Goal: Task Accomplishment & Management: Use online tool/utility

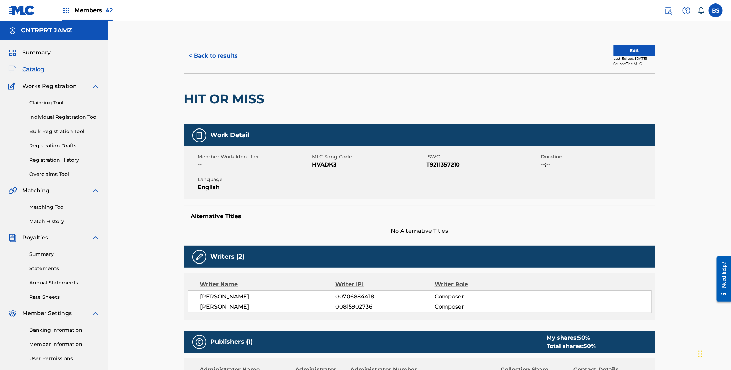
click at [92, 12] on span "Members 42" at bounding box center [94, 10] width 38 height 8
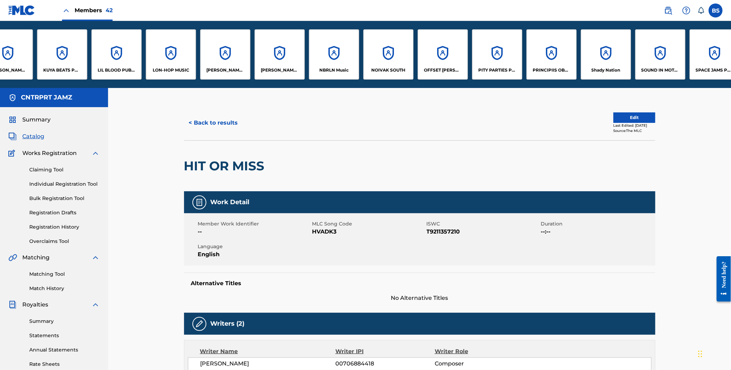
scroll to position [0, 853]
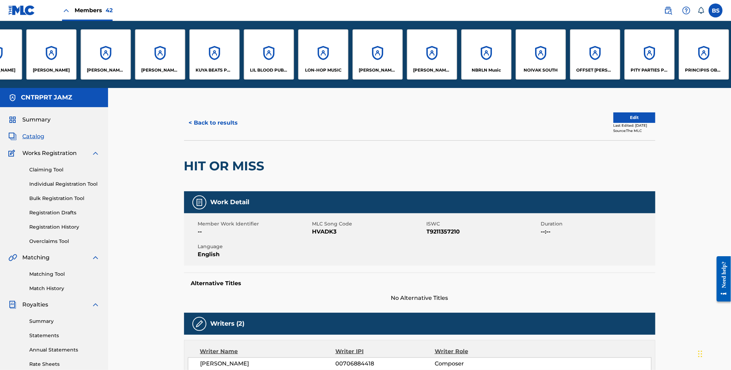
click at [441, 48] on div "[PERSON_NAME] [PERSON_NAME] Pub Designee" at bounding box center [432, 54] width 50 height 50
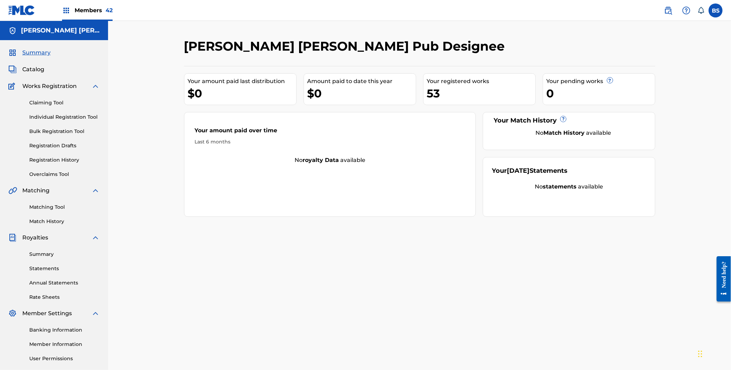
click at [35, 69] on span "Catalog" at bounding box center [33, 69] width 22 height 8
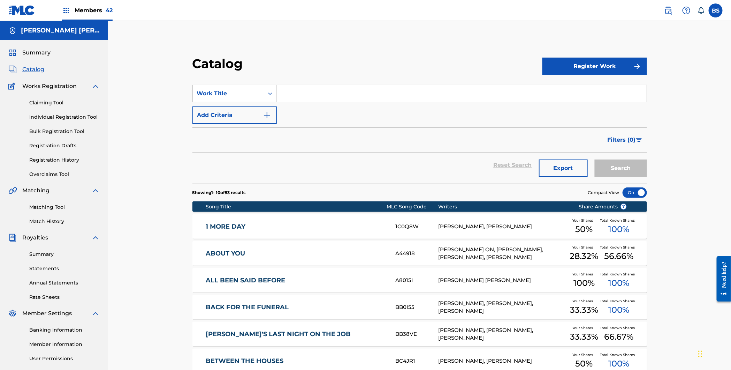
drag, startPoint x: 50, startPoint y: 206, endPoint x: 59, endPoint y: 193, distance: 16.3
click at [50, 206] on link "Matching Tool" at bounding box center [64, 206] width 70 height 7
click at [333, 85] on input "Search Form" at bounding box center [462, 93] width 370 height 17
paste input "ILLUSIONS"
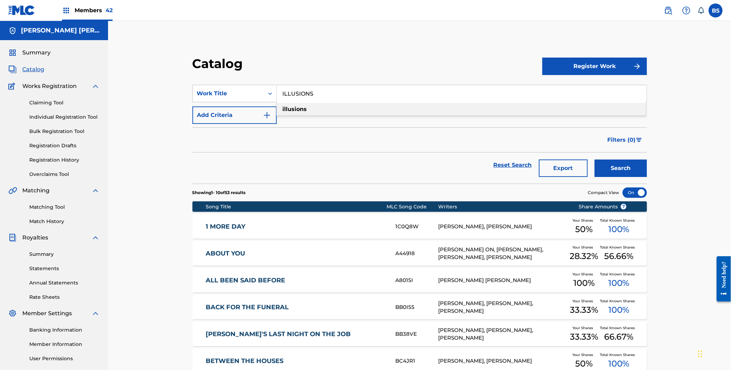
drag, startPoint x: 299, startPoint y: 103, endPoint x: 348, endPoint y: 111, distance: 49.4
click at [299, 103] on div "illusions" at bounding box center [461, 109] width 369 height 13
type input "illusions"
click at [646, 164] on button "Search" at bounding box center [621, 167] width 52 height 17
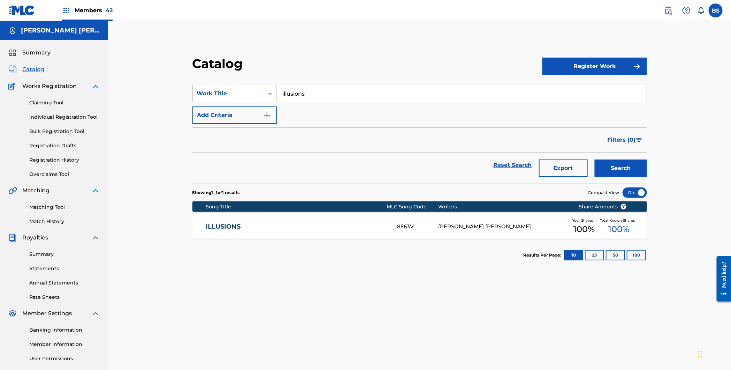
click at [304, 224] on link "ILLUSIONS" at bounding box center [296, 226] width 180 height 8
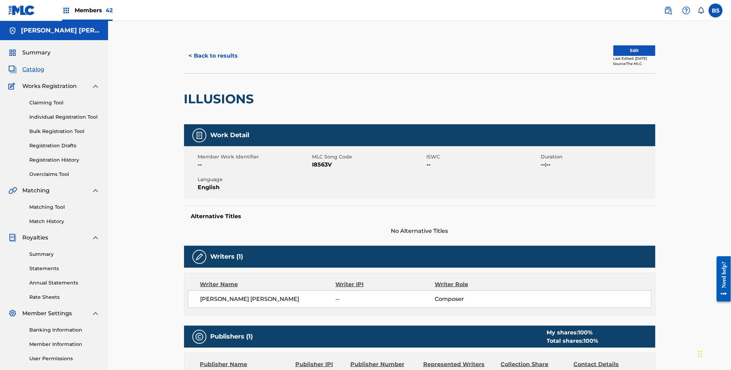
click at [320, 166] on span "I8563V" at bounding box center [368, 164] width 113 height 8
drag, startPoint x: 320, startPoint y: 166, endPoint x: 316, endPoint y: 180, distance: 15.0
click at [320, 166] on span "I8563V" at bounding box center [368, 164] width 113 height 8
copy span "I8563V"
click at [218, 46] on div "< Back to results Edit Last Edited: [DATE] Source: The MLC" at bounding box center [420, 55] width 472 height 35
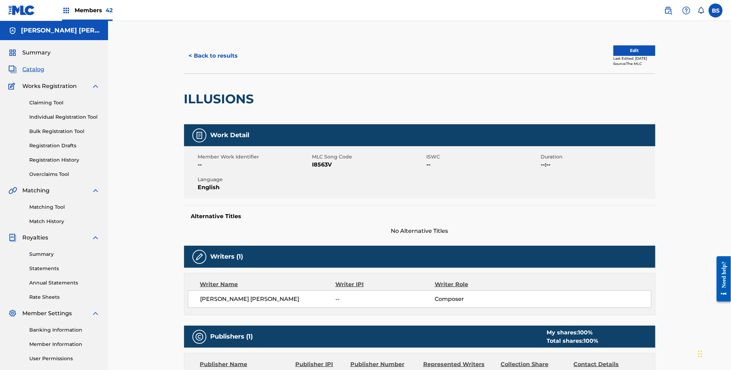
click at [216, 51] on button "< Back to results" at bounding box center [213, 55] width 59 height 17
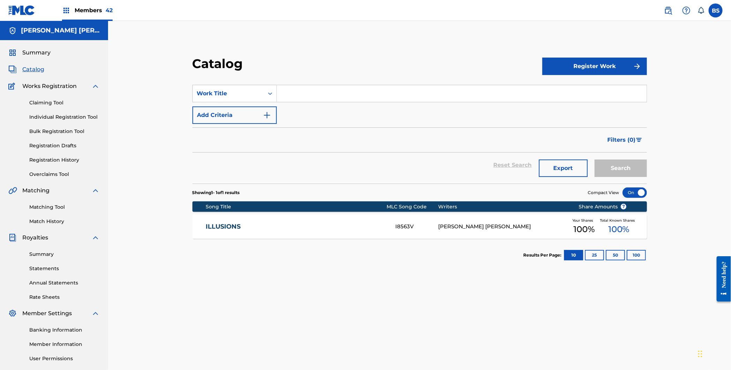
drag, startPoint x: 325, startPoint y: 98, endPoint x: 337, endPoint y: 98, distance: 12.2
click at [325, 98] on input "Search Form" at bounding box center [462, 93] width 370 height 17
paste input "pigeons"
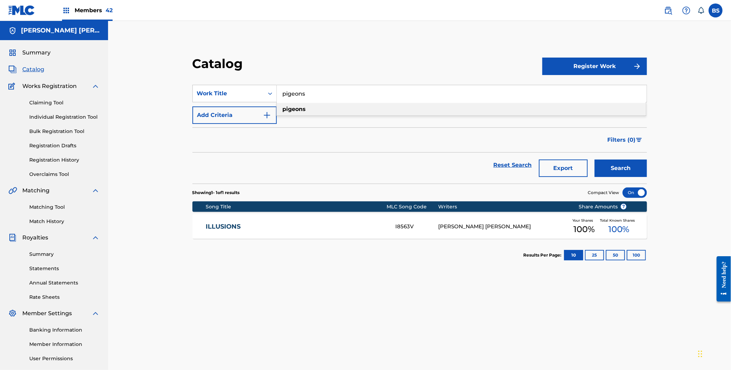
type input "pigeons"
drag, startPoint x: 314, startPoint y: 109, endPoint x: 488, endPoint y: 145, distance: 177.7
click at [314, 109] on div "pigeons" at bounding box center [461, 109] width 369 height 13
click at [619, 169] on button "Search" at bounding box center [621, 167] width 52 height 17
click at [396, 226] on div "PN660U" at bounding box center [416, 226] width 43 height 8
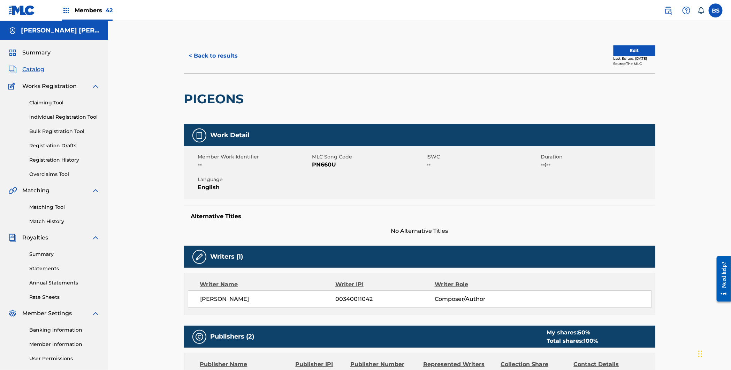
click at [322, 165] on span "PN660U" at bounding box center [368, 164] width 113 height 8
copy span "PN660U"
click at [200, 54] on button "< Back to results" at bounding box center [213, 55] width 59 height 17
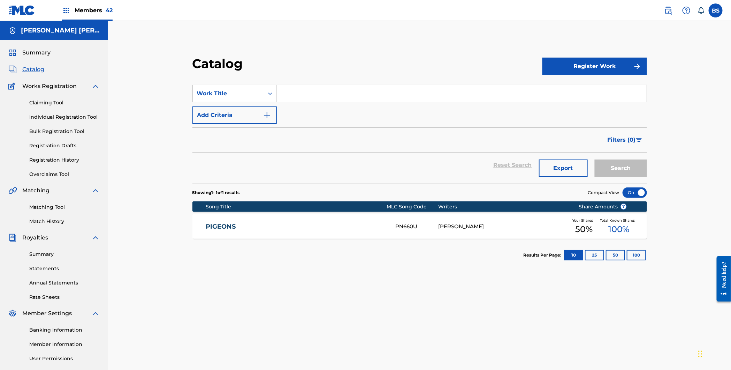
drag, startPoint x: 36, startPoint y: 101, endPoint x: 32, endPoint y: 77, distance: 24.0
click at [36, 101] on link "Claiming Tool" at bounding box center [64, 102] width 70 height 7
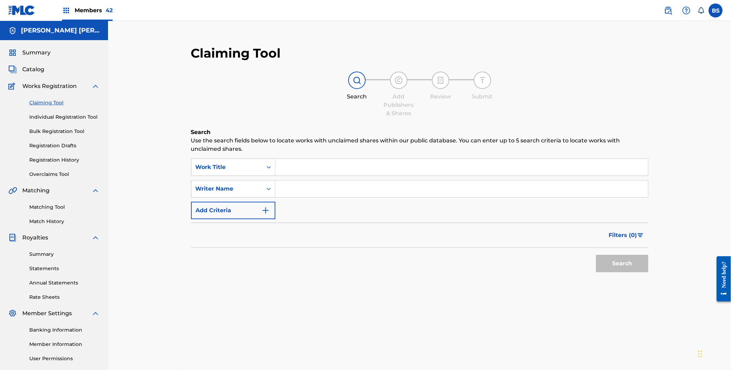
click at [32, 69] on span "Catalog" at bounding box center [33, 69] width 22 height 8
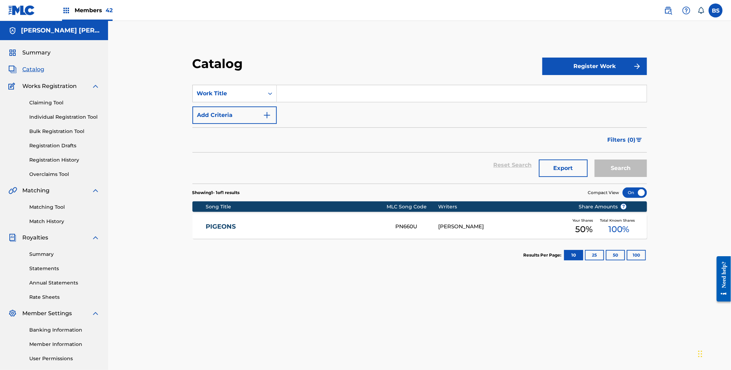
click at [29, 50] on span "Summary" at bounding box center [36, 52] width 28 height 8
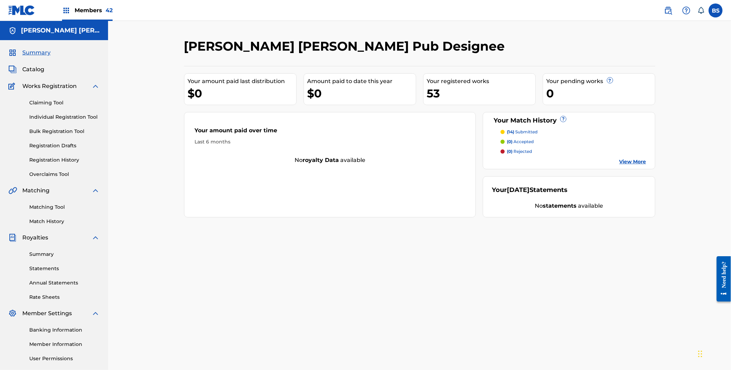
drag, startPoint x: 34, startPoint y: 69, endPoint x: 40, endPoint y: 69, distance: 6.3
click at [35, 69] on span "Catalog" at bounding box center [33, 69] width 22 height 8
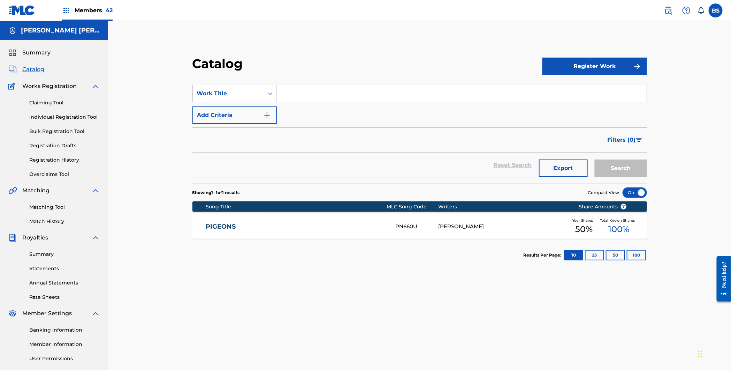
click at [329, 93] on input "Search Form" at bounding box center [462, 93] width 370 height 17
click at [620, 141] on span "Filters ( 0 )" at bounding box center [622, 140] width 28 height 8
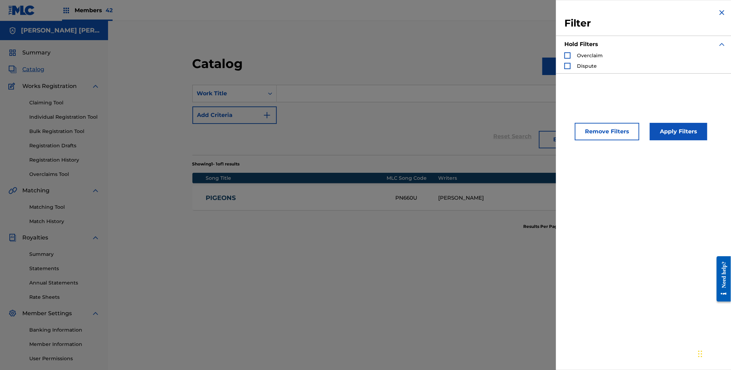
click at [679, 132] on button "Apply Filters" at bounding box center [679, 131] width 58 height 17
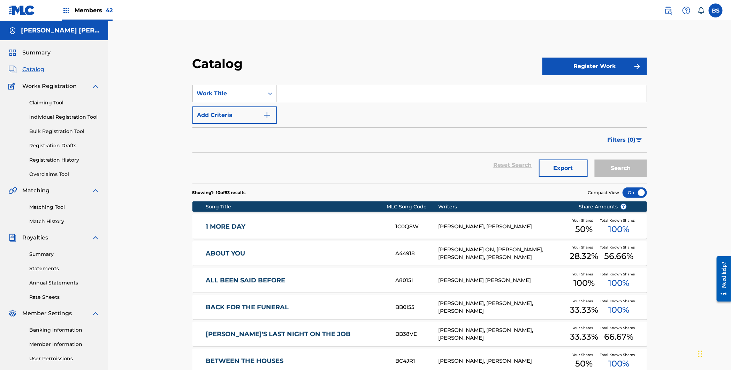
click at [332, 273] on div "ALL BEEN SAID BEFORE A8015I [PERSON_NAME] [PERSON_NAME] Your Shares 100 % Total…" at bounding box center [420, 280] width 455 height 24
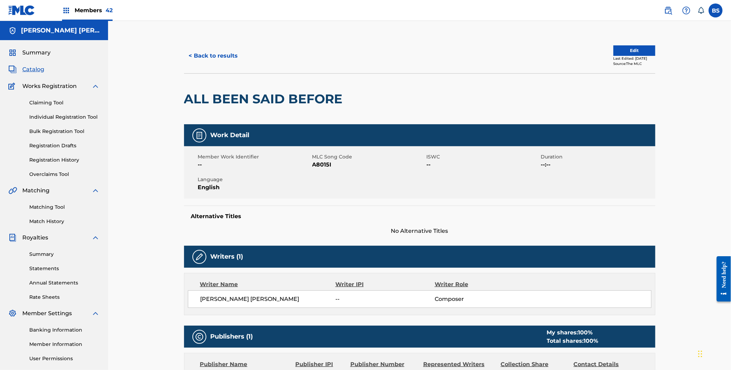
click at [231, 51] on button "< Back to results" at bounding box center [213, 55] width 59 height 17
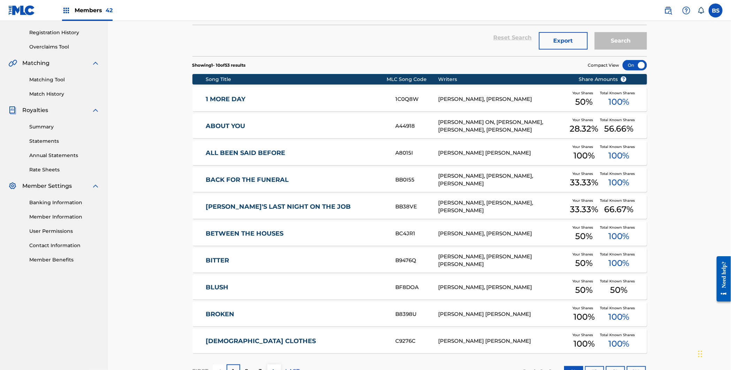
scroll to position [130, 0]
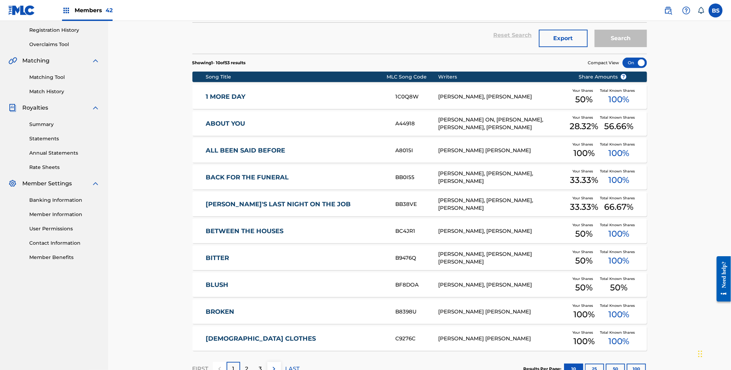
click at [442, 257] on div "[PERSON_NAME], [PERSON_NAME] [PERSON_NAME]" at bounding box center [504, 258] width 130 height 16
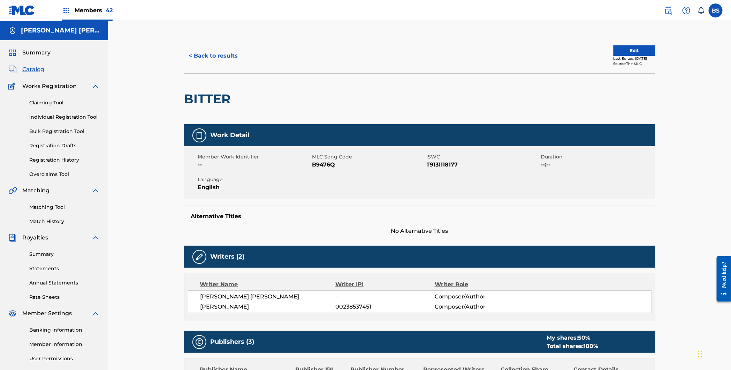
click at [222, 51] on button "< Back to results" at bounding box center [213, 55] width 59 height 17
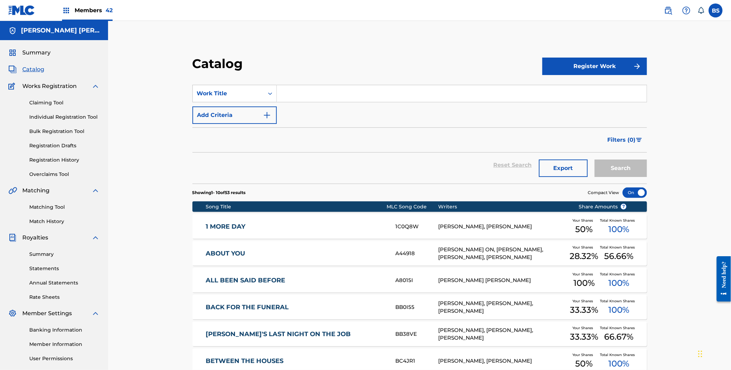
click at [310, 91] on input "Search Form" at bounding box center [462, 93] width 370 height 17
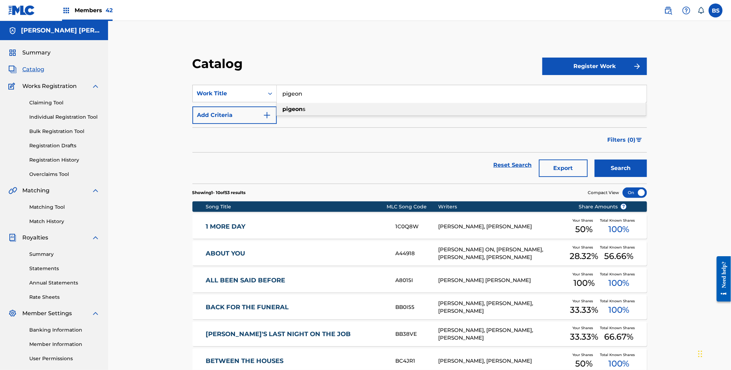
drag, startPoint x: 304, startPoint y: 110, endPoint x: 311, endPoint y: 108, distance: 6.7
click at [306, 108] on div "pigeon s" at bounding box center [461, 109] width 369 height 13
type input "pigeons"
click at [629, 166] on button "Search" at bounding box center [621, 167] width 52 height 17
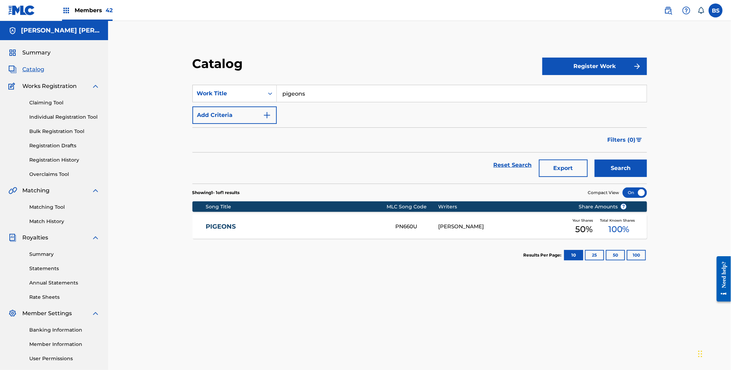
click at [459, 224] on div "[PERSON_NAME]" at bounding box center [504, 226] width 130 height 8
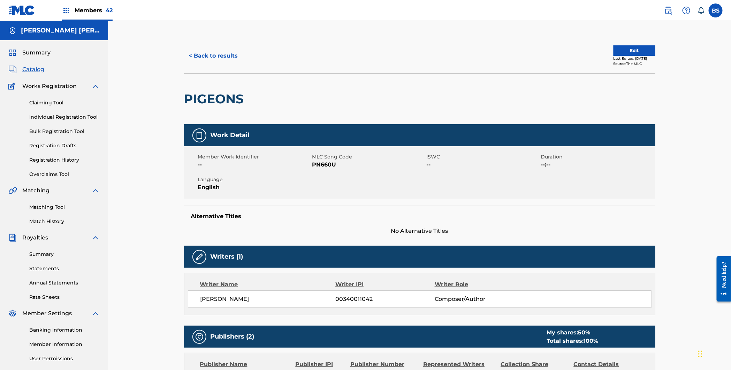
click at [640, 47] on button "Edit" at bounding box center [635, 50] width 42 height 10
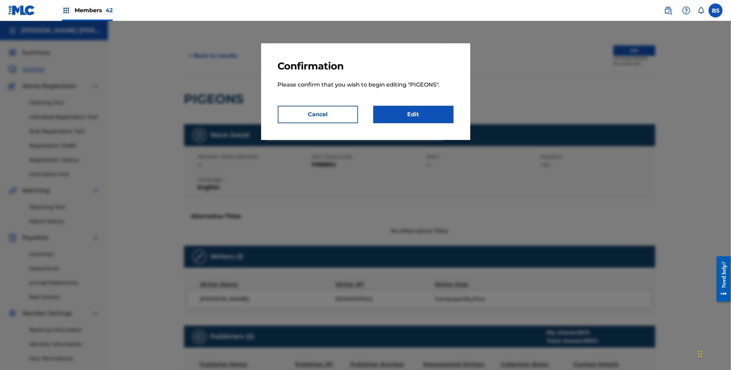
click at [424, 115] on link "Edit" at bounding box center [414, 114] width 80 height 17
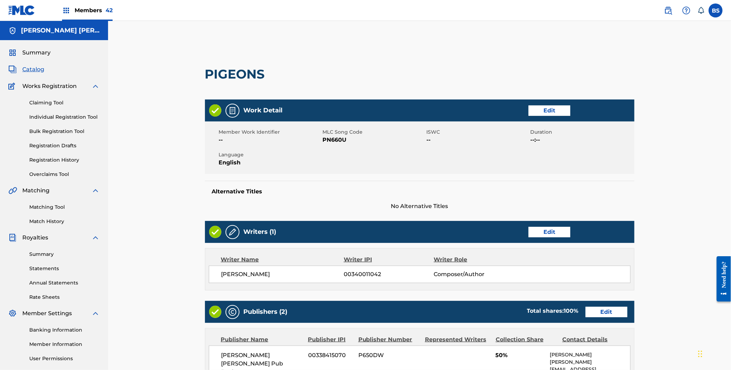
click at [546, 233] on link "Edit" at bounding box center [550, 232] width 42 height 10
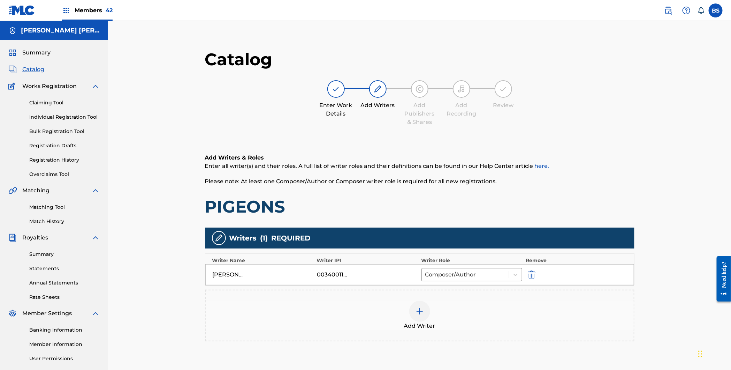
click at [418, 312] on img at bounding box center [420, 311] width 8 height 8
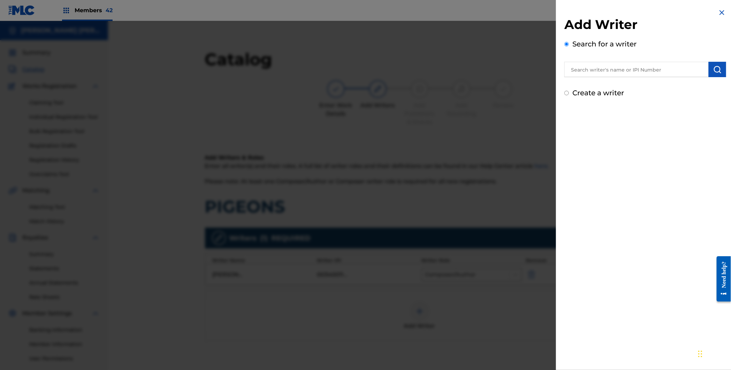
drag, startPoint x: 614, startPoint y: 66, endPoint x: 665, endPoint y: 69, distance: 51.3
click at [614, 66] on input "text" at bounding box center [637, 69] width 144 height 15
paste input "00338415070"
type input "00338415070"
click at [714, 71] on img "submit" at bounding box center [718, 69] width 8 height 8
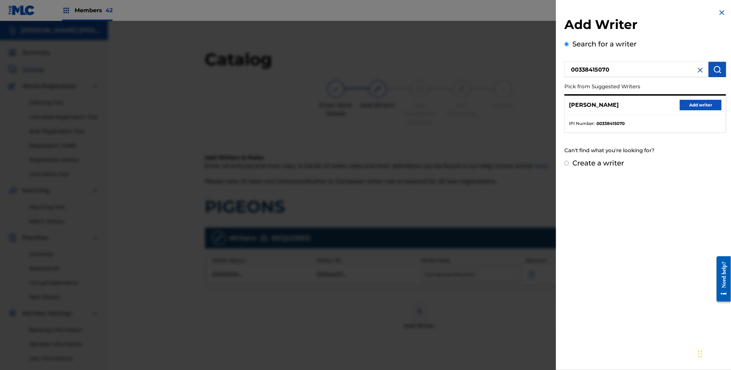
drag, startPoint x: 699, startPoint y: 103, endPoint x: 680, endPoint y: 120, distance: 25.0
click at [699, 103] on button "Add writer" at bounding box center [701, 105] width 42 height 10
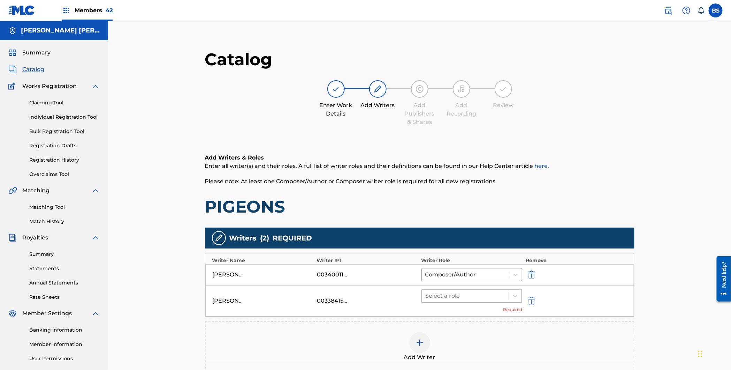
click at [477, 296] on div at bounding box center [466, 296] width 80 height 10
drag, startPoint x: 468, startPoint y: 315, endPoint x: 502, endPoint y: 315, distance: 33.5
click at [469, 315] on div "Composer/Author" at bounding box center [472, 314] width 101 height 14
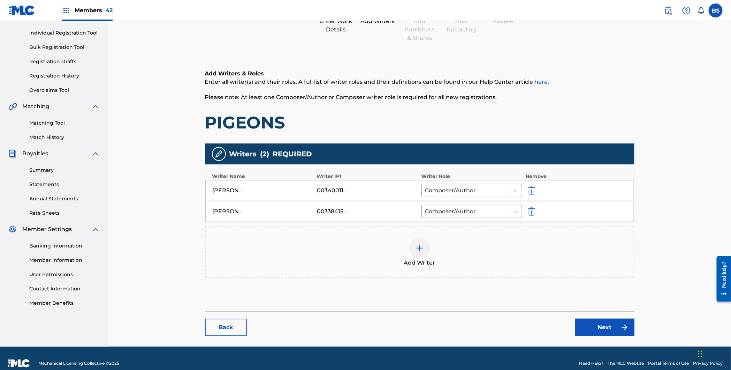
scroll to position [86, 0]
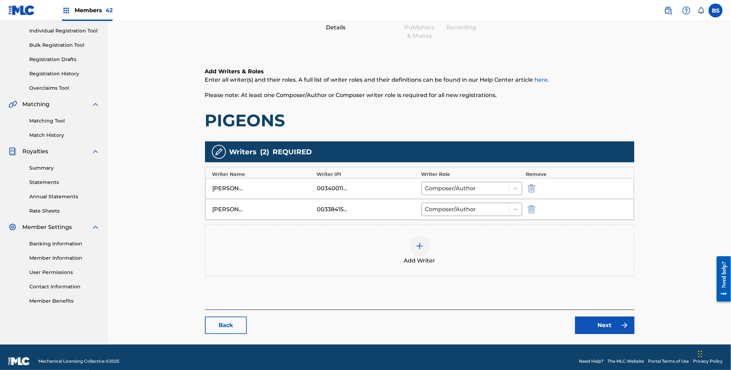
click at [623, 324] on img at bounding box center [625, 325] width 8 height 8
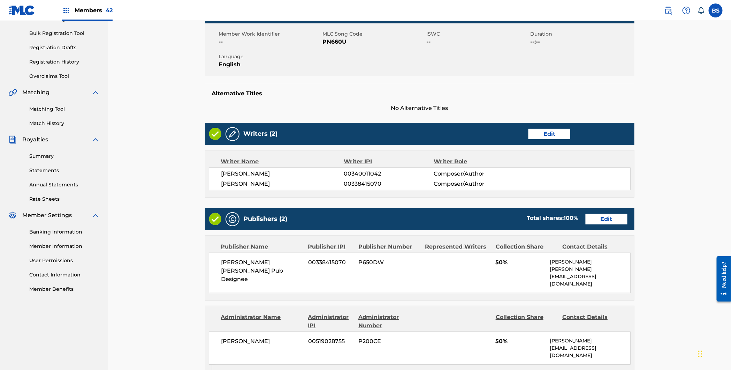
scroll to position [98, 0]
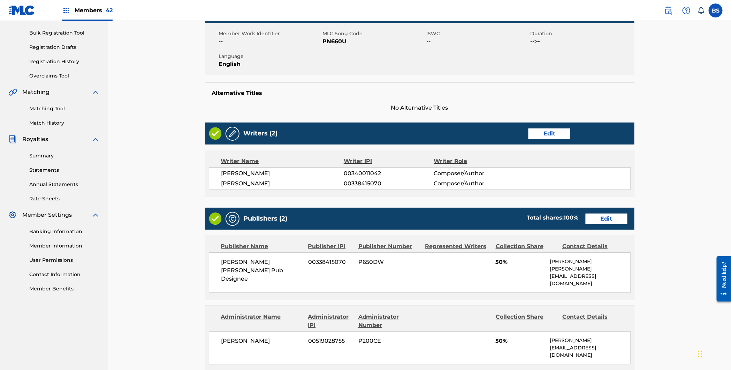
click at [627, 217] on link "Edit" at bounding box center [607, 218] width 42 height 10
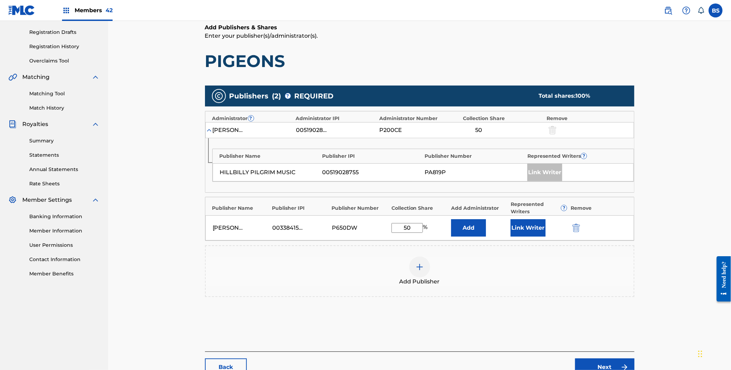
scroll to position [121, 0]
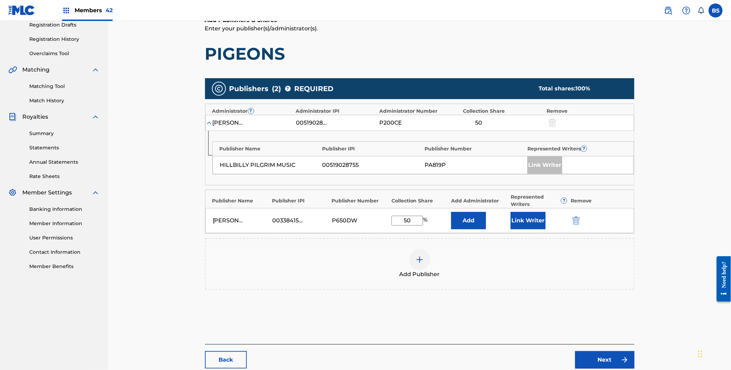
click at [534, 220] on button "Link Writer" at bounding box center [528, 220] width 35 height 17
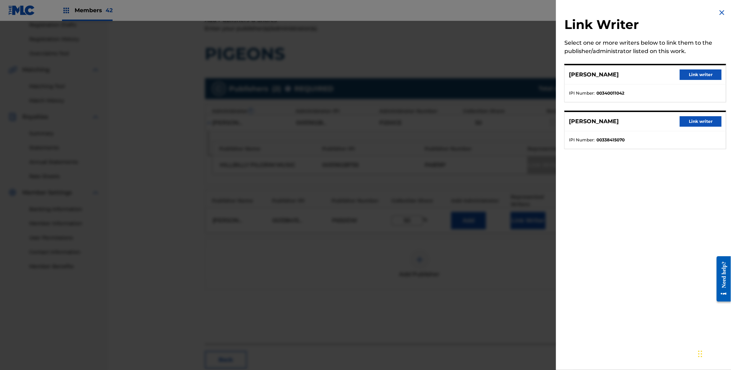
drag, startPoint x: 691, startPoint y: 120, endPoint x: 513, endPoint y: 174, distance: 185.6
click at [691, 120] on button "Link writer" at bounding box center [701, 121] width 42 height 10
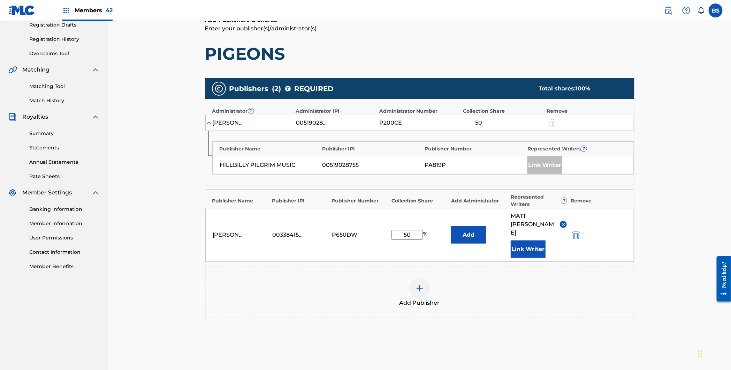
scroll to position [183, 0]
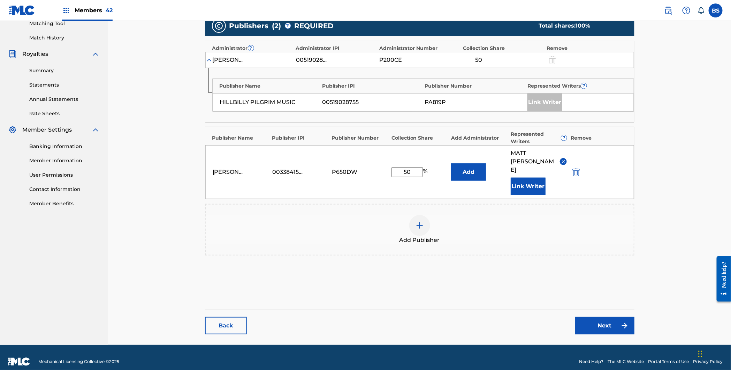
click at [596, 317] on link "Next" at bounding box center [604, 325] width 59 height 17
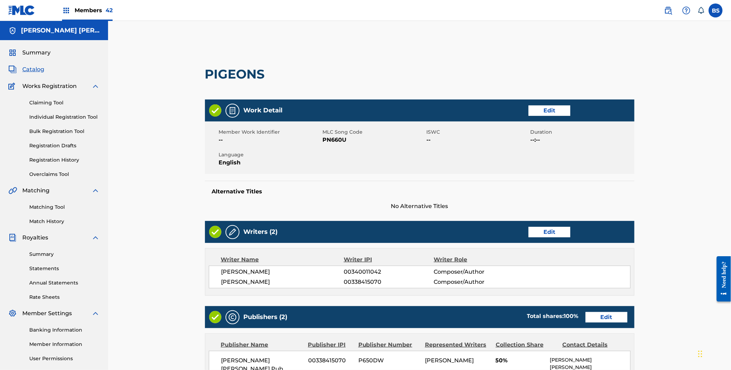
scroll to position [269, 0]
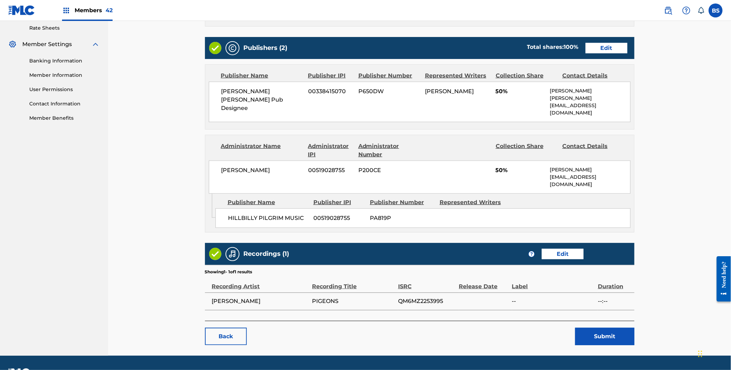
click at [604, 327] on button "Submit" at bounding box center [604, 335] width 59 height 17
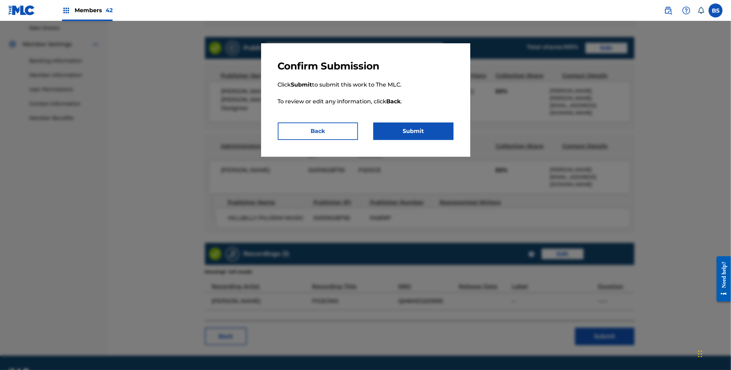
drag, startPoint x: 413, startPoint y: 121, endPoint x: 418, endPoint y: 127, distance: 7.9
click at [414, 122] on div "Confirm Submission Click Submit to submit this work to The MLC. To review or ed…" at bounding box center [365, 99] width 209 height 113
click at [418, 127] on button "Submit" at bounding box center [414, 130] width 80 height 17
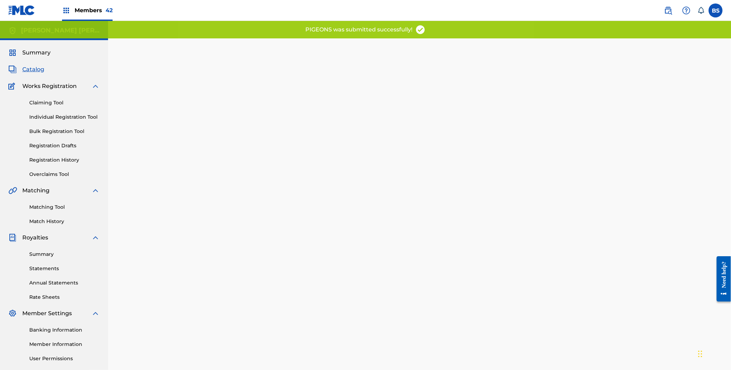
click at [35, 73] on span "Catalog" at bounding box center [33, 69] width 22 height 8
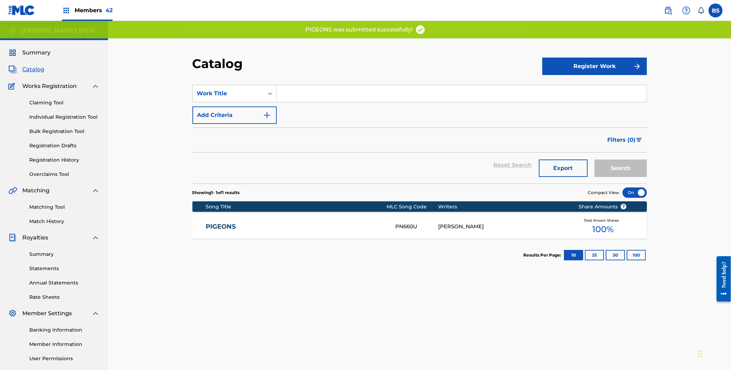
click at [36, 49] on span "Summary" at bounding box center [36, 52] width 28 height 8
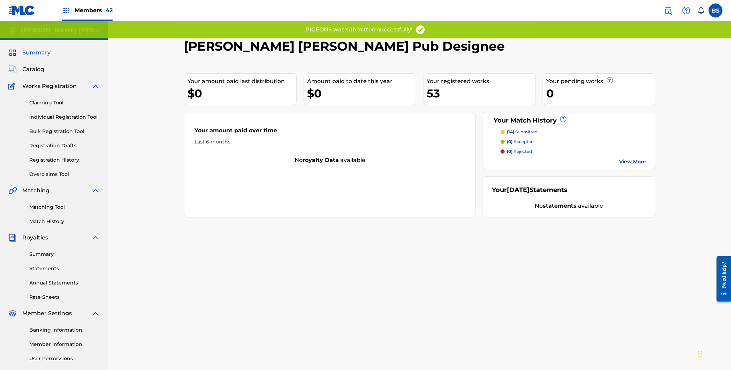
drag, startPoint x: 34, startPoint y: 69, endPoint x: 41, endPoint y: 69, distance: 6.6
click at [34, 69] on span "Catalog" at bounding box center [33, 69] width 22 height 8
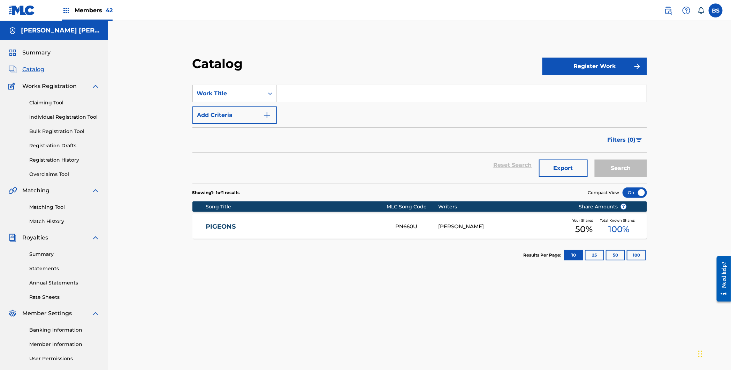
drag, startPoint x: 618, startPoint y: 144, endPoint x: 548, endPoint y: 131, distance: 71.6
click at [618, 144] on span "Filters ( 0 )" at bounding box center [622, 140] width 28 height 8
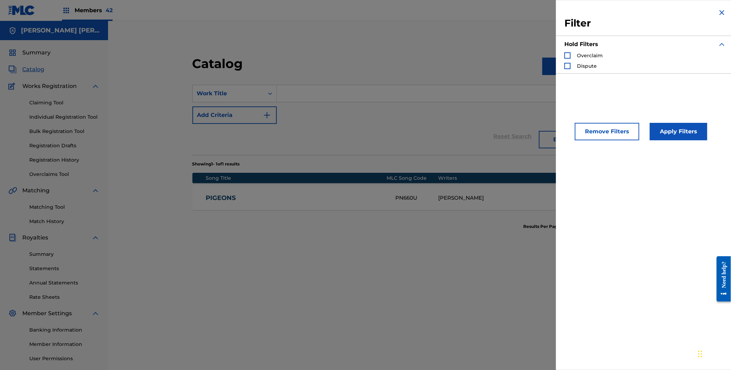
drag, startPoint x: 693, startPoint y: 133, endPoint x: 498, endPoint y: 121, distance: 196.0
click at [693, 132] on button "Apply Filters" at bounding box center [679, 131] width 58 height 17
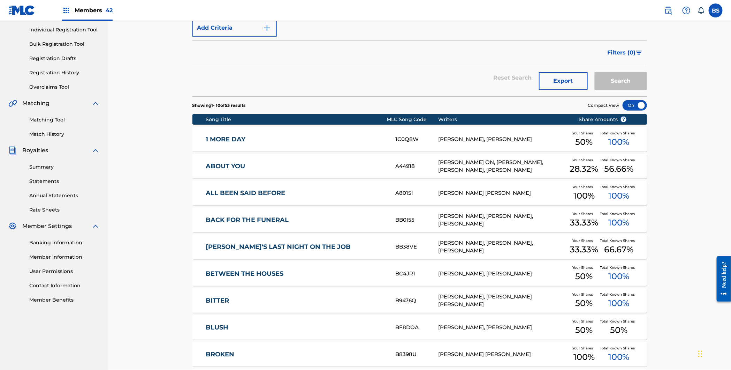
scroll to position [180, 0]
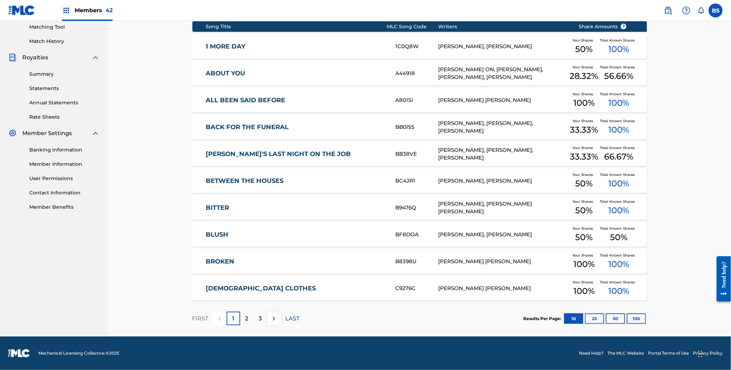
drag, startPoint x: 639, startPoint y: 318, endPoint x: 581, endPoint y: 286, distance: 65.7
click at [639, 318] on button "100" at bounding box center [636, 318] width 19 height 10
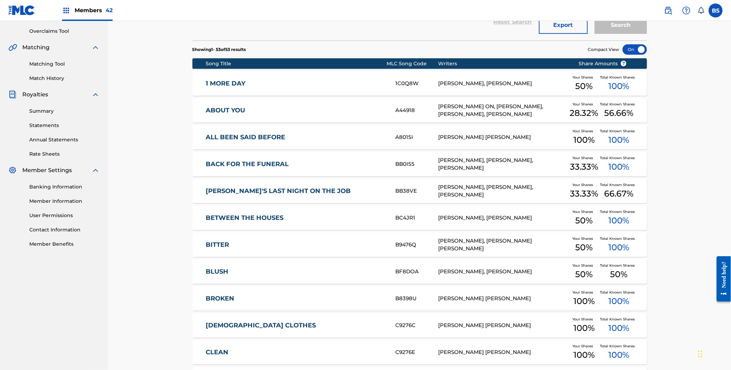
scroll to position [0, 0]
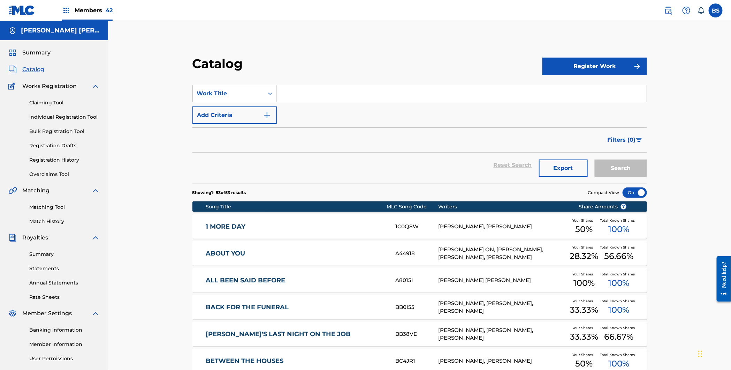
click at [328, 90] on input "Search Form" at bounding box center [462, 93] width 370 height 17
paste input "MIRACLES"
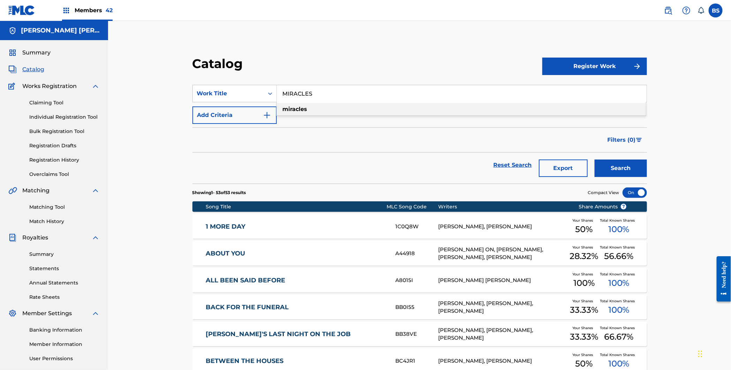
click at [348, 109] on div "miracles" at bounding box center [461, 109] width 369 height 13
click at [619, 169] on button "Search" at bounding box center [621, 167] width 52 height 17
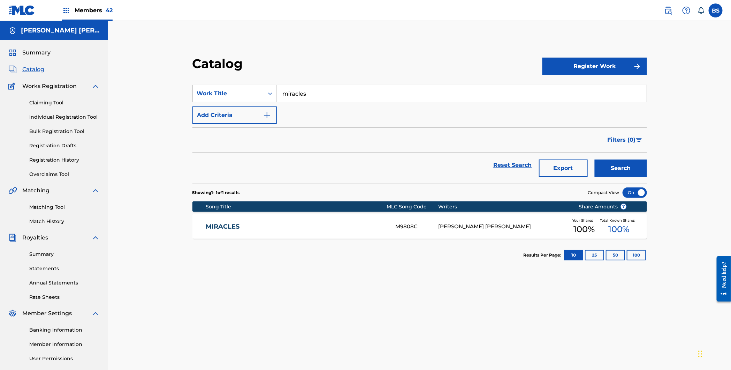
click at [310, 92] on input "miracles" at bounding box center [462, 93] width 370 height 17
paste input "SWAY"
type input "SWAY"
click at [638, 164] on button "Search" at bounding box center [621, 167] width 52 height 17
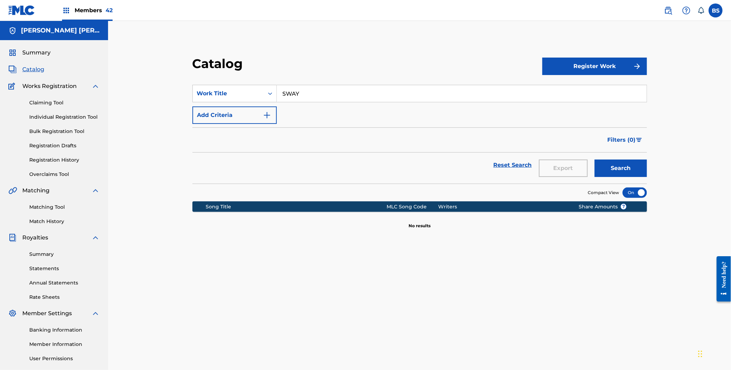
click at [56, 160] on link "Registration History" at bounding box center [64, 159] width 70 height 7
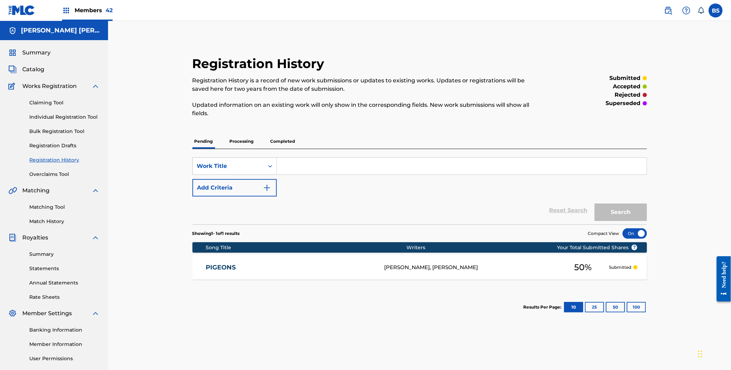
click at [345, 169] on input "Search Form" at bounding box center [462, 166] width 370 height 17
click at [237, 138] on p "Processing" at bounding box center [242, 141] width 28 height 15
click at [327, 263] on link "SWAY" at bounding box center [290, 267] width 169 height 8
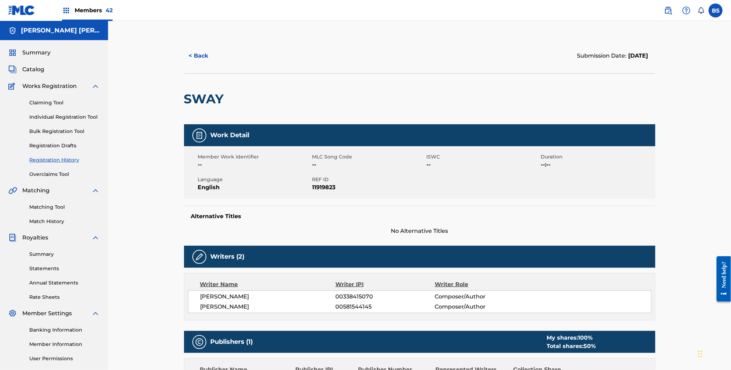
click at [188, 55] on button "< Back" at bounding box center [205, 55] width 42 height 17
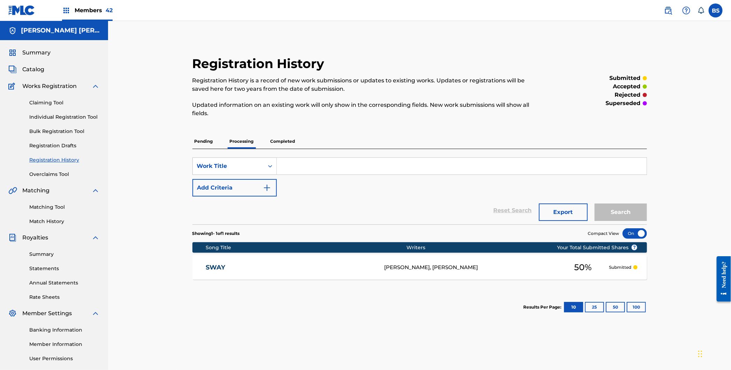
click at [306, 264] on link "SWAY" at bounding box center [290, 267] width 169 height 8
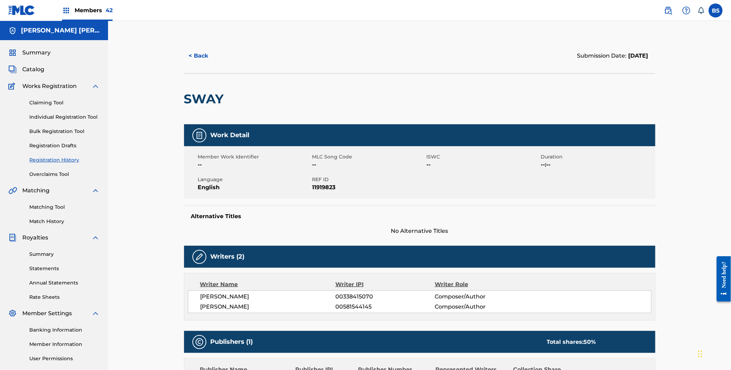
click at [197, 52] on button "< Back" at bounding box center [205, 55] width 42 height 17
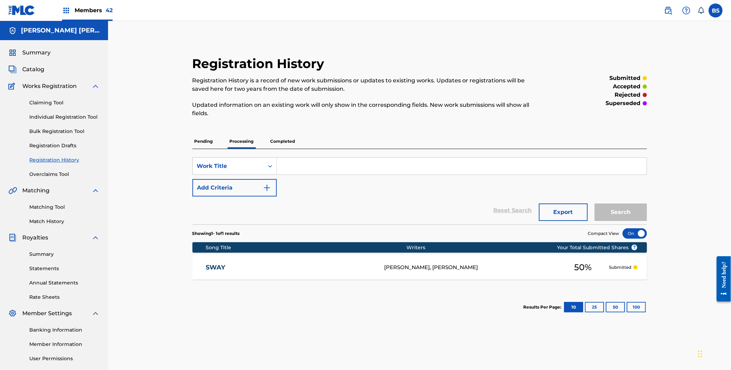
click at [279, 138] on p "Completed" at bounding box center [283, 141] width 29 height 15
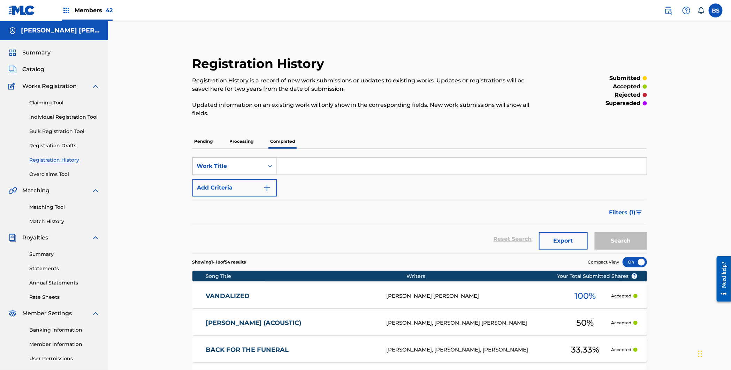
drag, startPoint x: 208, startPoint y: 137, endPoint x: 203, endPoint y: 137, distance: 4.2
click at [208, 137] on p "Pending" at bounding box center [204, 141] width 23 height 15
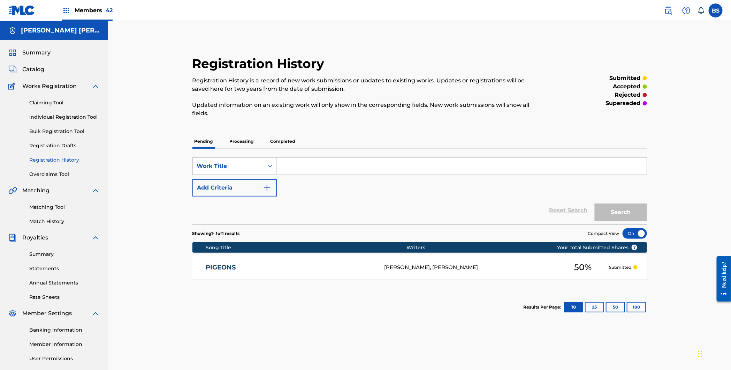
drag, startPoint x: 34, startPoint y: 70, endPoint x: 131, endPoint y: 71, distance: 97.0
click at [35, 70] on span "Catalog" at bounding box center [33, 69] width 22 height 8
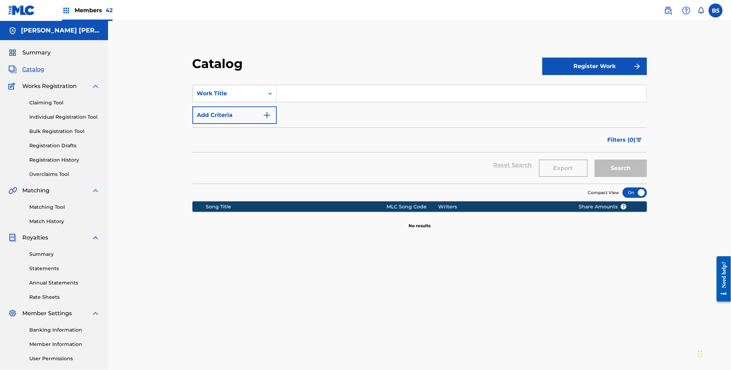
click at [54, 126] on div "Claiming Tool Individual Registration Tool Bulk Registration Tool Registration …" at bounding box center [53, 134] width 91 height 88
click at [54, 129] on link "Bulk Registration Tool" at bounding box center [64, 131] width 70 height 7
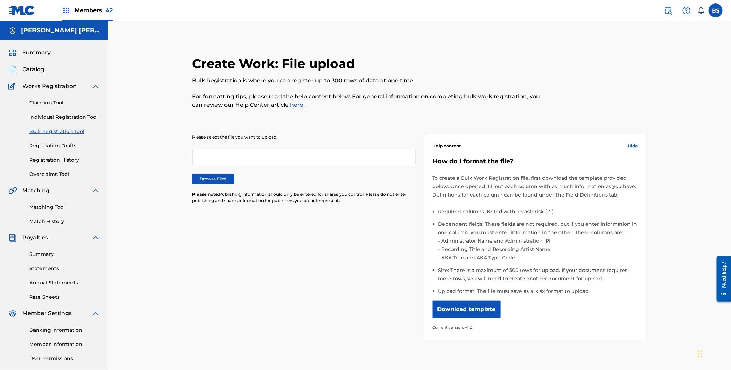
click at [221, 177] on label "Browse Files" at bounding box center [214, 179] width 42 height 10
click at [0, 0] on input "Browse Files" at bounding box center [0, 0] width 0 height 0
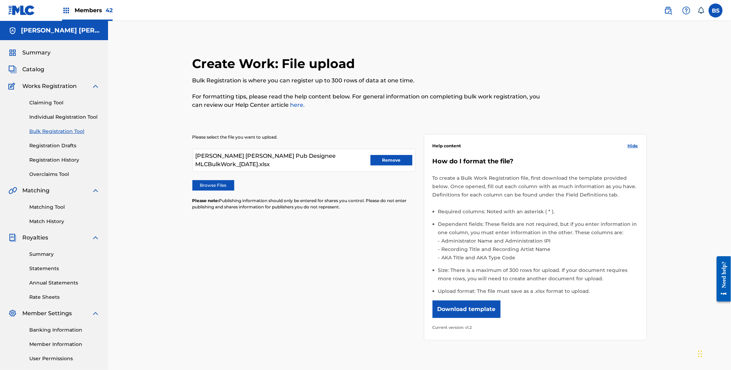
scroll to position [74, 0]
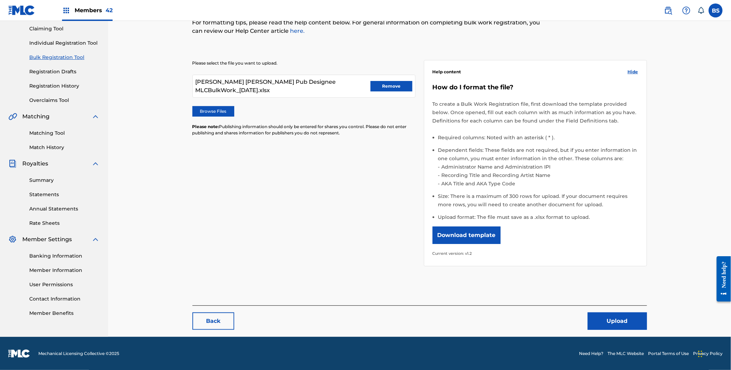
click at [631, 323] on button "Upload" at bounding box center [617, 320] width 59 height 17
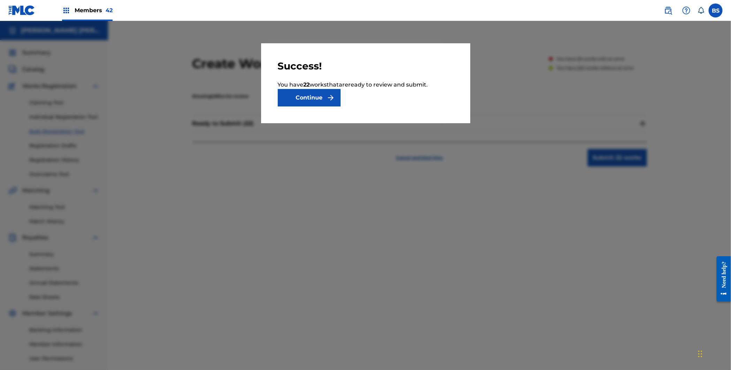
drag, startPoint x: 322, startPoint y: 96, endPoint x: 403, endPoint y: 125, distance: 86.4
click at [322, 96] on button "Continue" at bounding box center [309, 97] width 63 height 17
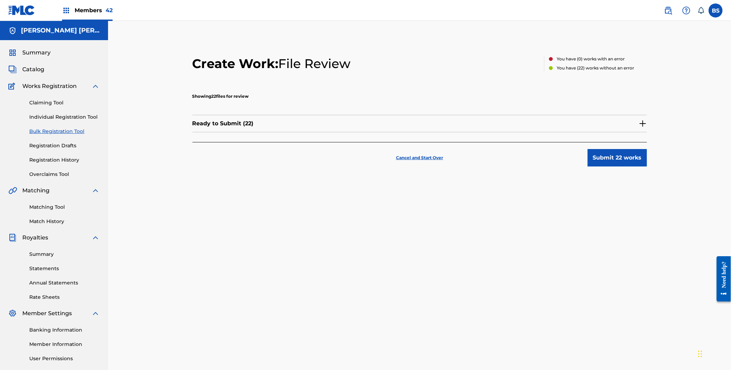
click at [619, 164] on button "Submit 22 works" at bounding box center [617, 157] width 59 height 17
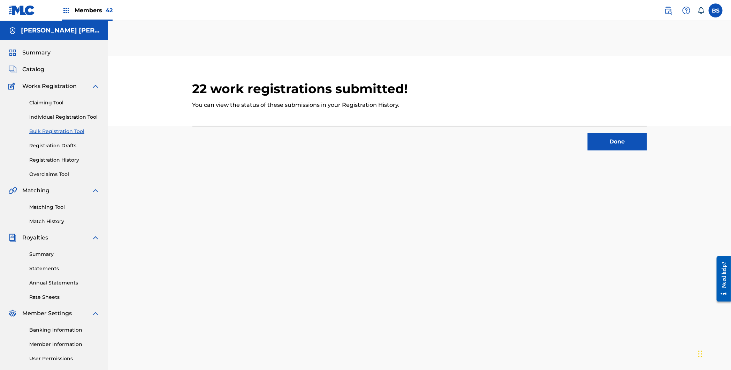
click at [629, 140] on button "Done" at bounding box center [617, 141] width 59 height 17
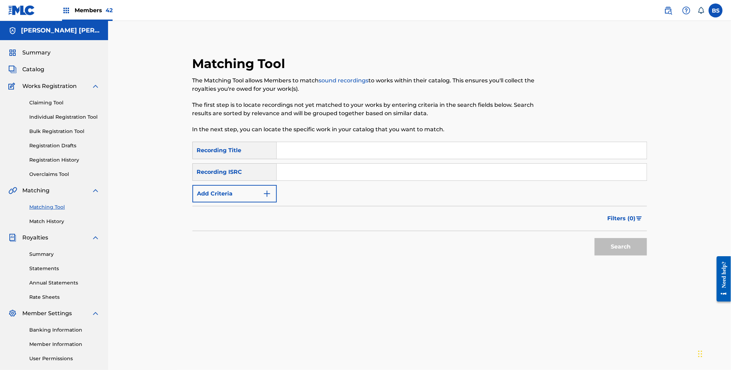
click at [305, 170] on input "Search Form" at bounding box center [462, 172] width 370 height 17
paste input "GBKPL2012862"
type input "GBKPL2012862"
click at [619, 247] on button "Search" at bounding box center [621, 246] width 52 height 17
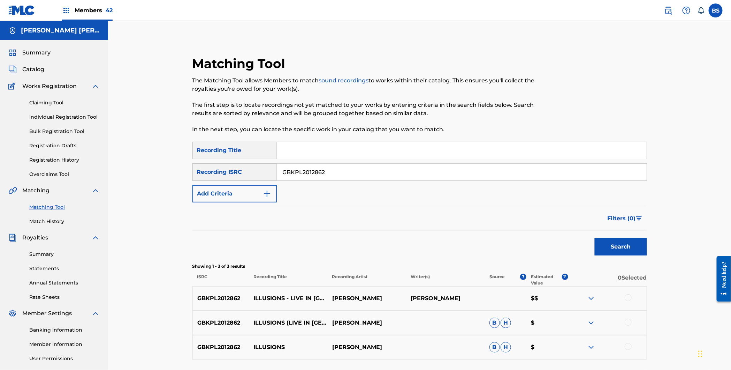
scroll to position [63, 0]
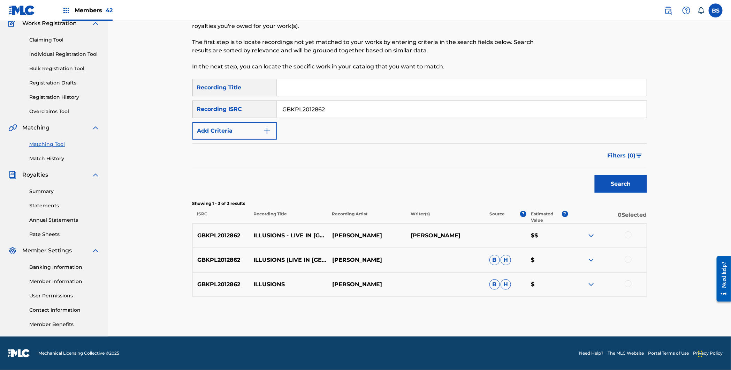
click at [269, 287] on p "ILLUSIONS" at bounding box center [288, 284] width 78 height 8
copy p "ILLUSIONS"
drag, startPoint x: 630, startPoint y: 283, endPoint x: 624, endPoint y: 272, distance: 12.3
click at [630, 283] on div at bounding box center [628, 283] width 7 height 7
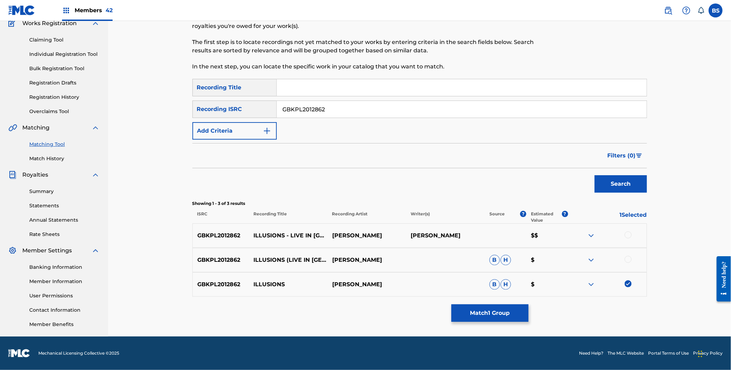
click at [627, 261] on div at bounding box center [628, 259] width 7 height 7
drag, startPoint x: 628, startPoint y: 232, endPoint x: 625, endPoint y: 235, distance: 4.3
click at [628, 232] on div at bounding box center [628, 234] width 7 height 7
click at [500, 313] on button "Match 3 Groups" at bounding box center [490, 312] width 77 height 17
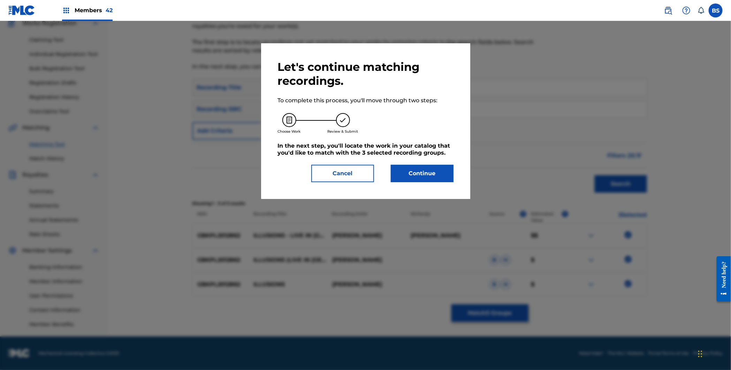
click at [422, 170] on button "Continue" at bounding box center [422, 173] width 63 height 17
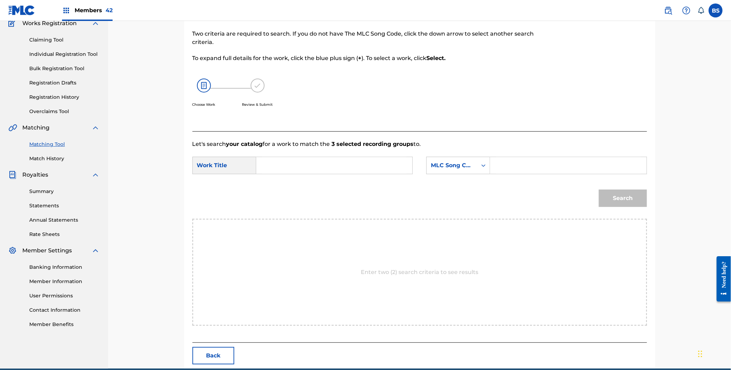
click at [283, 159] on input "Search Form" at bounding box center [334, 165] width 144 height 17
paste input "ILLUSIONS"
click at [312, 175] on div "illusions" at bounding box center [334, 181] width 144 height 13
type input "illusions"
click at [512, 166] on input "Search Form" at bounding box center [568, 165] width 144 height 17
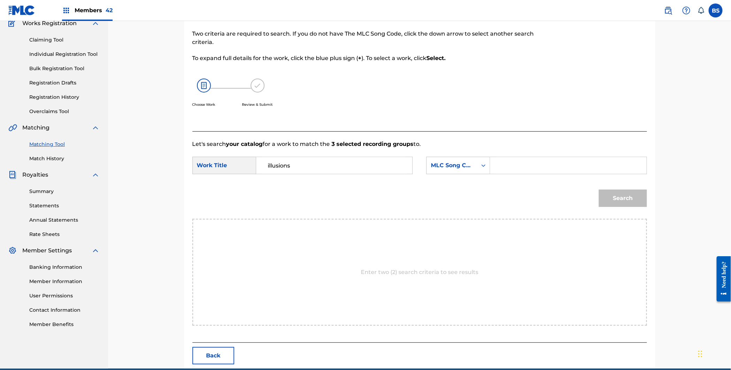
paste input "I8563V"
type input "I8563V"
click at [642, 200] on button "Search" at bounding box center [623, 197] width 48 height 17
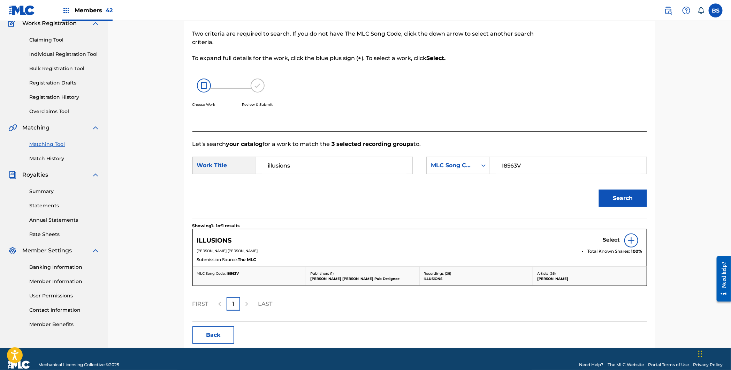
click at [616, 239] on h5 "Select" at bounding box center [611, 239] width 17 height 7
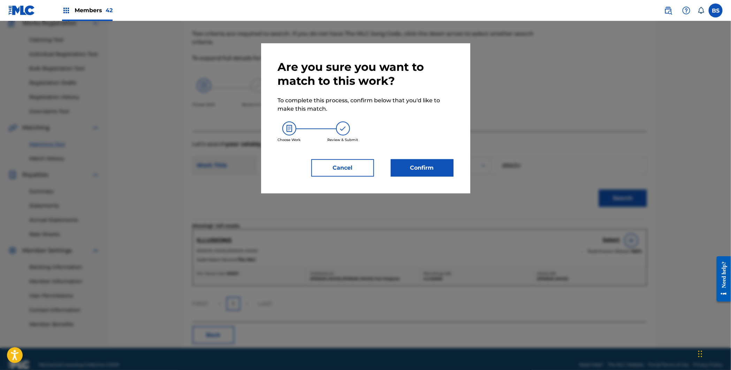
click at [428, 167] on button "Confirm" at bounding box center [422, 167] width 63 height 17
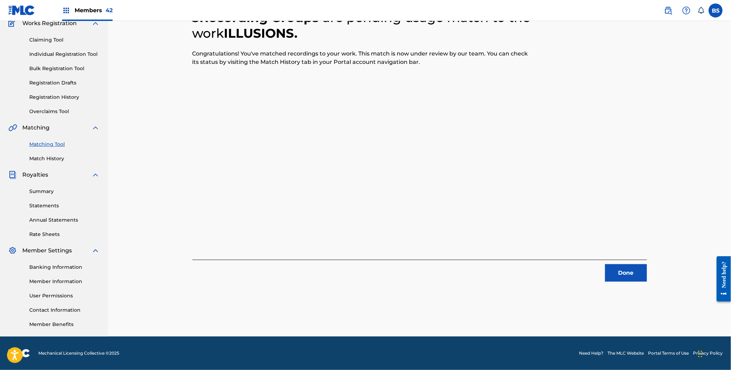
drag, startPoint x: 625, startPoint y: 274, endPoint x: 436, endPoint y: 241, distance: 191.6
click at [625, 274] on button "Done" at bounding box center [626, 272] width 42 height 17
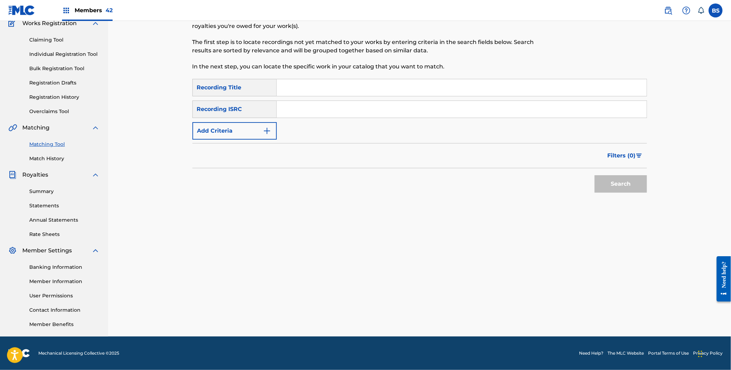
click at [320, 104] on input "Search Form" at bounding box center [462, 109] width 370 height 17
paste input "USEXR0610010"
type input "USEXR0610010"
click at [595, 175] on button "Search" at bounding box center [621, 183] width 52 height 17
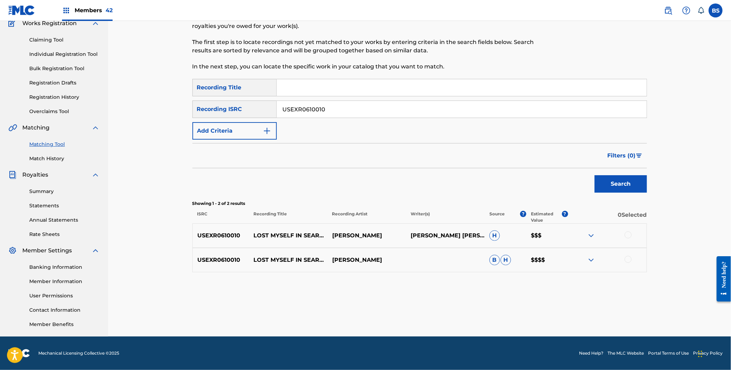
click at [274, 231] on p "LOST MYSELF IN SEARCH OF YOU" at bounding box center [288, 235] width 78 height 8
copy p "LOST MYSELF IN SEARCH OF YOU"
drag, startPoint x: 628, startPoint y: 256, endPoint x: 630, endPoint y: 240, distance: 16.2
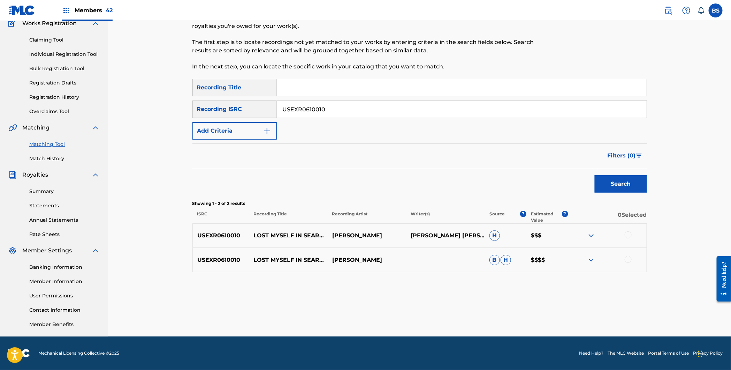
click at [628, 256] on div at bounding box center [628, 259] width 7 height 7
click at [631, 236] on div at bounding box center [628, 234] width 7 height 7
click at [508, 314] on button "Match 2 Groups" at bounding box center [490, 312] width 77 height 17
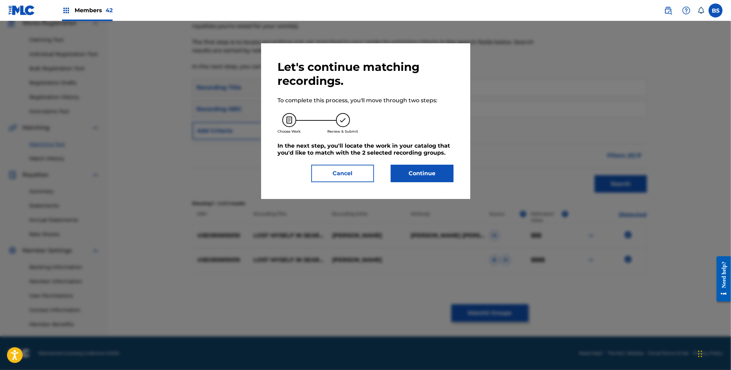
click at [427, 176] on button "Continue" at bounding box center [422, 173] width 63 height 17
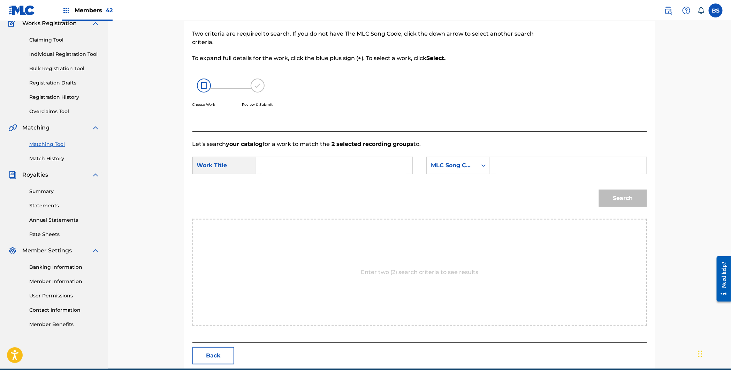
click at [280, 164] on input "Search Form" at bounding box center [334, 165] width 144 height 17
paste input "LOST MYSELF IN SEARCH OF YOU"
click at [297, 183] on strong "myself" at bounding box center [290, 181] width 20 height 7
type input "lost myself in search of you"
click at [470, 162] on div "MLC Song Code" at bounding box center [452, 165] width 42 height 8
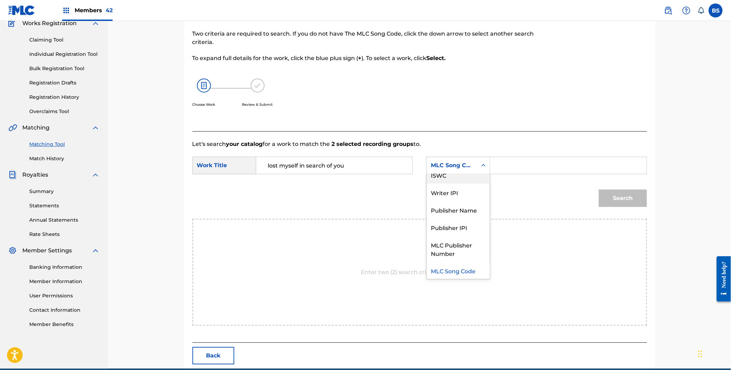
scroll to position [0, 0]
drag, startPoint x: 461, startPoint y: 182, endPoint x: 474, endPoint y: 178, distance: 13.4
click at [465, 181] on div "Writer Name" at bounding box center [458, 182] width 63 height 17
click at [531, 165] on input "Search Form" at bounding box center [568, 165] width 144 height 17
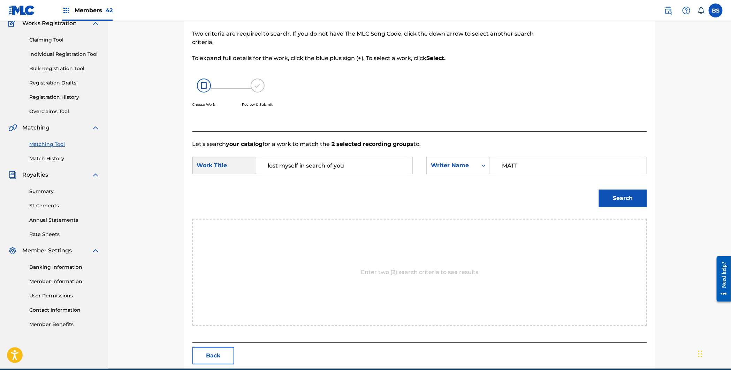
type input "MATT"
click at [599, 189] on button "Search" at bounding box center [623, 197] width 48 height 17
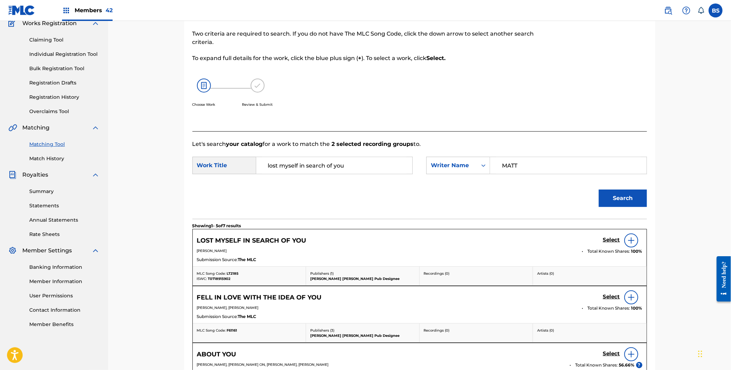
click at [611, 238] on h5 "Select" at bounding box center [611, 239] width 17 height 7
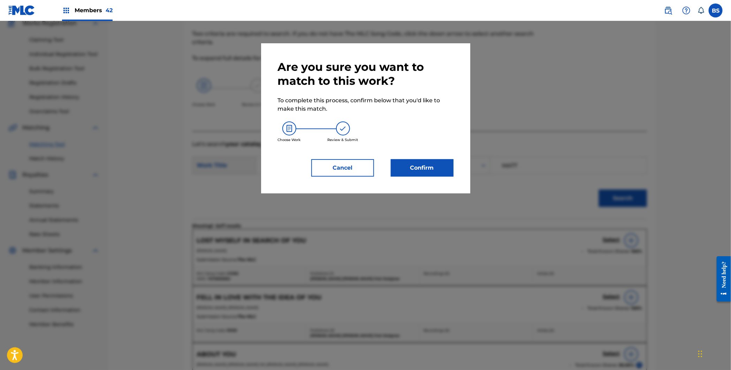
click at [432, 168] on button "Confirm" at bounding box center [422, 167] width 63 height 17
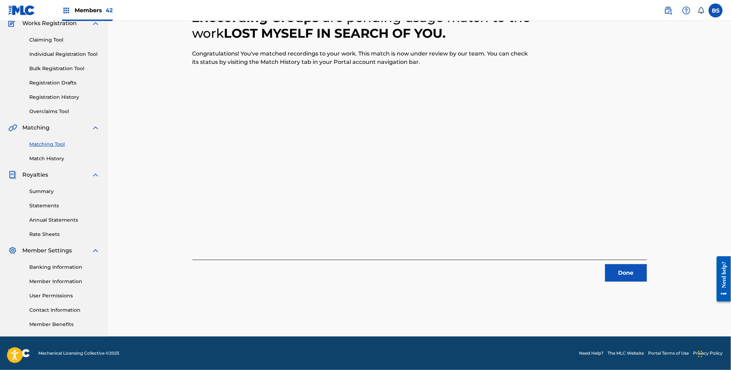
drag, startPoint x: 624, startPoint y: 273, endPoint x: 509, endPoint y: 239, distance: 119.7
click at [622, 273] on button "Done" at bounding box center [626, 272] width 42 height 17
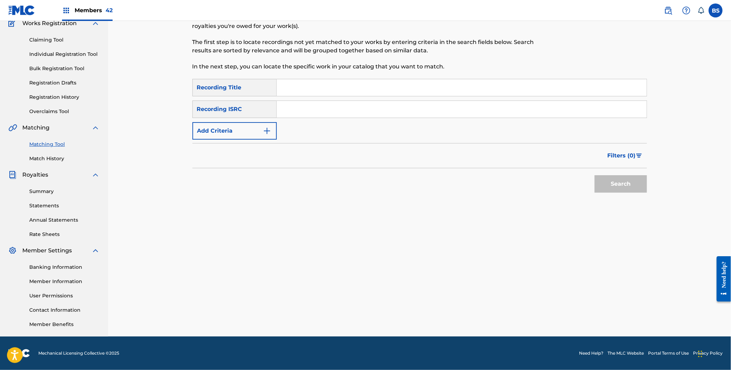
scroll to position [62, 0]
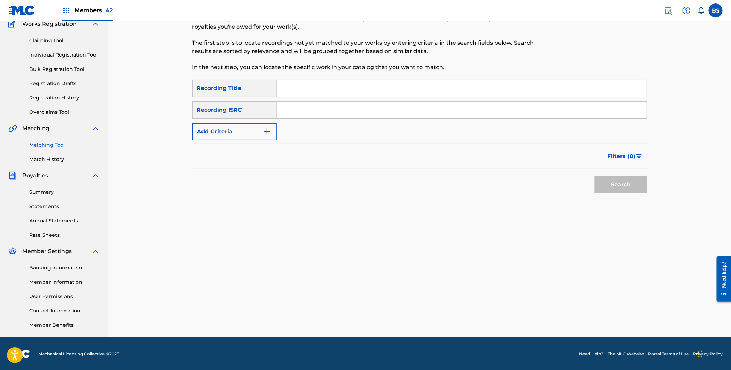
click at [323, 102] on input "Search Form" at bounding box center [462, 109] width 370 height 17
paste input "USEXR0610048"
type input "USEXR0610048"
click at [595, 176] on button "Search" at bounding box center [621, 184] width 52 height 17
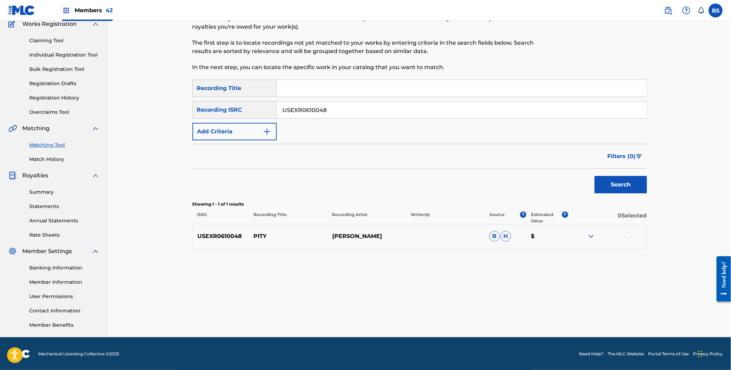
click at [259, 238] on p "PITY" at bounding box center [288, 236] width 78 height 8
copy p "PITY"
click at [628, 236] on div at bounding box center [628, 235] width 7 height 7
click at [510, 309] on button "Match 1 Group" at bounding box center [490, 312] width 77 height 17
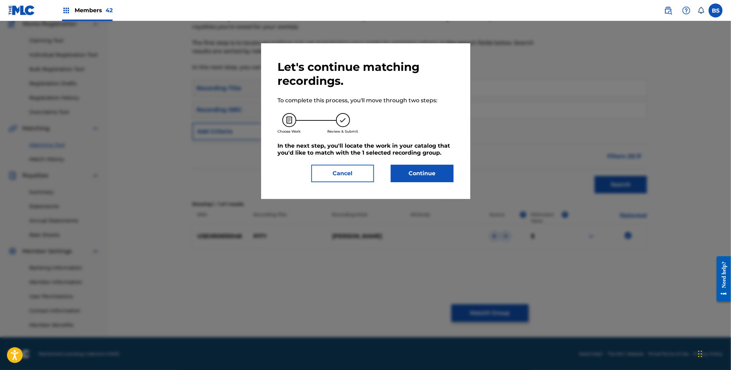
click at [422, 176] on button "Continue" at bounding box center [422, 173] width 63 height 17
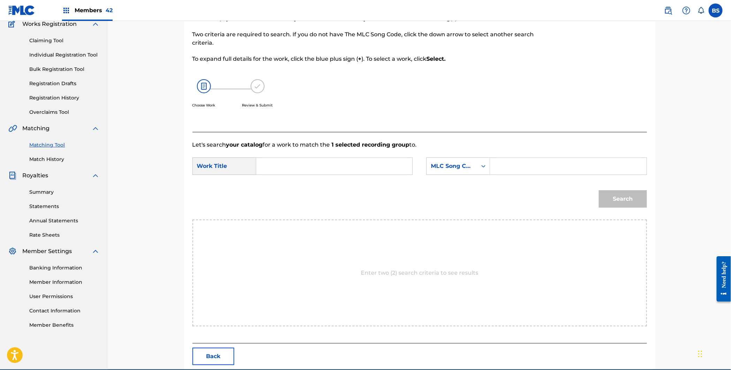
click at [304, 163] on input "Search Form" at bounding box center [334, 166] width 144 height 17
paste input "PITY"
drag, startPoint x: 292, startPoint y: 180, endPoint x: 454, endPoint y: 172, distance: 162.7
click at [294, 180] on div "pity" at bounding box center [334, 181] width 144 height 13
type input "pity"
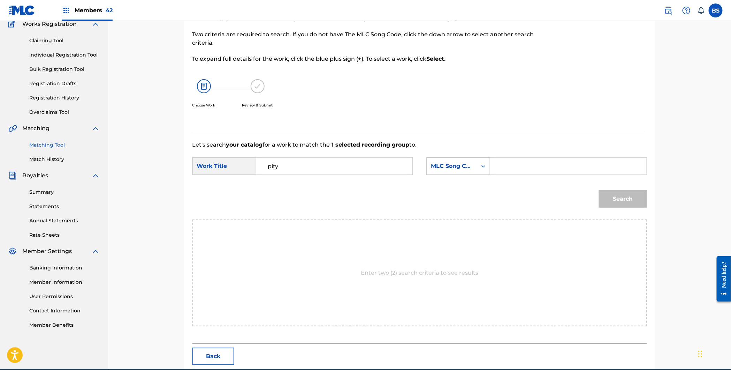
click at [451, 167] on div "MLC Song Code" at bounding box center [452, 166] width 42 height 8
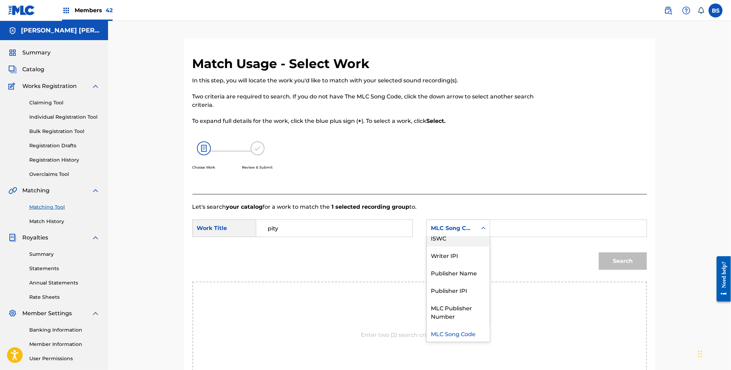
scroll to position [0, 0]
drag, startPoint x: 462, startPoint y: 248, endPoint x: 485, endPoint y: 244, distance: 23.7
click at [473, 247] on div "Writer Name" at bounding box center [458, 245] width 63 height 17
click at [506, 233] on input "Search Form" at bounding box center [568, 228] width 144 height 17
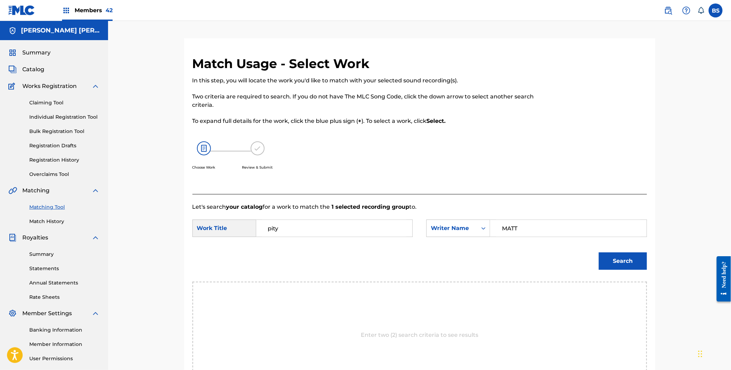
type input "MATT"
click at [599, 252] on button "Search" at bounding box center [623, 260] width 48 height 17
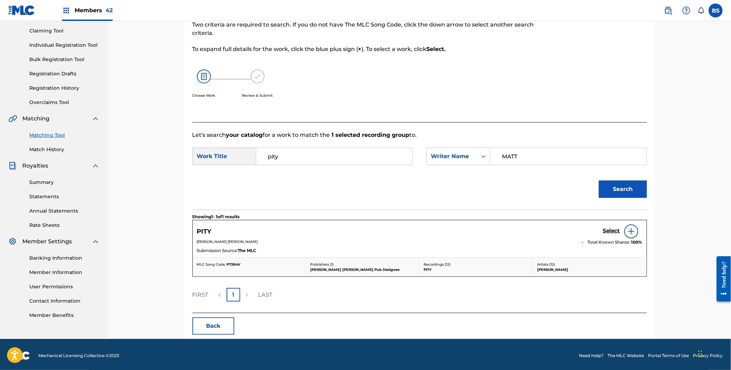
click at [606, 231] on h5 "Select" at bounding box center [611, 230] width 17 height 7
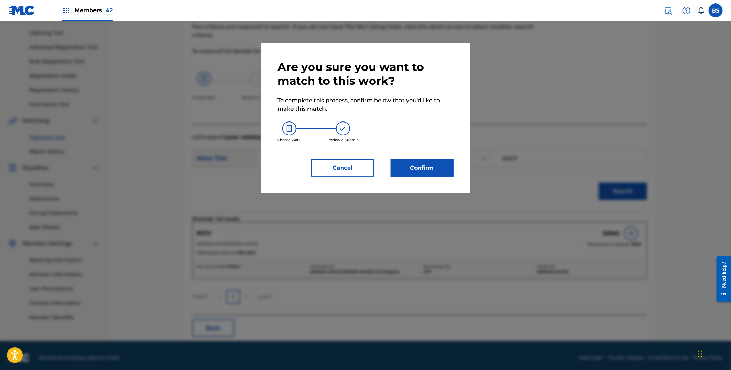
click at [417, 168] on button "Confirm" at bounding box center [422, 167] width 63 height 17
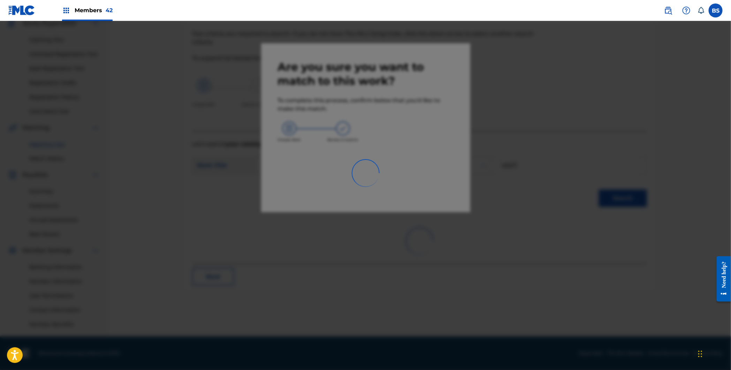
scroll to position [63, 0]
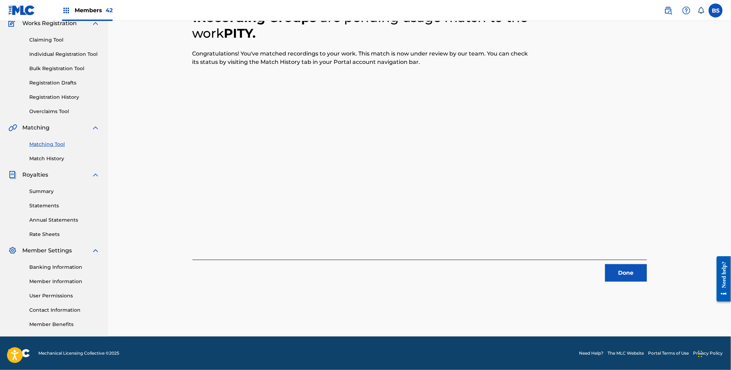
drag, startPoint x: 625, startPoint y: 272, endPoint x: 558, endPoint y: 245, distance: 71.8
click at [625, 271] on button "Done" at bounding box center [626, 272] width 42 height 17
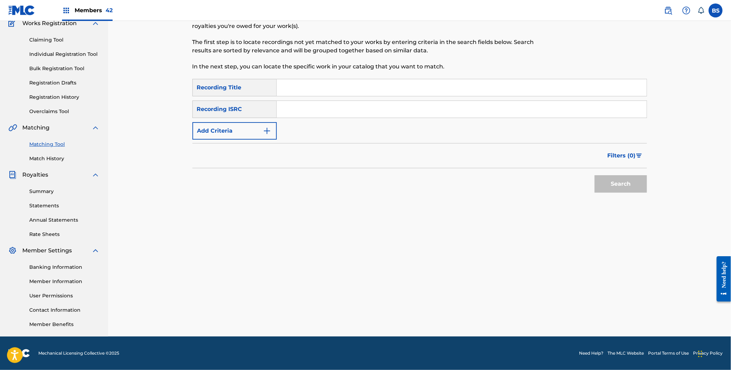
click at [323, 108] on input "Search Form" at bounding box center [462, 109] width 370 height 17
paste input "USEXR0610029"
type input "USEXR0610029"
click at [595, 175] on button "Search" at bounding box center [621, 183] width 52 height 17
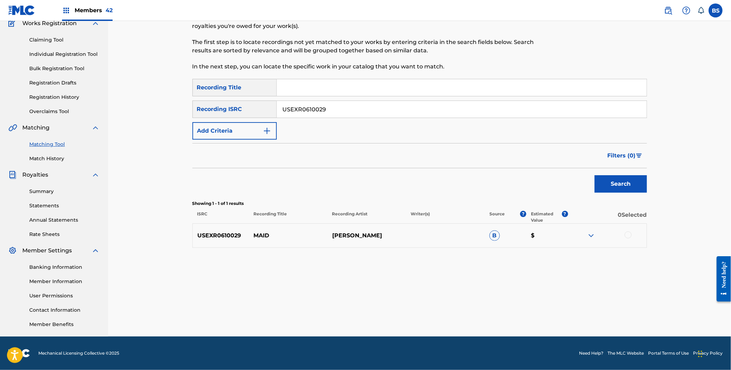
click at [266, 232] on p "MAID" at bounding box center [288, 235] width 78 height 8
copy p "MAID"
click at [628, 234] on div at bounding box center [628, 234] width 7 height 7
click at [502, 305] on button "Match 1 Group" at bounding box center [490, 312] width 77 height 17
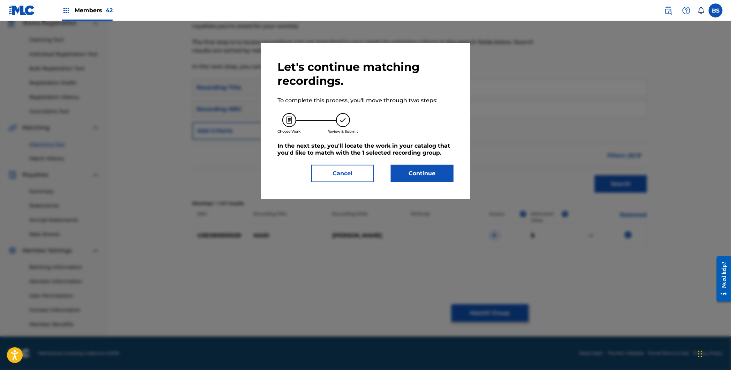
click at [429, 172] on button "Continue" at bounding box center [422, 173] width 63 height 17
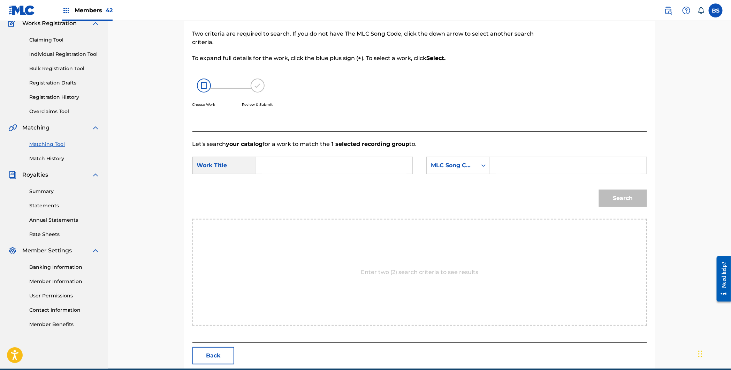
drag, startPoint x: 284, startPoint y: 166, endPoint x: 284, endPoint y: 171, distance: 4.9
click at [283, 164] on input "Search Form" at bounding box center [334, 165] width 144 height 17
paste input "MAID"
drag, startPoint x: 286, startPoint y: 183, endPoint x: 422, endPoint y: 174, distance: 136.7
click at [286, 183] on div "maid" at bounding box center [334, 181] width 144 height 13
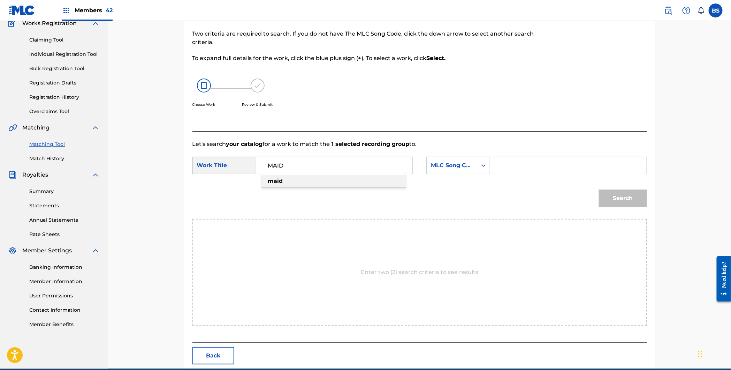
type input "maid"
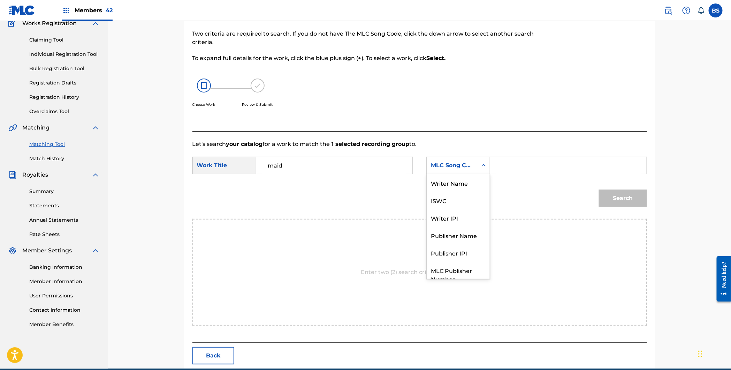
drag, startPoint x: 441, startPoint y: 167, endPoint x: 440, endPoint y: 176, distance: 9.1
click at [443, 167] on div "MLC Song Code" at bounding box center [452, 165] width 42 height 8
drag, startPoint x: 450, startPoint y: 185, endPoint x: 484, endPoint y: 176, distance: 35.0
click at [452, 185] on div "Writer Name" at bounding box center [458, 182] width 63 height 17
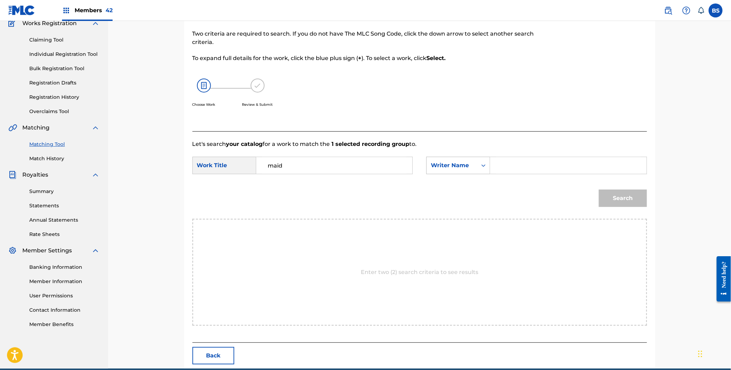
drag, startPoint x: 484, startPoint y: 176, endPoint x: 489, endPoint y: 169, distance: 8.5
click at [490, 169] on div "SearchWithCriteriacd75e03b-03c0-4223-b689-8df53232d6df Writer Name" at bounding box center [537, 165] width 220 height 17
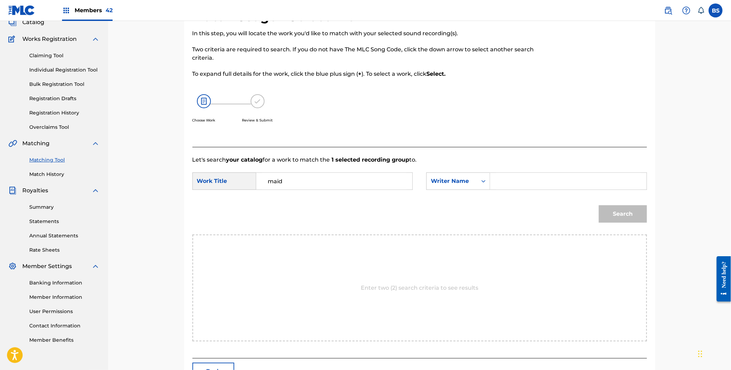
scroll to position [46, 0]
drag, startPoint x: 523, startPoint y: 184, endPoint x: 320, endPoint y: 166, distance: 203.8
click at [522, 184] on input "Search Form" at bounding box center [568, 182] width 144 height 17
type input ","
type input "A"
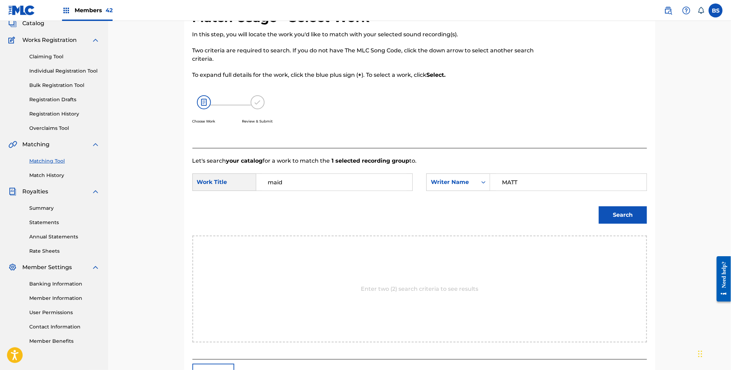
type input "MATT"
click at [599, 206] on button "Search" at bounding box center [623, 214] width 48 height 17
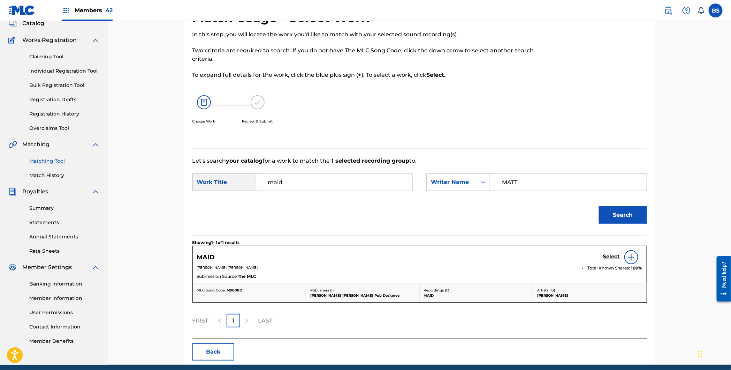
click at [614, 257] on h5 "Select" at bounding box center [611, 256] width 17 height 7
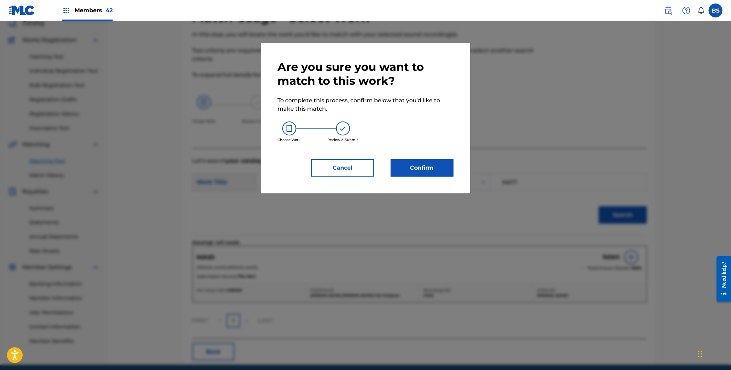
click at [415, 167] on button "Confirm" at bounding box center [422, 167] width 63 height 17
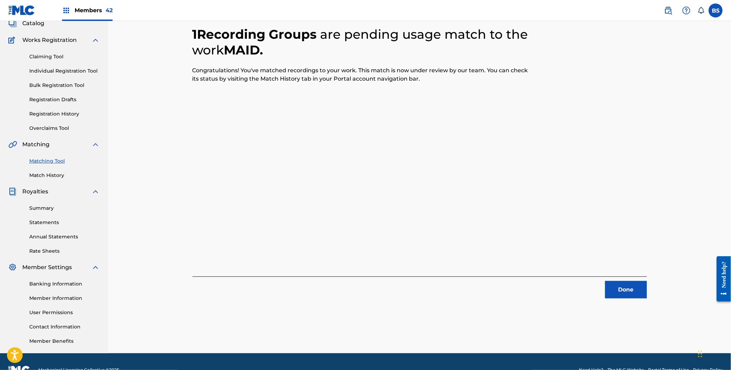
drag, startPoint x: 632, startPoint y: 292, endPoint x: 547, endPoint y: 259, distance: 90.9
click at [632, 290] on button "Done" at bounding box center [626, 289] width 42 height 17
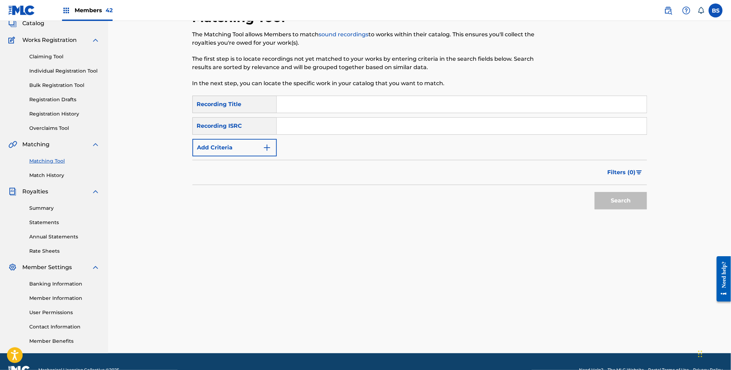
drag, startPoint x: 313, startPoint y: 116, endPoint x: 311, endPoint y: 121, distance: 4.5
click at [313, 117] on div "Search Form" at bounding box center [462, 125] width 370 height 17
click at [311, 121] on input "Search Form" at bounding box center [462, 126] width 370 height 17
paste input "USEXR0610023"
type input "USEXR0610023"
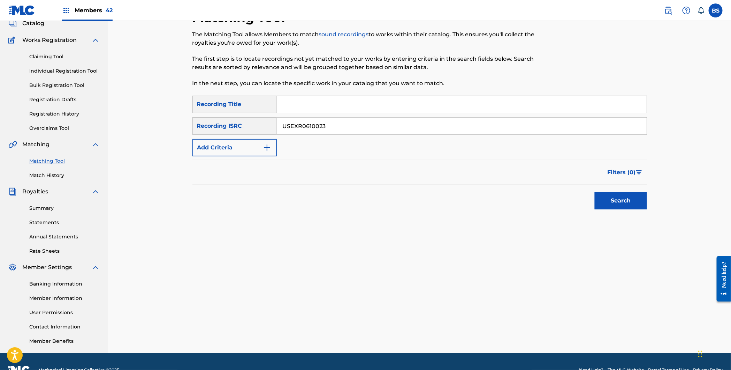
click at [595, 192] on button "Search" at bounding box center [621, 200] width 52 height 17
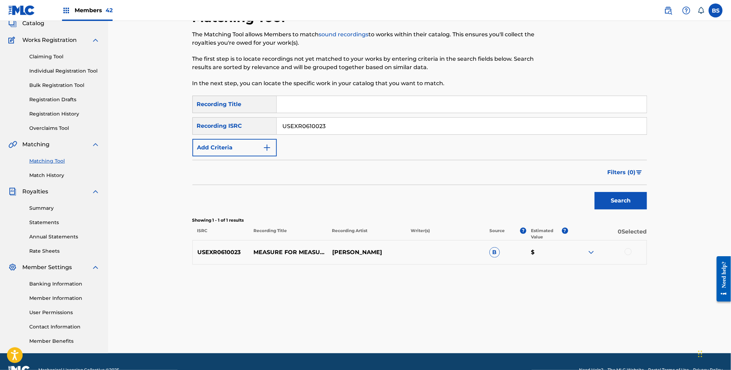
click at [295, 252] on p "MEASURE FOR MEASURE" at bounding box center [288, 252] width 78 height 8
copy p "MEASURE FOR MEASURE"
click at [629, 251] on div at bounding box center [628, 251] width 7 height 7
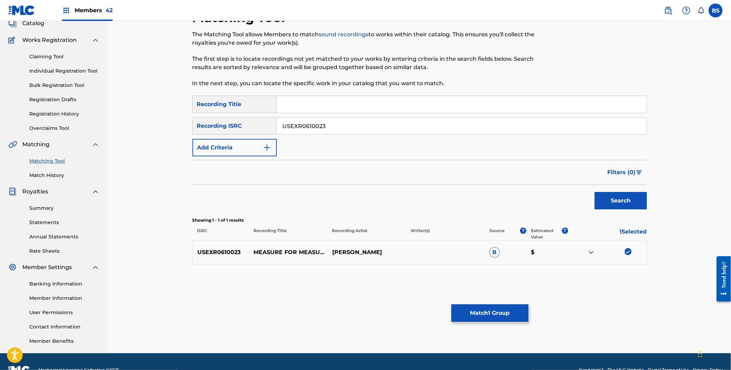
click at [505, 316] on button "Match 1 Group" at bounding box center [490, 312] width 77 height 17
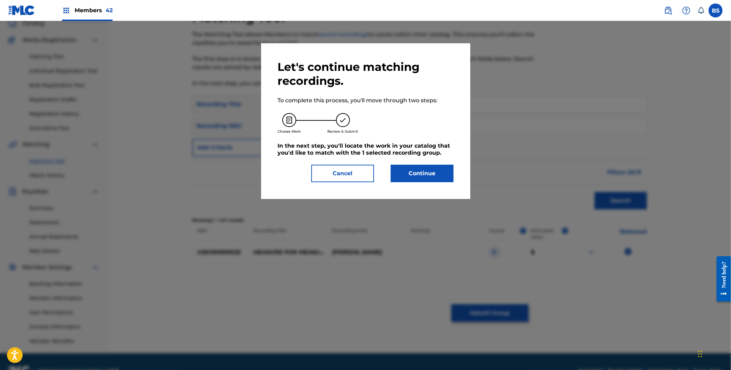
click at [441, 174] on button "Continue" at bounding box center [422, 173] width 63 height 17
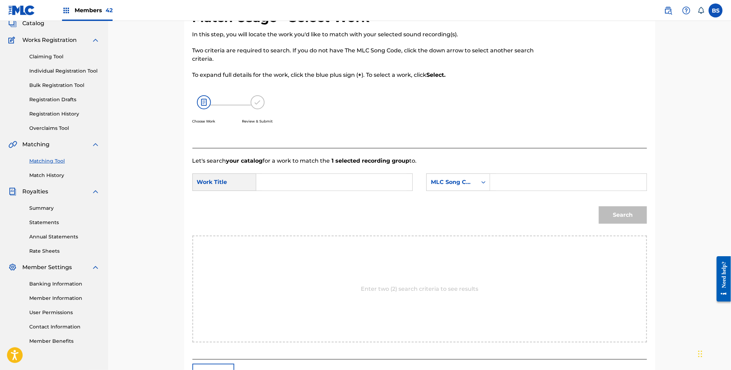
drag, startPoint x: 280, startPoint y: 177, endPoint x: 281, endPoint y: 181, distance: 4.4
click at [279, 177] on input "Search Form" at bounding box center [334, 182] width 144 height 17
paste input "MEASURE FOR MEASURE"
drag, startPoint x: 287, startPoint y: 193, endPoint x: 431, endPoint y: 199, distance: 144.2
click at [287, 193] on div "measure for measure" at bounding box center [334, 197] width 144 height 13
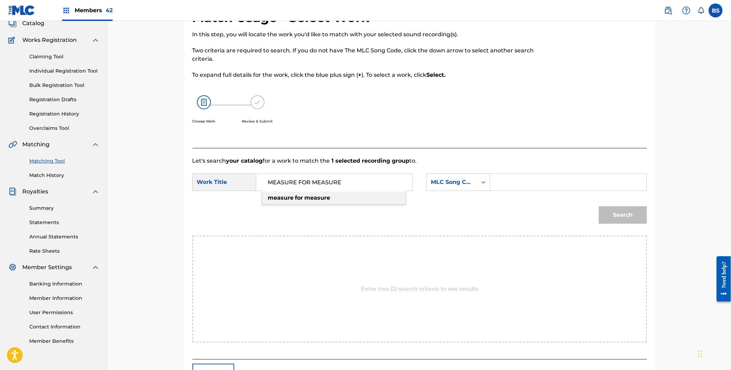
type input "measure for measure"
click at [457, 179] on div "MLC Song Code" at bounding box center [452, 182] width 42 height 8
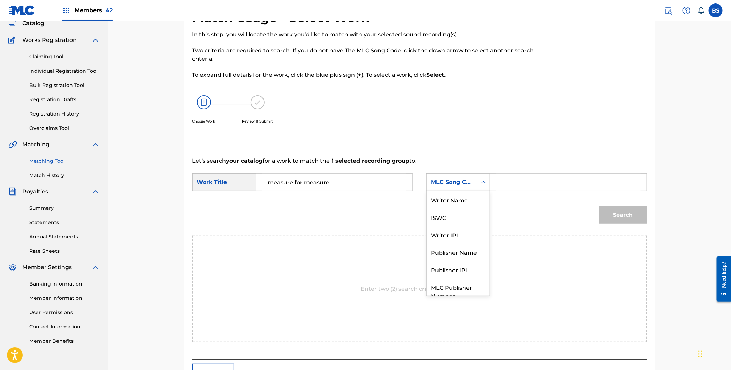
scroll to position [0, 0]
drag, startPoint x: 459, startPoint y: 205, endPoint x: 478, endPoint y: 198, distance: 21.3
click at [461, 205] on div "Writer Name" at bounding box center [458, 199] width 63 height 17
click at [514, 184] on input "Search Form" at bounding box center [568, 182] width 144 height 17
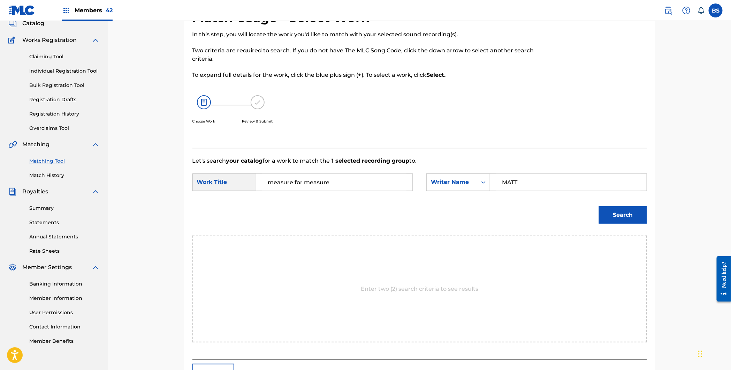
type input "MATT"
click at [599, 206] on button "Search" at bounding box center [623, 214] width 48 height 17
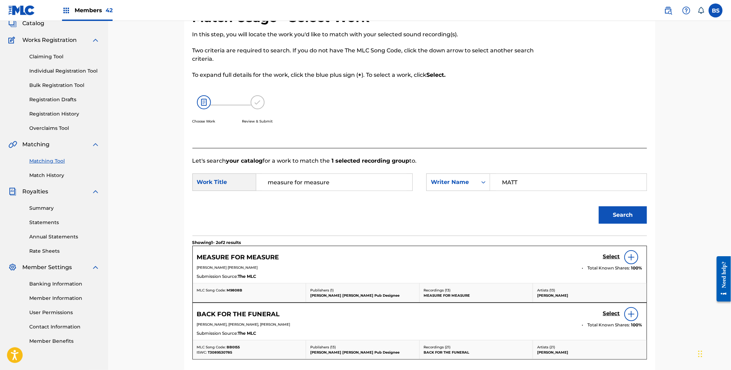
click at [608, 256] on h5 "Select" at bounding box center [611, 256] width 17 height 7
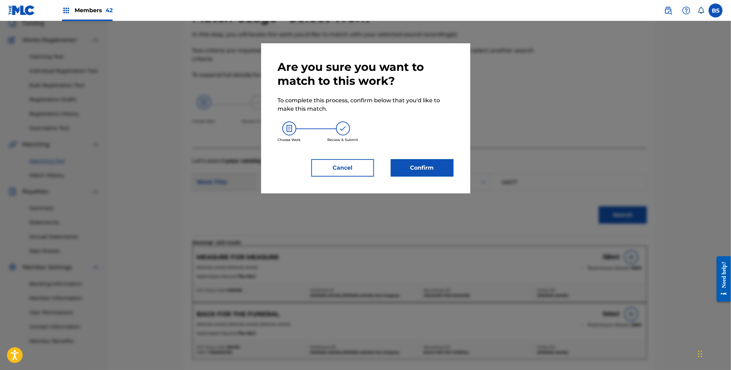
click at [424, 162] on button "Confirm" at bounding box center [422, 167] width 63 height 17
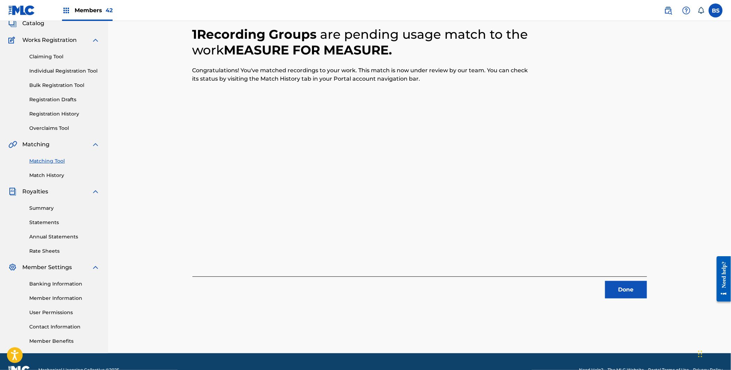
click at [619, 284] on button "Done" at bounding box center [626, 289] width 42 height 17
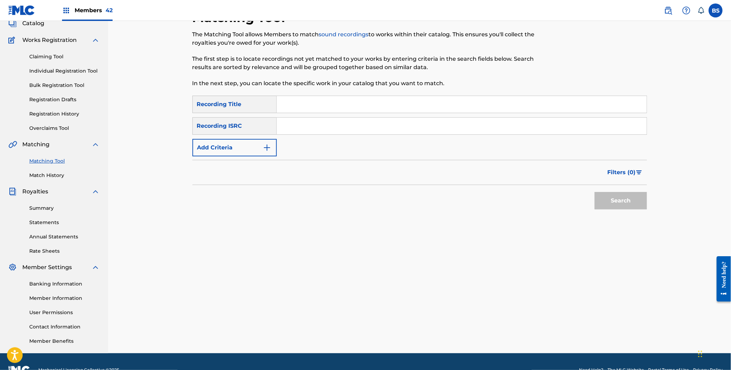
click at [43, 172] on link "Match History" at bounding box center [64, 175] width 70 height 7
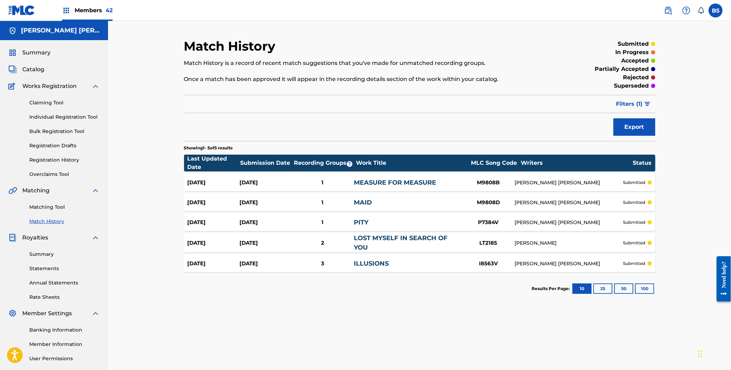
drag, startPoint x: 50, startPoint y: 205, endPoint x: 113, endPoint y: 203, distance: 62.8
click at [51, 205] on link "Matching Tool" at bounding box center [64, 206] width 70 height 7
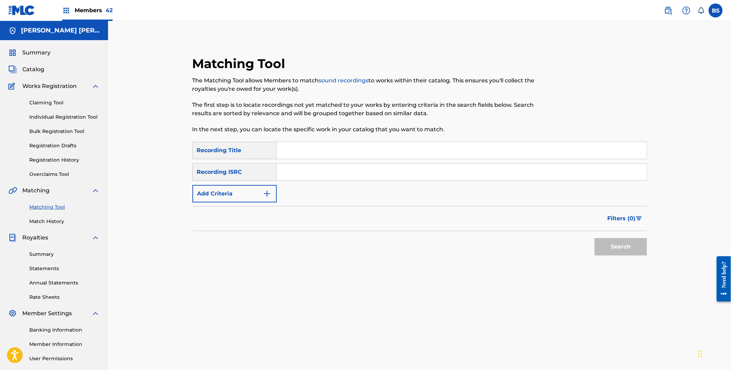
click at [323, 172] on input "Search Form" at bounding box center [462, 172] width 370 height 17
paste input "USEXR0610022"
type input "USEXR0610022"
drag, startPoint x: 633, startPoint y: 242, endPoint x: 542, endPoint y: 240, distance: 91.4
click at [633, 242] on button "Search" at bounding box center [621, 246] width 52 height 17
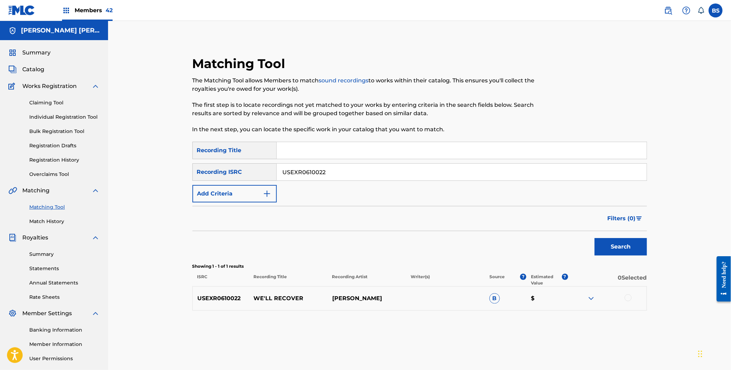
scroll to position [63, 0]
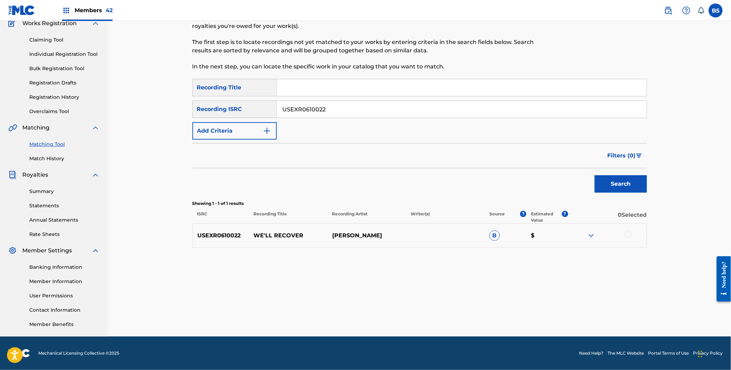
click at [286, 236] on p "WE'LL RECOVER" at bounding box center [288, 235] width 78 height 8
copy p "WE'LL RECOVER"
drag, startPoint x: 625, startPoint y: 234, endPoint x: 629, endPoint y: 235, distance: 3.8
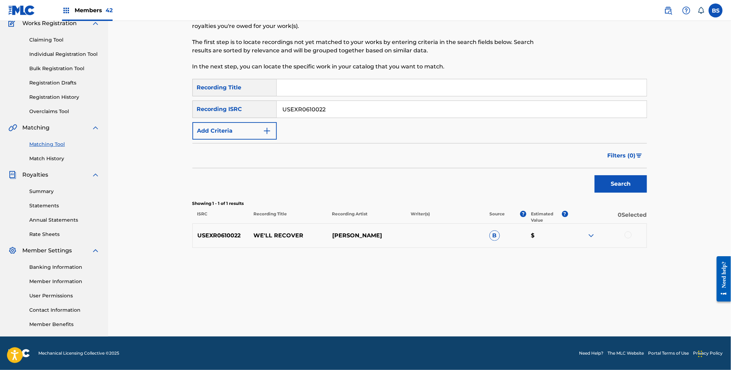
click at [626, 234] on div at bounding box center [628, 234] width 7 height 7
click at [496, 317] on button "Match 1 Group" at bounding box center [490, 312] width 77 height 17
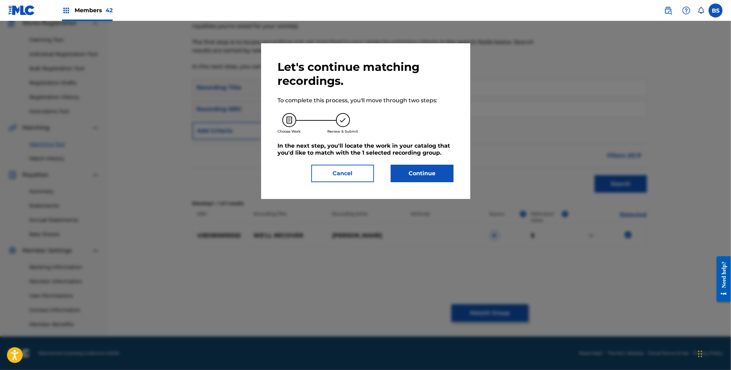
click at [441, 176] on button "Continue" at bounding box center [422, 173] width 63 height 17
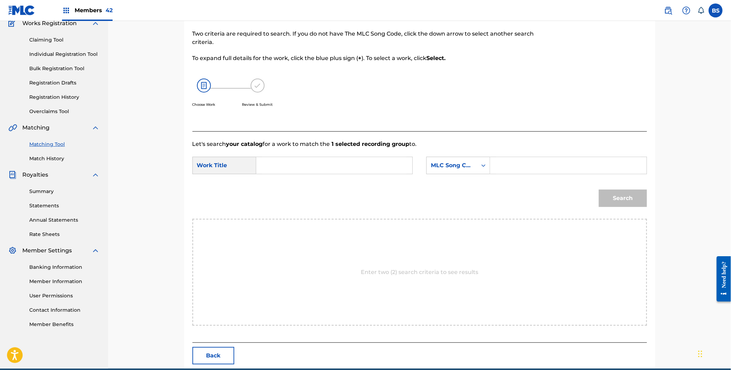
click at [348, 158] on input "Search Form" at bounding box center [334, 165] width 144 height 17
paste input "WE'LL RECOVER"
click at [291, 183] on strong "recover" at bounding box center [294, 181] width 22 height 7
type input "we'll recover"
drag, startPoint x: 468, startPoint y: 169, endPoint x: 458, endPoint y: 173, distance: 10.6
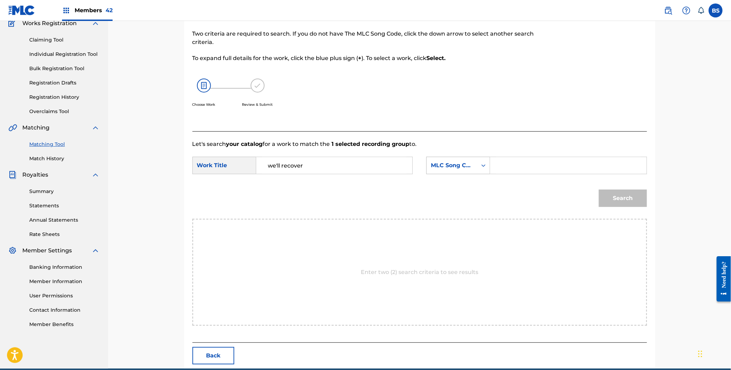
click at [467, 169] on div "MLC Song Code" at bounding box center [452, 165] width 51 height 13
drag, startPoint x: 458, startPoint y: 184, endPoint x: 495, endPoint y: 175, distance: 37.6
click at [462, 184] on div "Writer Name" at bounding box center [458, 182] width 63 height 17
click at [520, 166] on input "Search Form" at bounding box center [568, 165] width 144 height 17
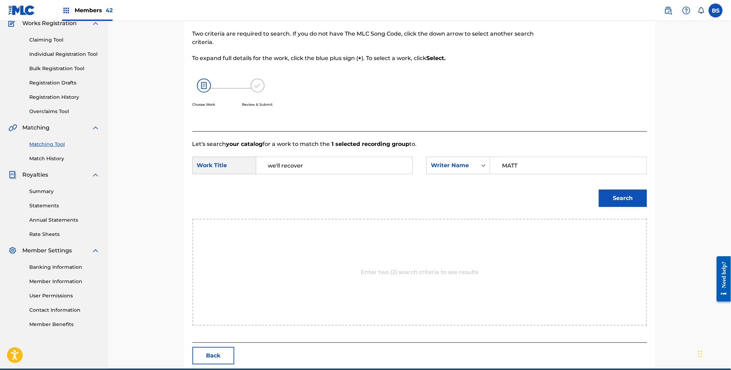
type input "MATT"
click at [599, 189] on button "Search" at bounding box center [623, 197] width 48 height 17
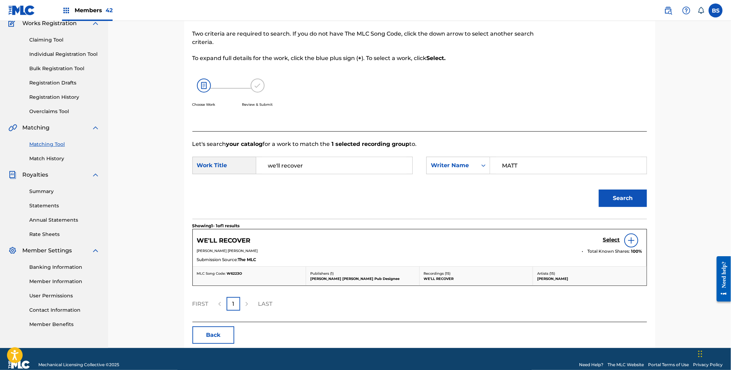
click at [611, 239] on h5 "Select" at bounding box center [611, 239] width 17 height 7
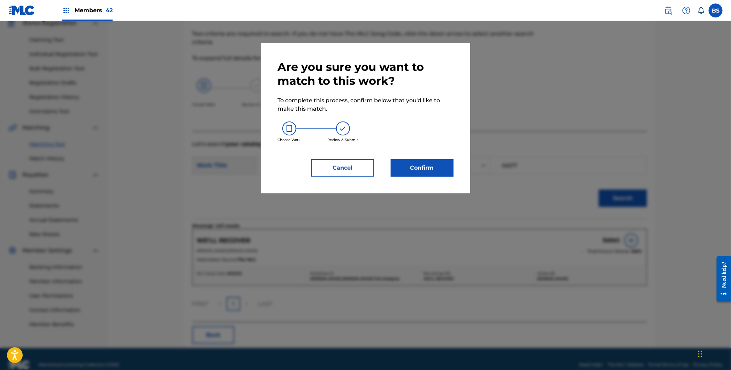
click at [420, 168] on button "Confirm" at bounding box center [422, 167] width 63 height 17
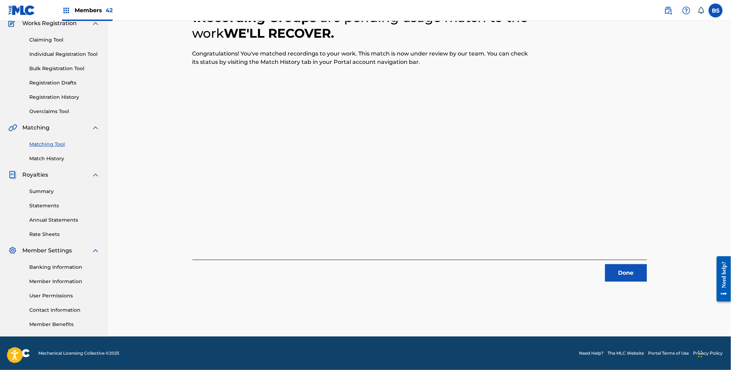
drag, startPoint x: 624, startPoint y: 273, endPoint x: 446, endPoint y: 261, distance: 178.9
click at [624, 273] on button "Done" at bounding box center [626, 272] width 42 height 17
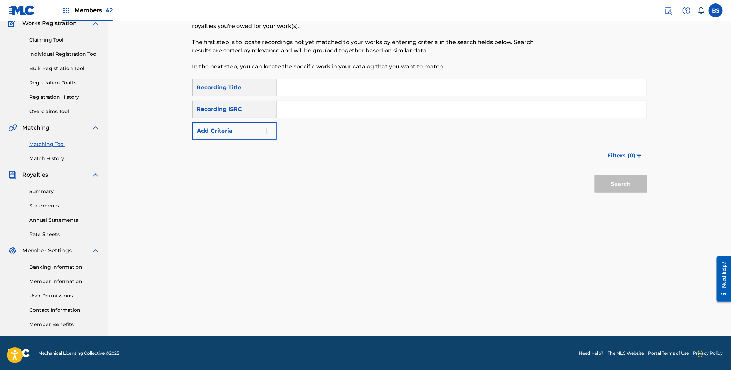
click at [348, 107] on input "Search Form" at bounding box center [462, 109] width 370 height 17
paste input "USEXR0610036"
type input "USEXR0610036"
click at [595, 175] on button "Search" at bounding box center [621, 183] width 52 height 17
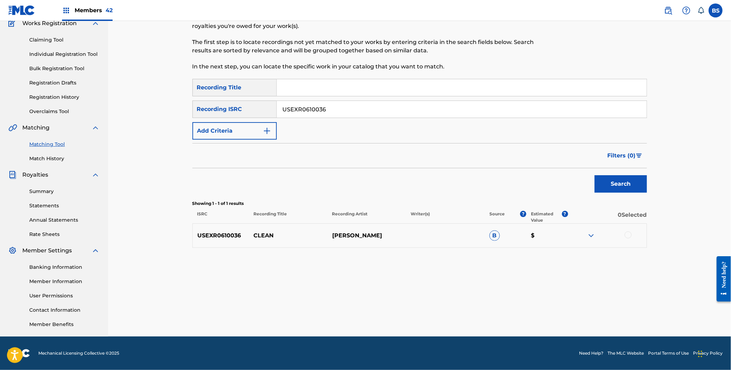
click at [275, 232] on p "CLEAN" at bounding box center [288, 235] width 78 height 8
click at [263, 238] on p "CLEAN" at bounding box center [288, 235] width 78 height 8
drag, startPoint x: 263, startPoint y: 238, endPoint x: 271, endPoint y: 237, distance: 8.4
click at [263, 238] on p "CLEAN" at bounding box center [288, 235] width 78 height 8
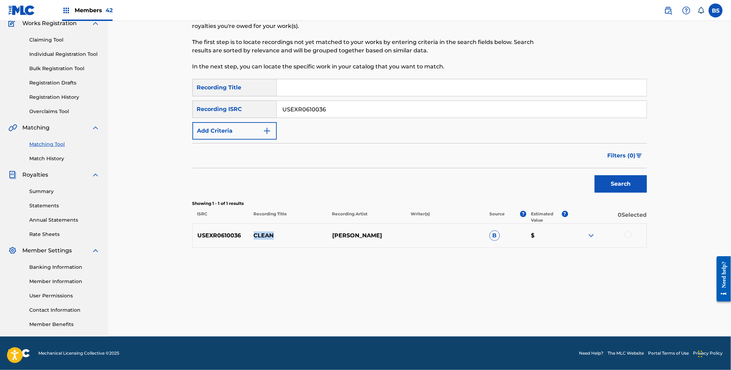
copy p "CLEAN"
drag, startPoint x: 628, startPoint y: 234, endPoint x: 608, endPoint y: 252, distance: 26.9
click at [628, 234] on div at bounding box center [628, 234] width 7 height 7
click at [480, 310] on button "Match 1 Group" at bounding box center [490, 312] width 77 height 17
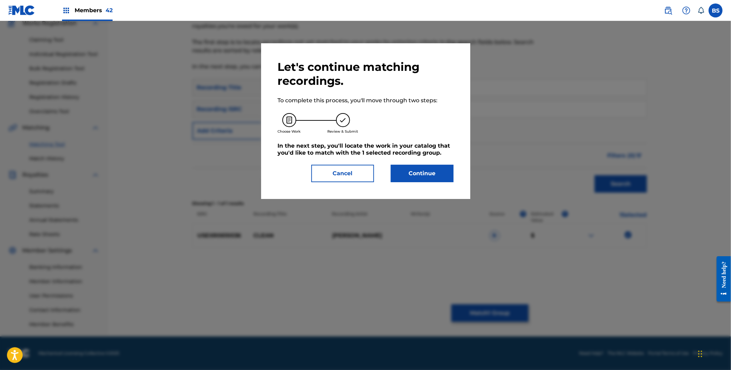
click at [422, 174] on button "Continue" at bounding box center [422, 173] width 63 height 17
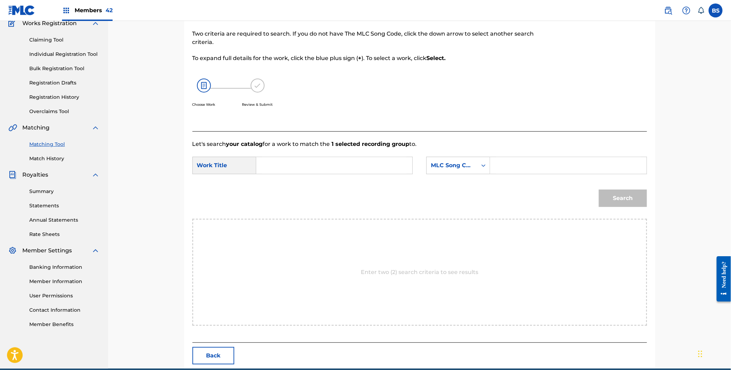
click at [290, 158] on input "Search Form" at bounding box center [334, 165] width 144 height 17
paste input "CLEAN"
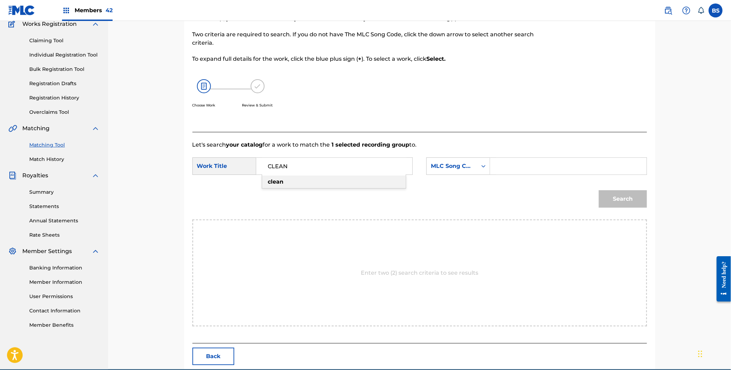
click at [292, 187] on div "clean" at bounding box center [334, 181] width 144 height 13
type input "clean"
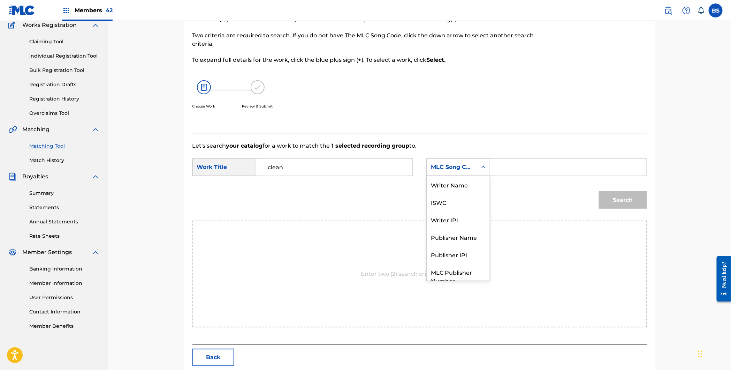
scroll to position [60, 0]
drag, startPoint x: 438, startPoint y: 168, endPoint x: 447, endPoint y: 182, distance: 16.5
click at [442, 169] on div "MLC Song Code" at bounding box center [452, 168] width 42 height 8
drag, startPoint x: 460, startPoint y: 188, endPoint x: 487, endPoint y: 180, distance: 28.2
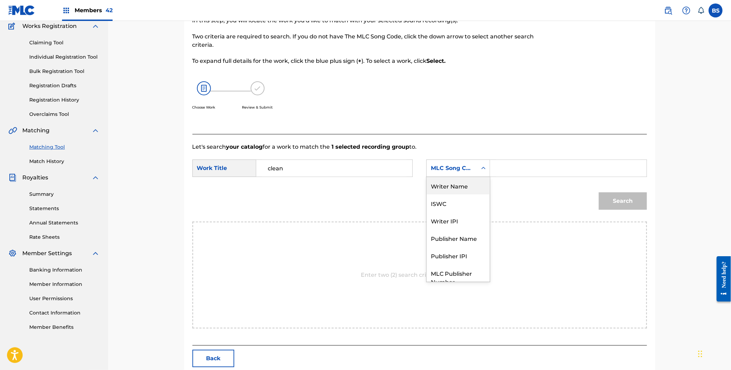
click at [466, 187] on div "Writer Name" at bounding box center [458, 185] width 63 height 17
click at [501, 173] on input "Search Form" at bounding box center [568, 168] width 144 height 17
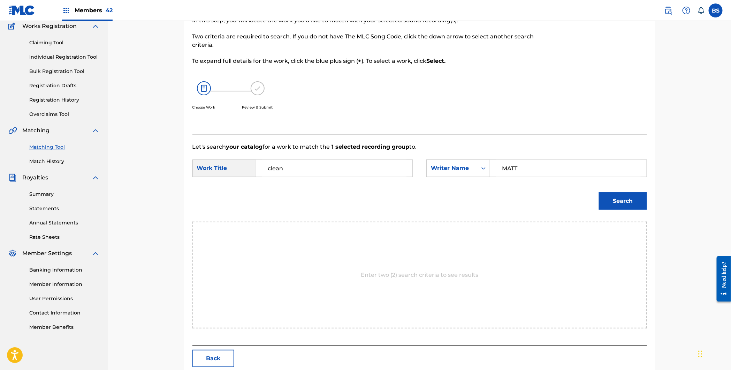
type input "MATT"
click at [599, 192] on button "Search" at bounding box center [623, 200] width 48 height 17
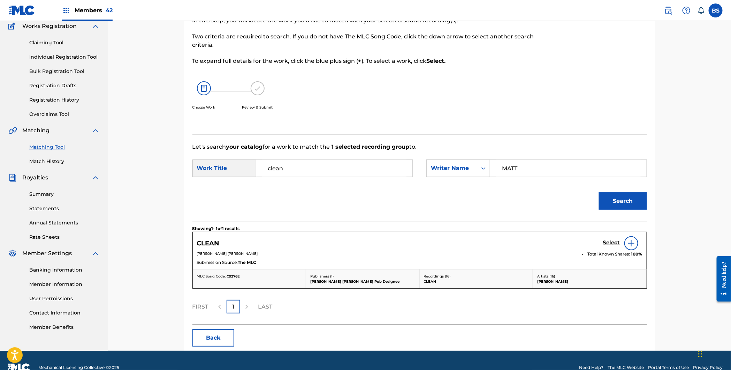
click at [613, 241] on h5 "Select" at bounding box center [611, 242] width 17 height 7
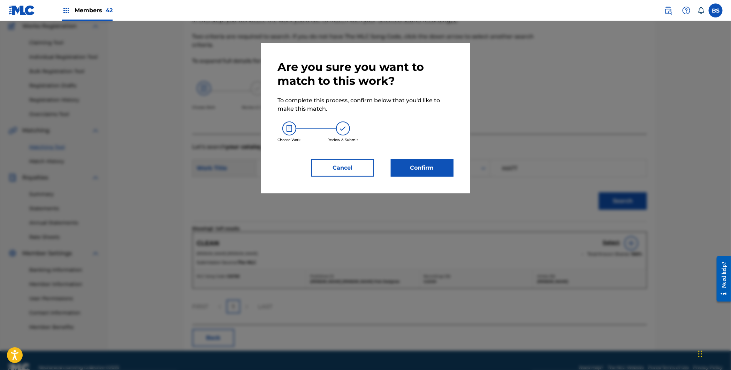
click at [421, 169] on button "Confirm" at bounding box center [422, 167] width 63 height 17
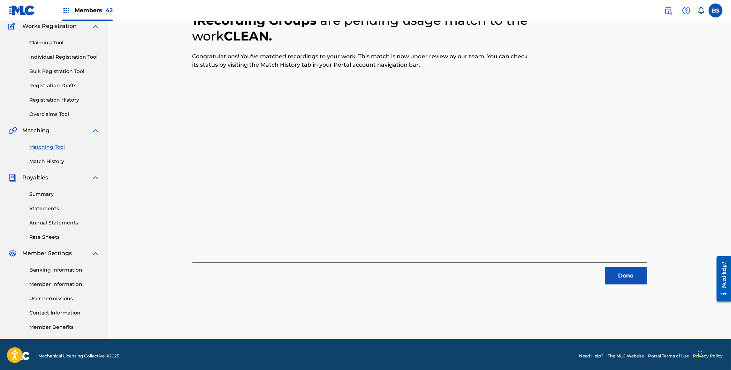
drag, startPoint x: 640, startPoint y: 280, endPoint x: 558, endPoint y: 249, distance: 87.4
click at [640, 280] on button "Done" at bounding box center [626, 275] width 42 height 17
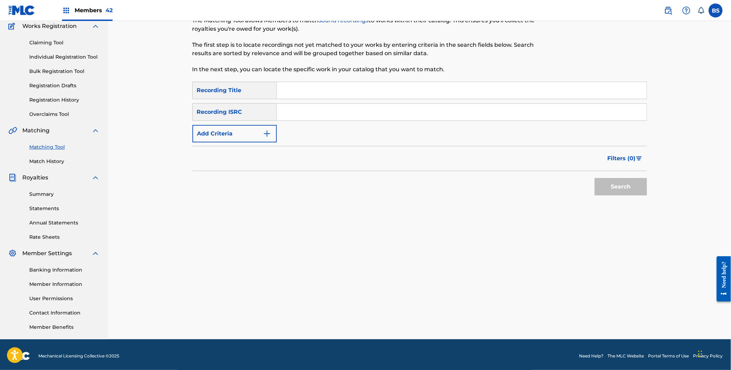
click at [312, 114] on input "Search Form" at bounding box center [462, 112] width 370 height 17
paste input "USEXR0610024"
type input "USEXR0610024"
click at [595, 178] on button "Search" at bounding box center [621, 186] width 52 height 17
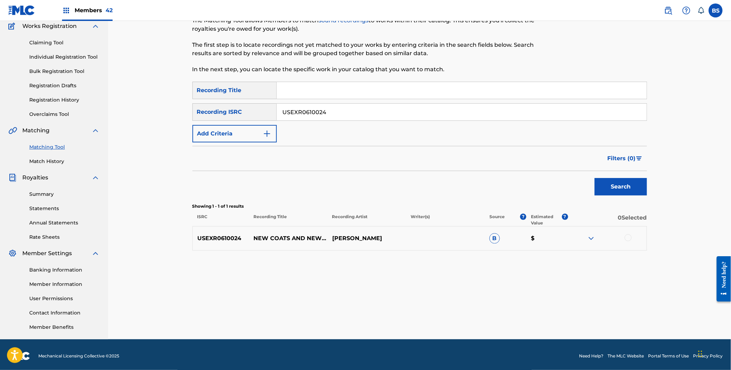
click at [267, 239] on p "NEW COATS AND NEW HATS" at bounding box center [288, 238] width 78 height 8
copy p "NEW COATS AND NEW HATS"
click at [627, 240] on div at bounding box center [628, 237] width 7 height 7
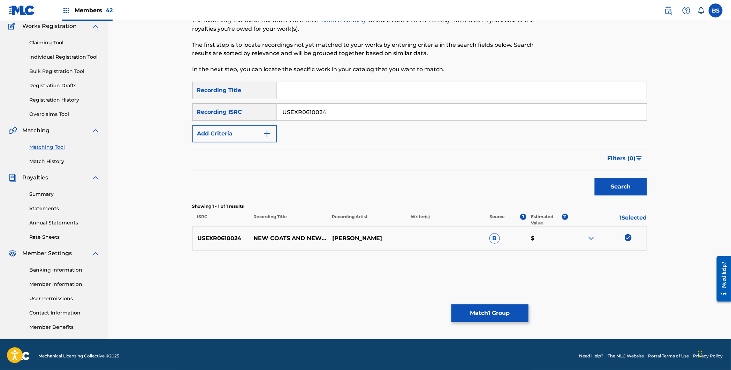
click at [514, 308] on button "Match 1 Group" at bounding box center [490, 312] width 77 height 17
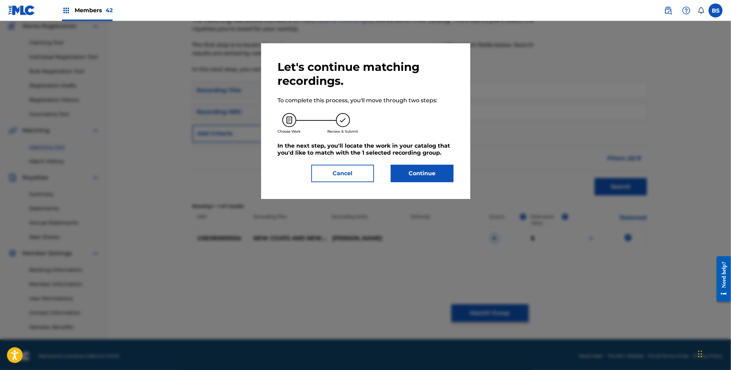
click at [438, 176] on button "Continue" at bounding box center [422, 173] width 63 height 17
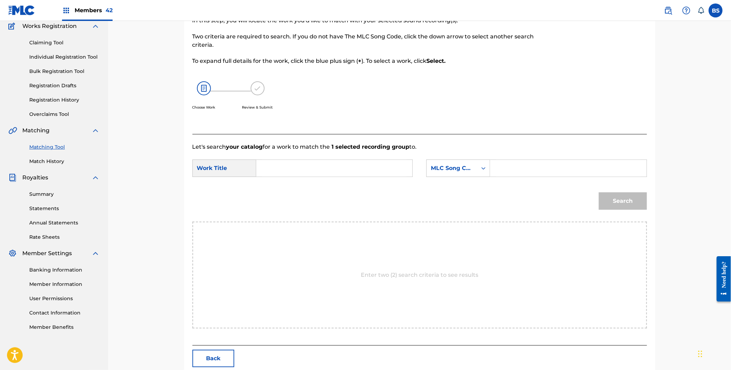
click at [281, 164] on input "Search Form" at bounding box center [334, 168] width 144 height 17
paste input "NEW COATS AND NEW HATS"
drag, startPoint x: 282, startPoint y: 185, endPoint x: 462, endPoint y: 186, distance: 180.0
click at [282, 185] on strong "coats" at bounding box center [290, 183] width 16 height 7
type input "new coats and new hats"
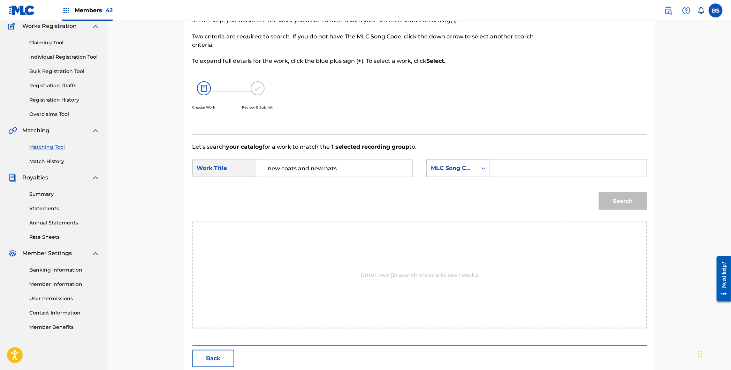
click at [462, 166] on div "MLC Song Code" at bounding box center [452, 168] width 42 height 8
drag, startPoint x: 463, startPoint y: 187, endPoint x: 502, endPoint y: 177, distance: 40.3
click at [467, 187] on div "Writer Name" at bounding box center [458, 185] width 63 height 17
click at [513, 171] on input "Search Form" at bounding box center [568, 168] width 144 height 17
type input "MATT"
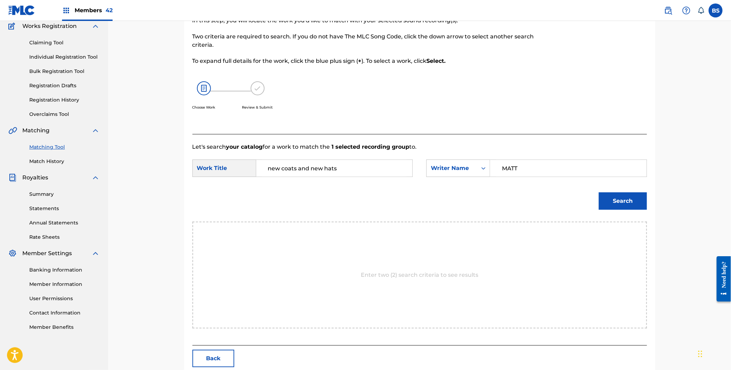
click at [599, 192] on button "Search" at bounding box center [623, 200] width 48 height 17
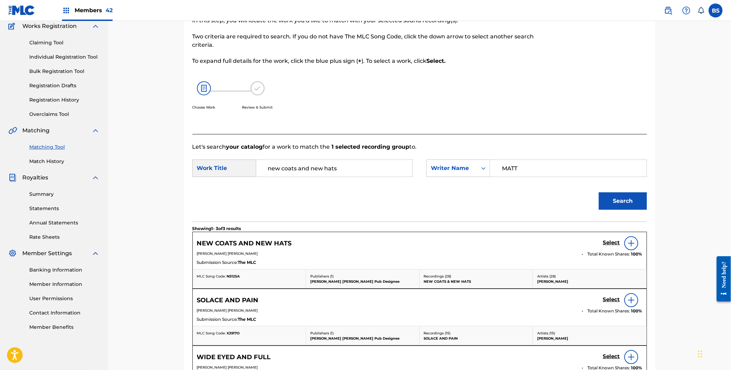
click at [607, 236] on div "Select" at bounding box center [622, 243] width 39 height 14
click at [609, 240] on h5 "Select" at bounding box center [611, 242] width 17 height 7
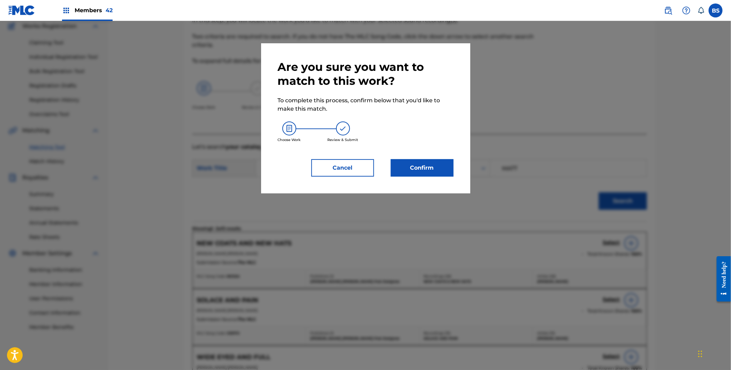
click at [420, 168] on button "Confirm" at bounding box center [422, 167] width 63 height 17
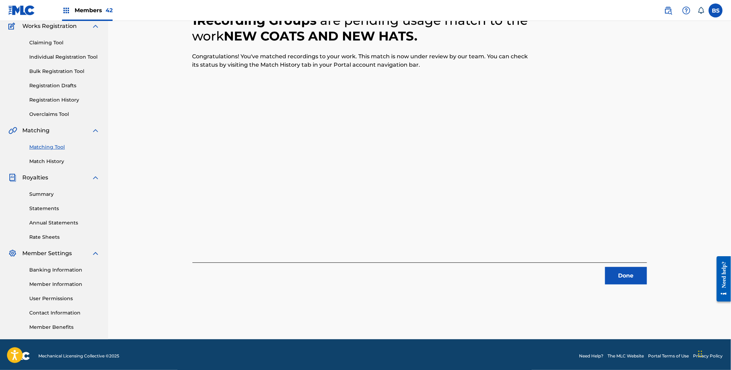
drag, startPoint x: 614, startPoint y: 274, endPoint x: 535, endPoint y: 243, distance: 84.1
click at [613, 274] on button "Done" at bounding box center [626, 275] width 42 height 17
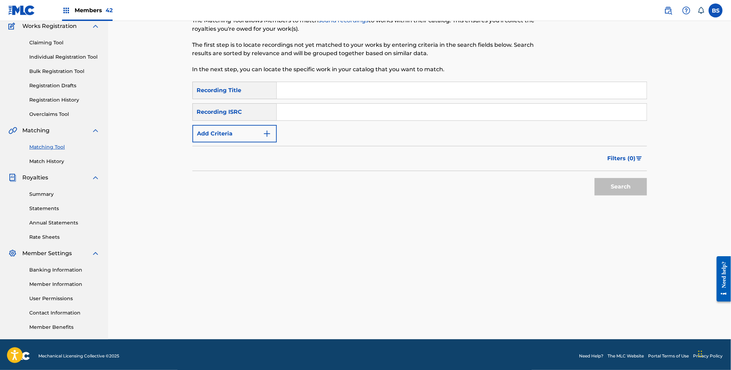
click at [301, 110] on input "Search Form" at bounding box center [462, 112] width 370 height 17
paste input "QM4TW2338649"
type input "QM4TW2338649"
click at [595, 178] on button "Search" at bounding box center [621, 186] width 52 height 17
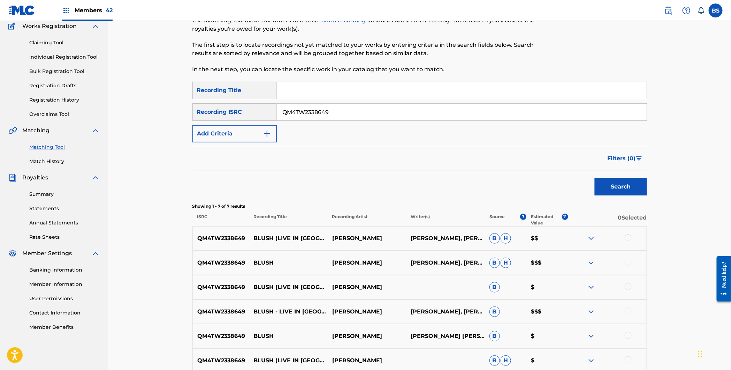
click at [263, 258] on p "BLUSH" at bounding box center [288, 262] width 78 height 8
copy p "BLUSH"
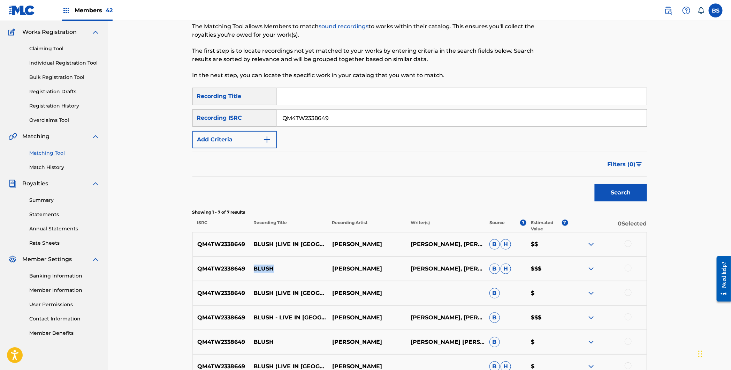
scroll to position [156, 0]
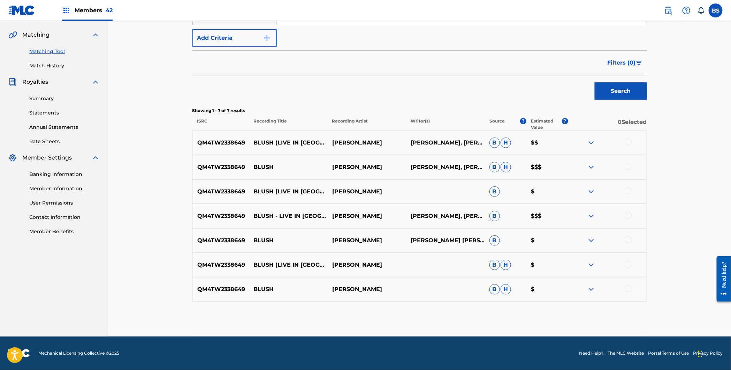
drag, startPoint x: 628, startPoint y: 136, endPoint x: 628, endPoint y: 148, distance: 11.5
click at [628, 137] on div "QM4TW2338649 BLUSH (LIVE IN SEATTLE) MATT NATHANSON MATT NATHANSON, SEAN DOUGLA…" at bounding box center [420, 142] width 455 height 24
drag, startPoint x: 628, startPoint y: 146, endPoint x: 626, endPoint y: 159, distance: 12.3
click at [627, 146] on div at bounding box center [607, 142] width 78 height 8
drag, startPoint x: 628, startPoint y: 168, endPoint x: 629, endPoint y: 161, distance: 6.7
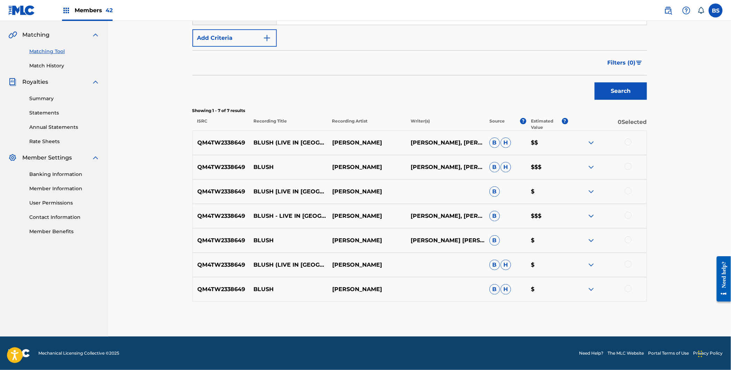
click at [628, 168] on div at bounding box center [628, 166] width 7 height 7
drag, startPoint x: 629, startPoint y: 142, endPoint x: 625, endPoint y: 184, distance: 42.4
click at [629, 142] on div at bounding box center [628, 141] width 7 height 7
drag, startPoint x: 626, startPoint y: 190, endPoint x: 629, endPoint y: 195, distance: 6.1
click at [628, 191] on div at bounding box center [628, 190] width 7 height 7
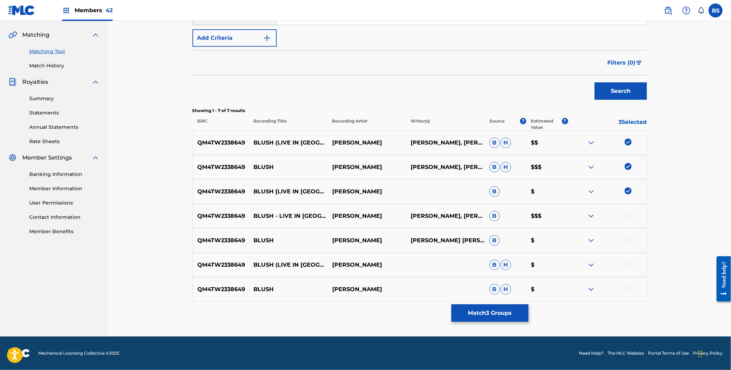
click at [631, 217] on div at bounding box center [628, 215] width 7 height 7
drag, startPoint x: 629, startPoint y: 235, endPoint x: 630, endPoint y: 242, distance: 7.4
click at [630, 237] on div "QM4TW2338649 BLUSH MATT NATHANSON MATT NATHANSONSEAN DOUGLASS B $" at bounding box center [420, 240] width 455 height 24
click at [629, 262] on div at bounding box center [628, 264] width 7 height 7
click at [631, 239] on div at bounding box center [628, 239] width 7 height 7
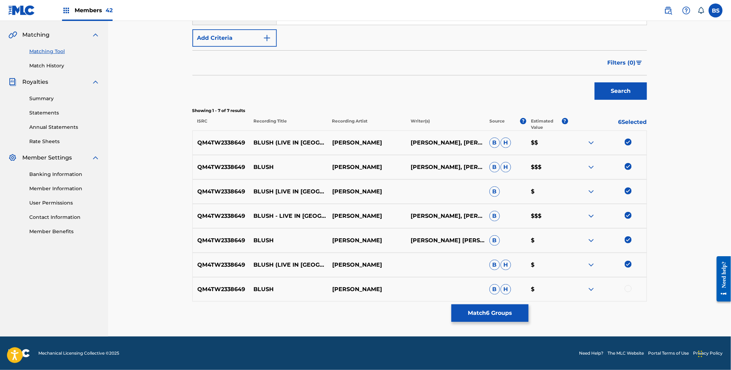
drag, startPoint x: 628, startPoint y: 289, endPoint x: 507, endPoint y: 310, distance: 122.4
click at [628, 289] on div at bounding box center [628, 288] width 7 height 7
click at [496, 316] on button "Match 7 Groups" at bounding box center [490, 312] width 77 height 17
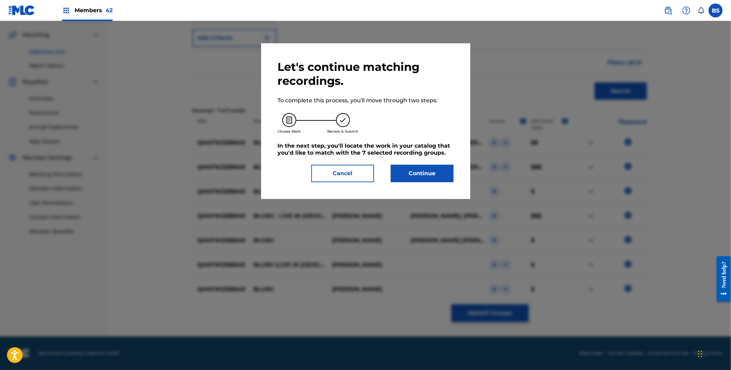
click at [422, 179] on button "Continue" at bounding box center [422, 173] width 63 height 17
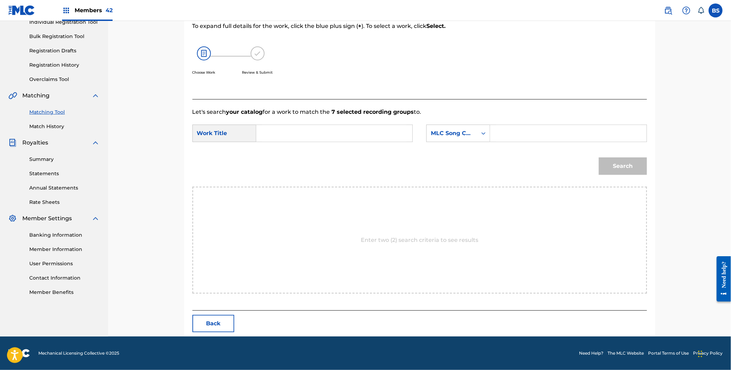
scroll to position [95, 0]
click at [290, 130] on input "Search Form" at bounding box center [334, 133] width 144 height 17
paste input "BLUSH"
drag, startPoint x: 274, startPoint y: 150, endPoint x: 285, endPoint y: 150, distance: 10.8
click at [274, 150] on strong "blush" at bounding box center [276, 148] width 16 height 7
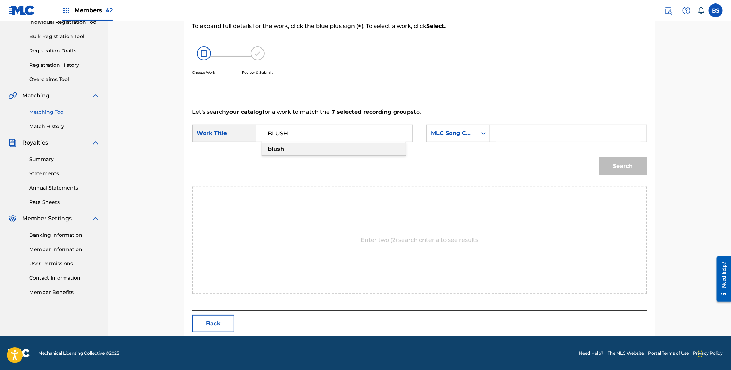
type input "blush"
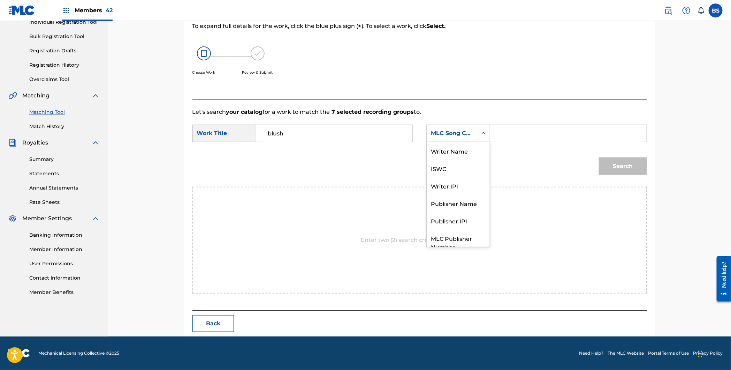
drag, startPoint x: 464, startPoint y: 134, endPoint x: 460, endPoint y: 158, distance: 24.3
click at [465, 134] on div "MLC Song Code" at bounding box center [452, 133] width 42 height 8
drag, startPoint x: 463, startPoint y: 156, endPoint x: 487, endPoint y: 147, distance: 25.7
click at [467, 155] on div "Writer Name" at bounding box center [458, 150] width 63 height 17
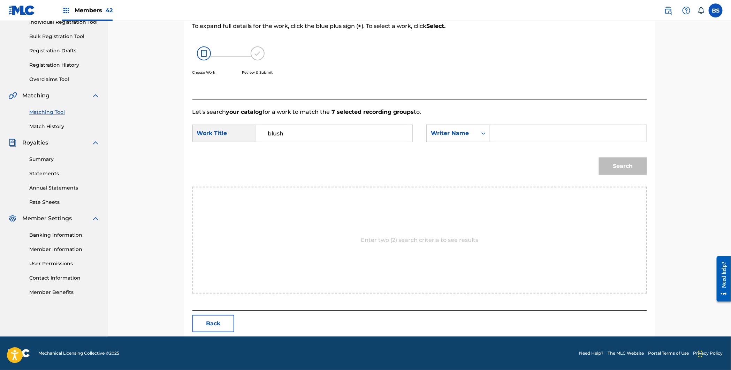
click at [518, 133] on input "Search Form" at bounding box center [568, 133] width 144 height 17
type input "MATT"
click at [599, 157] on button "Search" at bounding box center [623, 165] width 48 height 17
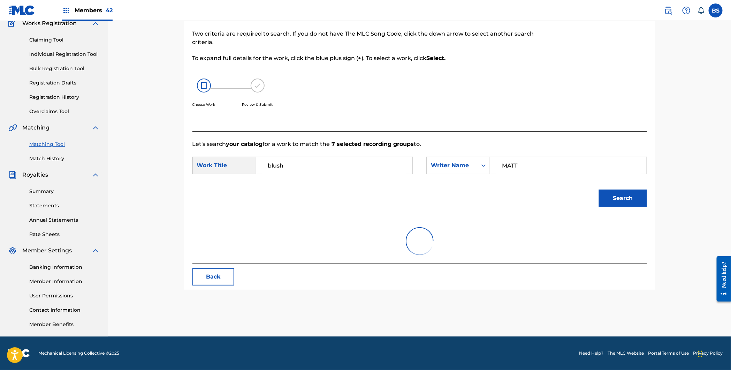
scroll to position [74, 0]
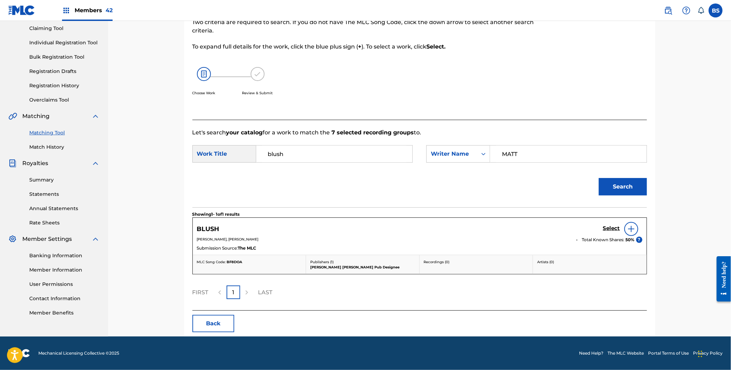
click at [607, 227] on h5 "Select" at bounding box center [611, 228] width 17 height 7
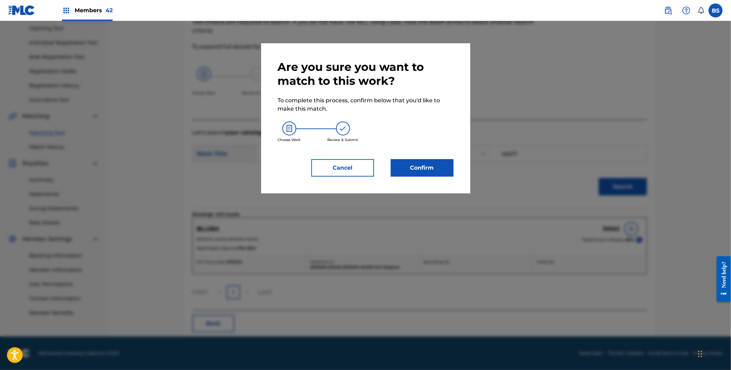
click at [427, 164] on button "Confirm" at bounding box center [422, 167] width 63 height 17
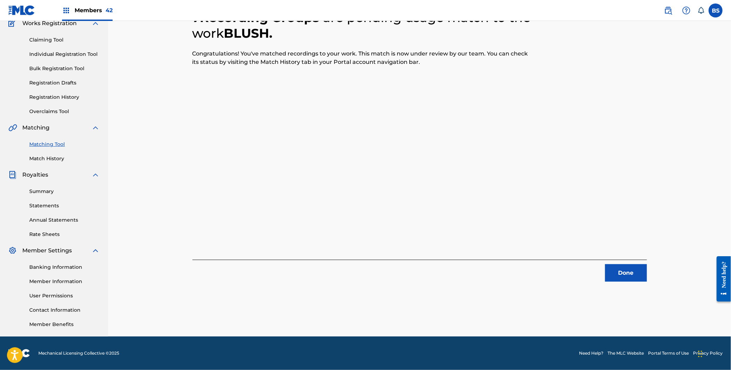
drag, startPoint x: 619, startPoint y: 270, endPoint x: 602, endPoint y: 272, distance: 17.3
click at [619, 270] on button "Done" at bounding box center [626, 272] width 42 height 17
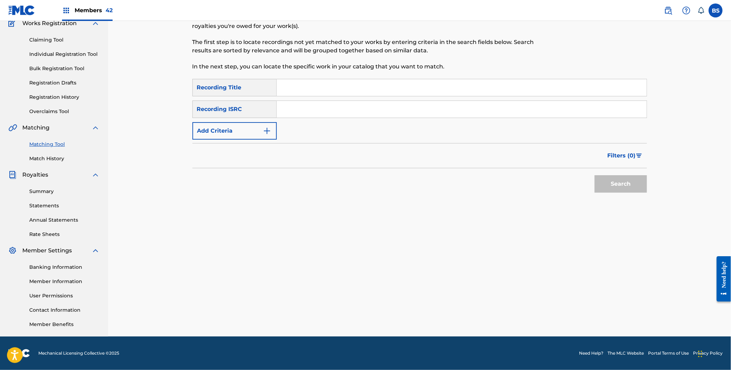
click at [326, 104] on input "Search Form" at bounding box center [462, 109] width 370 height 17
paste input "QM6MZ2253998"
type input "QM6MZ2253998"
click at [595, 175] on button "Search" at bounding box center [621, 183] width 52 height 17
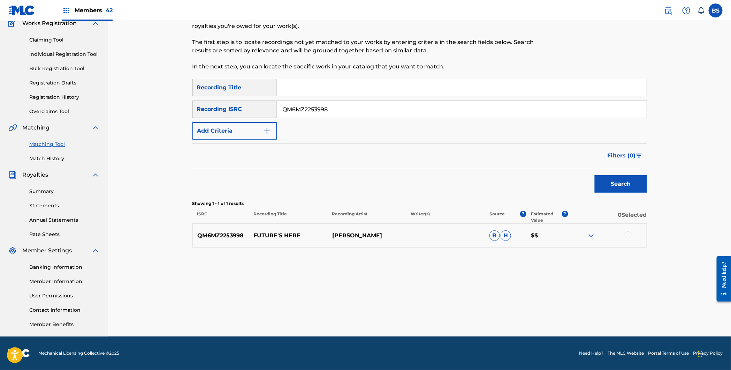
click at [279, 241] on div "QM6MZ2253998 FUTURE'S HERE MATT NATHANSON B H $$" at bounding box center [420, 235] width 455 height 24
copy p "FUTURE'S HERE"
drag, startPoint x: 628, startPoint y: 233, endPoint x: 518, endPoint y: 260, distance: 113.3
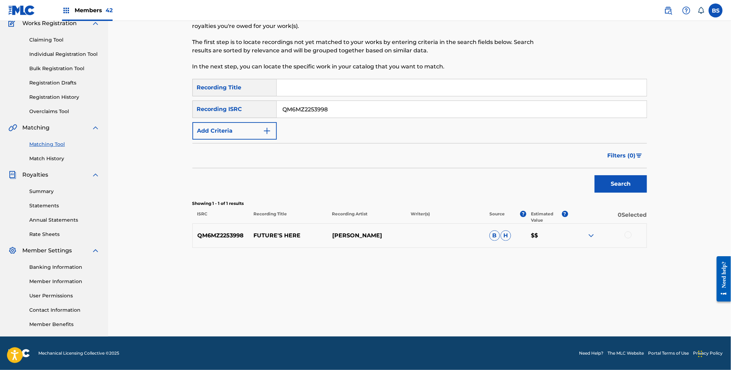
click at [628, 233] on div at bounding box center [628, 234] width 7 height 7
click at [490, 312] on button "Match 1 Group" at bounding box center [490, 312] width 77 height 17
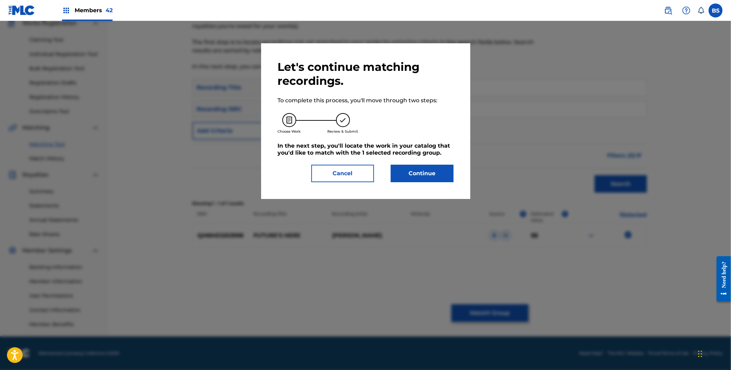
click at [417, 176] on button "Continue" at bounding box center [422, 173] width 63 height 17
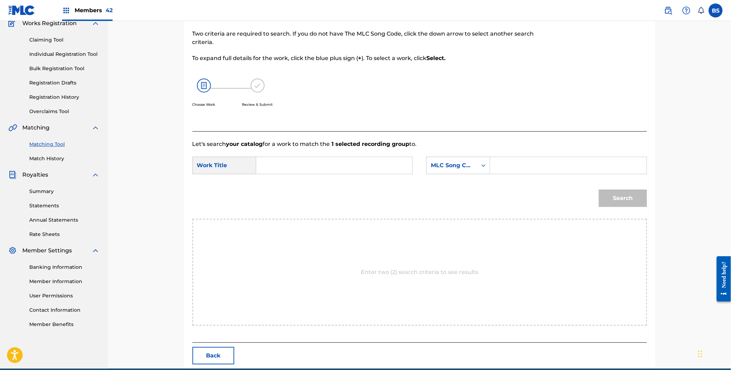
click at [301, 168] on input "Search Form" at bounding box center [334, 165] width 144 height 17
paste input "FUTURE'S HERE"
drag, startPoint x: 301, startPoint y: 180, endPoint x: 448, endPoint y: 177, distance: 146.8
click at [302, 180] on span "Search Form" at bounding box center [301, 181] width 1 height 7
type input "the future's here"
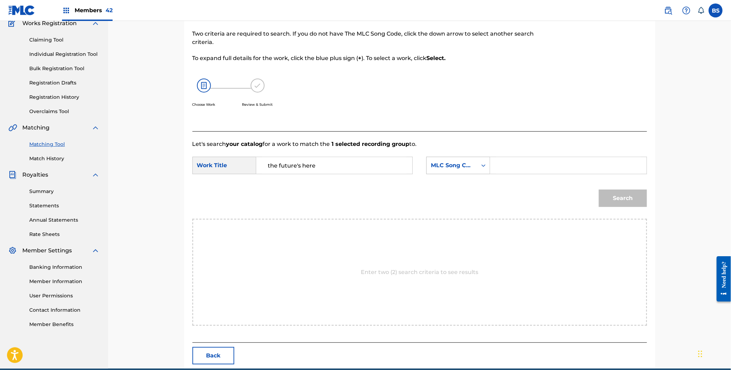
drag, startPoint x: 449, startPoint y: 165, endPoint x: 451, endPoint y: 169, distance: 4.5
click at [450, 165] on div "MLC Song Code" at bounding box center [452, 165] width 42 height 8
drag, startPoint x: 461, startPoint y: 184, endPoint x: 490, endPoint y: 175, distance: 30.6
click at [463, 183] on div "Writer Name" at bounding box center [458, 182] width 63 height 17
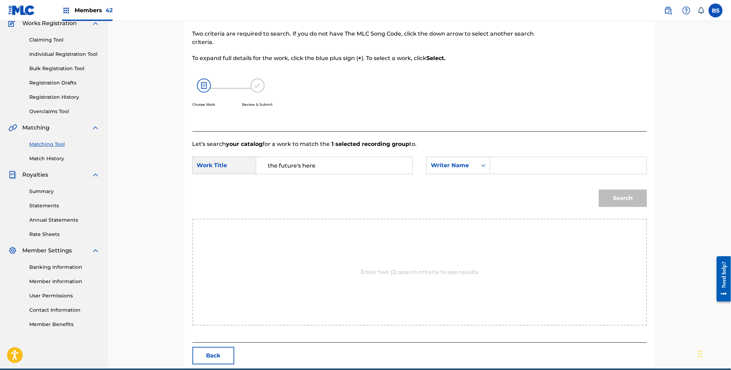
click at [508, 169] on input "Search Form" at bounding box center [568, 165] width 144 height 17
type input "MATT"
click at [599, 189] on button "Search" at bounding box center [623, 197] width 48 height 17
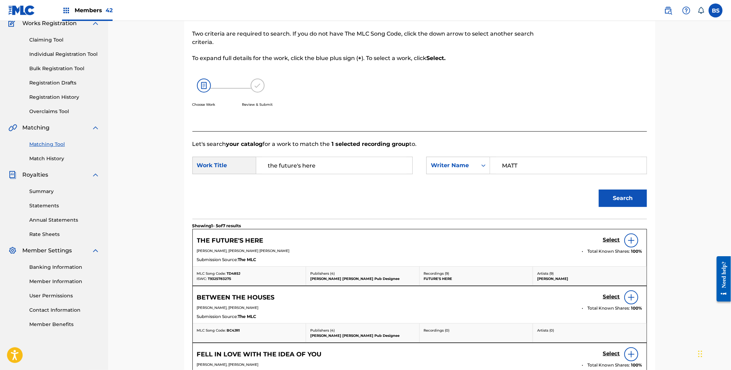
click at [612, 239] on h5 "Select" at bounding box center [611, 239] width 17 height 7
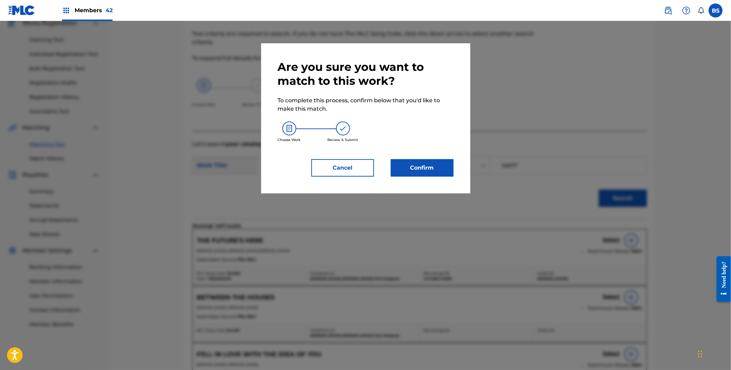
click at [428, 168] on button "Confirm" at bounding box center [422, 167] width 63 height 17
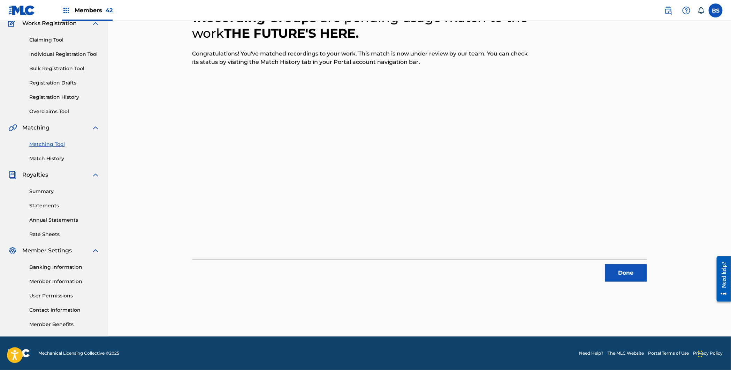
drag, startPoint x: 627, startPoint y: 268, endPoint x: 479, endPoint y: 239, distance: 151.0
click at [625, 267] on button "Done" at bounding box center [626, 272] width 42 height 17
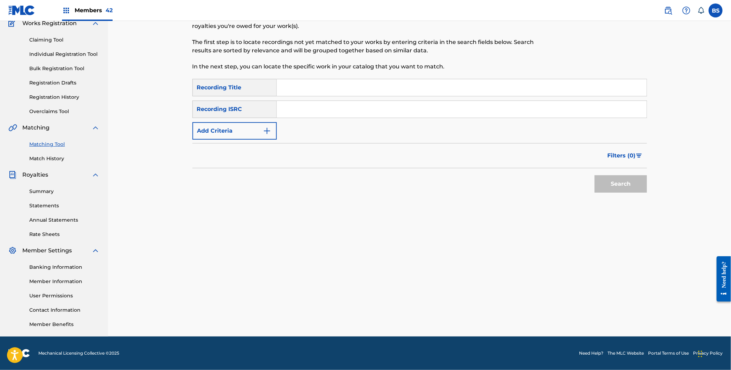
drag, startPoint x: 55, startPoint y: 161, endPoint x: 62, endPoint y: 162, distance: 7.4
click at [54, 161] on link "Match History" at bounding box center [64, 158] width 70 height 7
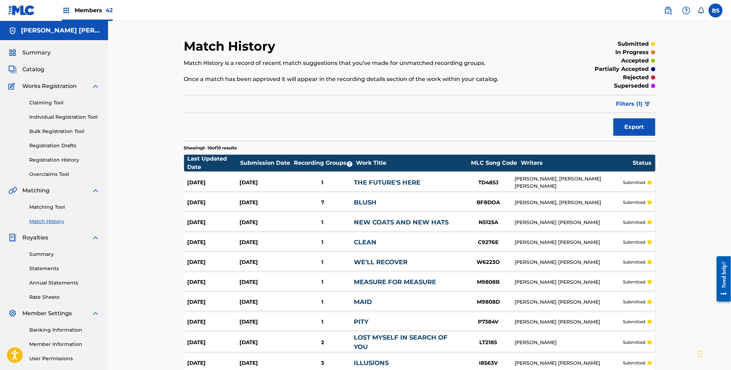
drag, startPoint x: 46, startPoint y: 204, endPoint x: 139, endPoint y: 202, distance: 92.8
click at [46, 204] on link "Matching Tool" at bounding box center [64, 206] width 70 height 7
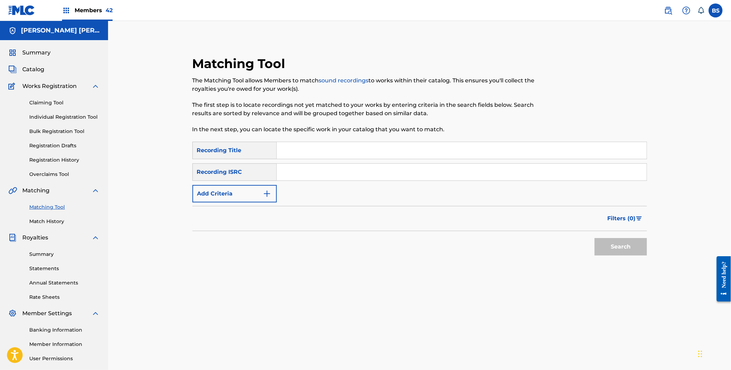
drag, startPoint x: 303, startPoint y: 175, endPoint x: 307, endPoint y: 175, distance: 3.9
click at [303, 175] on input "Search Form" at bounding box center [462, 172] width 370 height 17
paste input "QM6MZ2253993"
type input "QM6MZ2253993"
click at [595, 238] on button "Search" at bounding box center [621, 246] width 52 height 17
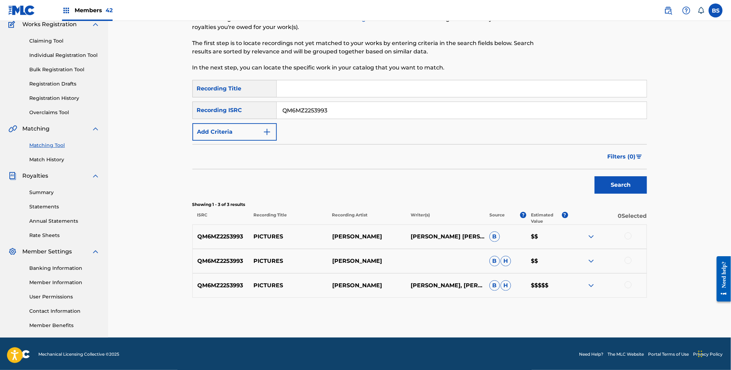
scroll to position [63, 0]
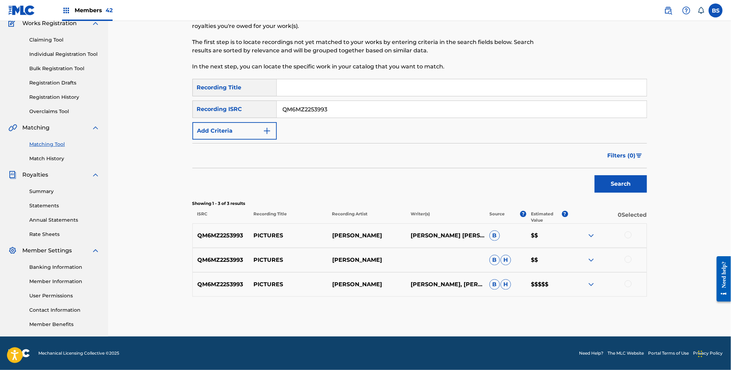
click at [273, 283] on p "PICTURES" at bounding box center [288, 284] width 78 height 8
click at [628, 284] on div at bounding box center [628, 283] width 7 height 7
click at [626, 259] on div at bounding box center [607, 260] width 78 height 8
click at [628, 258] on div at bounding box center [628, 259] width 7 height 7
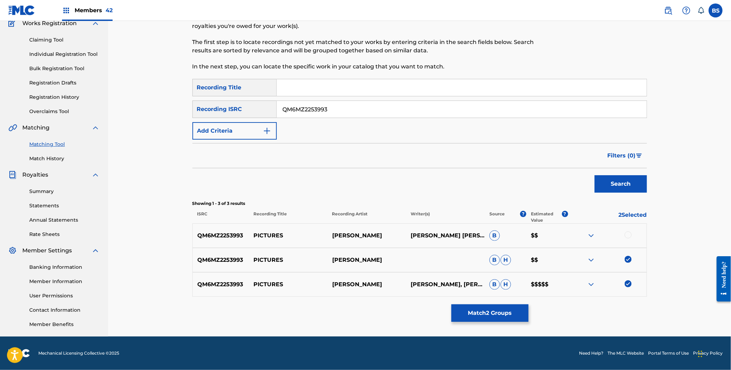
drag, startPoint x: 631, startPoint y: 235, endPoint x: 601, endPoint y: 257, distance: 37.9
click at [631, 235] on div at bounding box center [628, 234] width 7 height 7
click at [493, 314] on button "Match 3 Groups" at bounding box center [490, 312] width 77 height 17
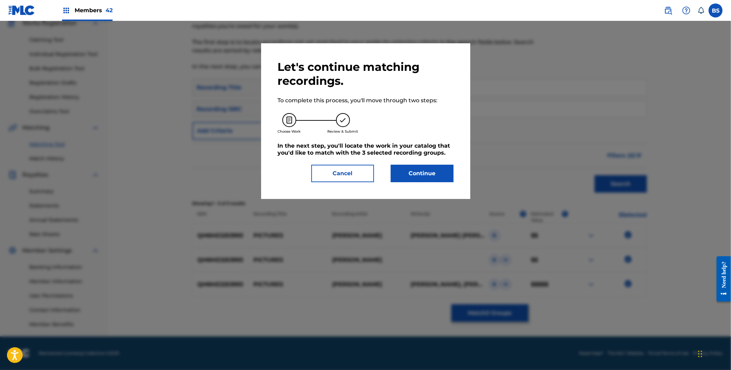
click at [422, 172] on button "Continue" at bounding box center [422, 173] width 63 height 17
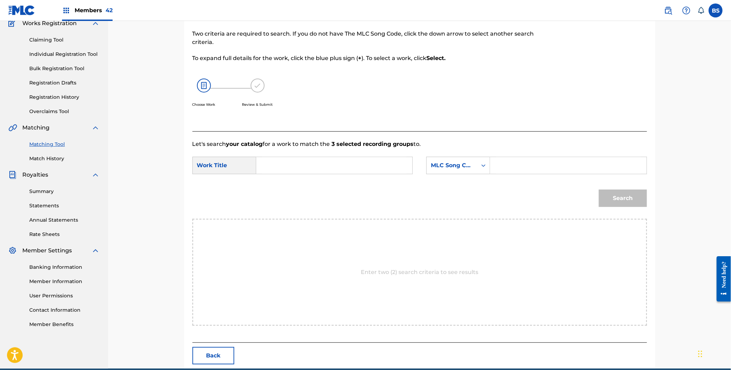
click at [288, 166] on input "Search Form" at bounding box center [334, 165] width 144 height 17
paste input "PICTURES"
drag, startPoint x: 288, startPoint y: 180, endPoint x: 307, endPoint y: 181, distance: 18.5
click at [289, 180] on strong "pictures" at bounding box center [280, 181] width 24 height 7
type input "pictures"
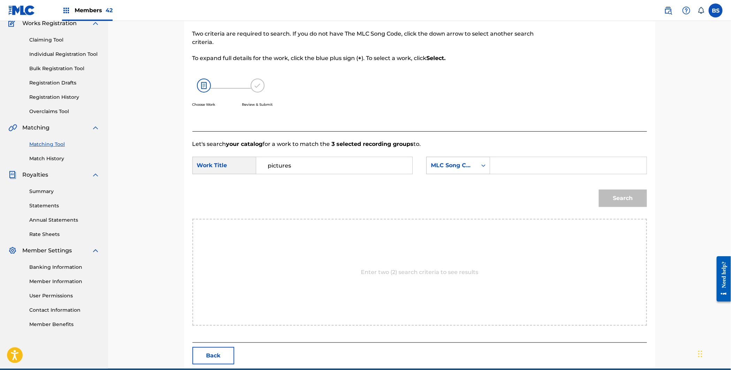
drag, startPoint x: 471, startPoint y: 163, endPoint x: 470, endPoint y: 172, distance: 8.8
click at [471, 163] on div "MLC Song Code" at bounding box center [452, 165] width 42 height 8
drag, startPoint x: 466, startPoint y: 183, endPoint x: 491, endPoint y: 174, distance: 26.5
click at [467, 183] on div "Writer Name" at bounding box center [458, 182] width 63 height 17
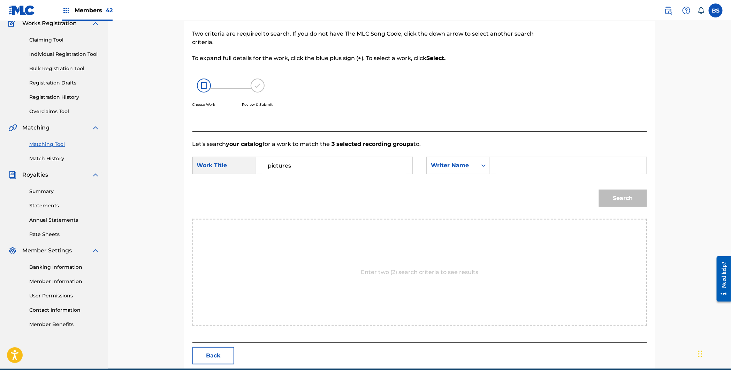
click at [505, 165] on input "Search Form" at bounding box center [568, 165] width 144 height 17
type input "MATT"
click at [599, 189] on button "Search" at bounding box center [623, 197] width 48 height 17
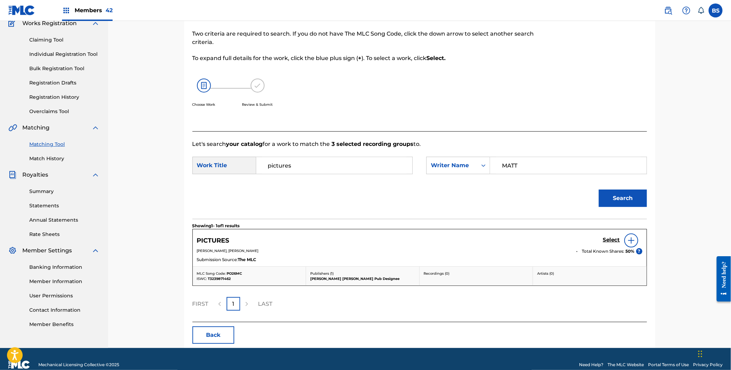
click at [609, 241] on h5 "Select" at bounding box center [611, 239] width 17 height 7
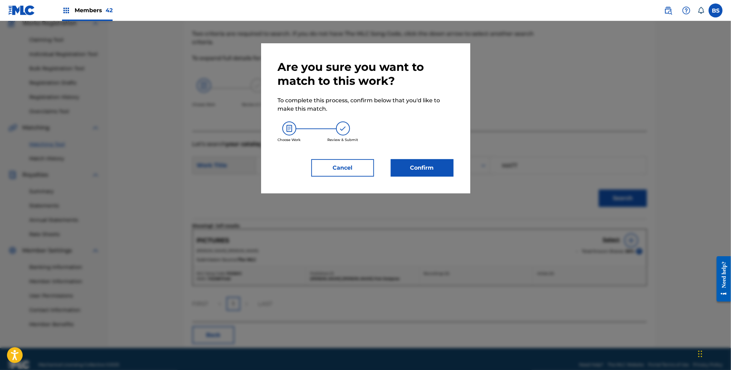
click at [421, 173] on button "Confirm" at bounding box center [422, 167] width 63 height 17
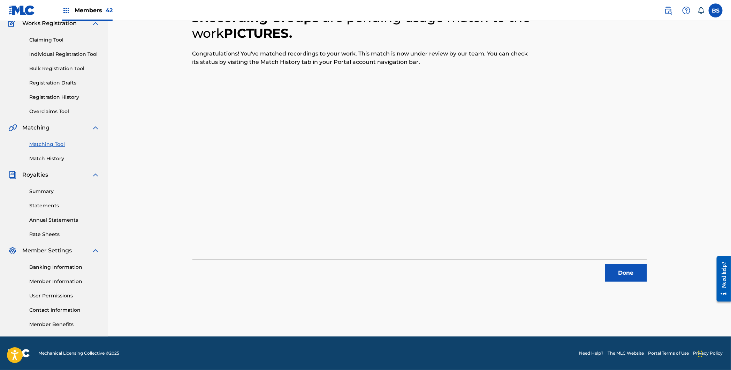
drag, startPoint x: 624, startPoint y: 277, endPoint x: 418, endPoint y: 259, distance: 206.5
click at [624, 277] on button "Done" at bounding box center [626, 272] width 42 height 17
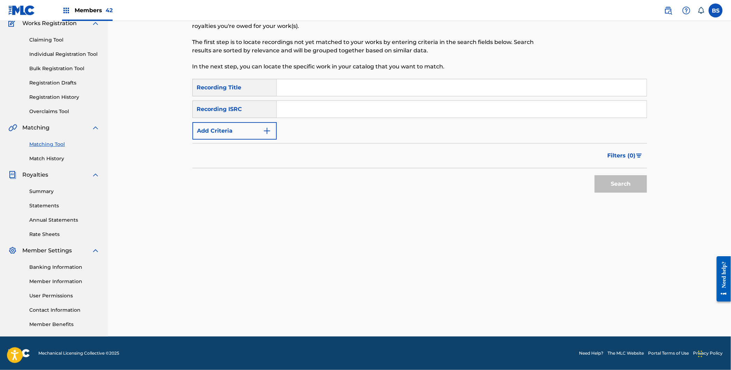
click at [346, 101] on input "Search Form" at bounding box center [462, 109] width 370 height 17
paste input "QM6MZ2253995"
type input "QM6MZ2253995"
click at [595, 175] on button "Search" at bounding box center [621, 183] width 52 height 17
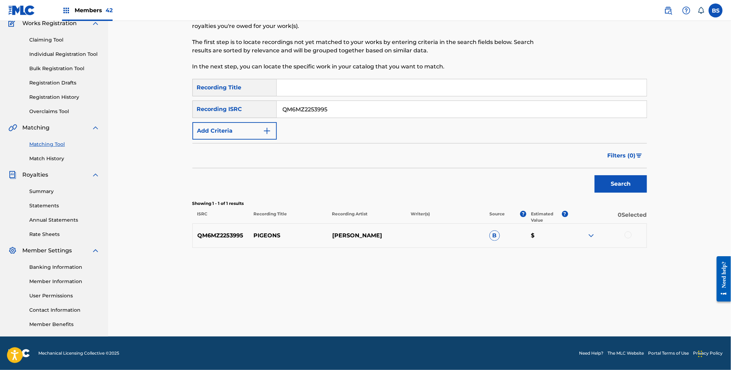
click at [261, 233] on p "PIGEONS" at bounding box center [288, 235] width 78 height 8
drag, startPoint x: 628, startPoint y: 234, endPoint x: 559, endPoint y: 310, distance: 102.9
click at [628, 234] on div at bounding box center [628, 234] width 7 height 7
click at [512, 318] on button "Match 1 Group" at bounding box center [490, 312] width 77 height 17
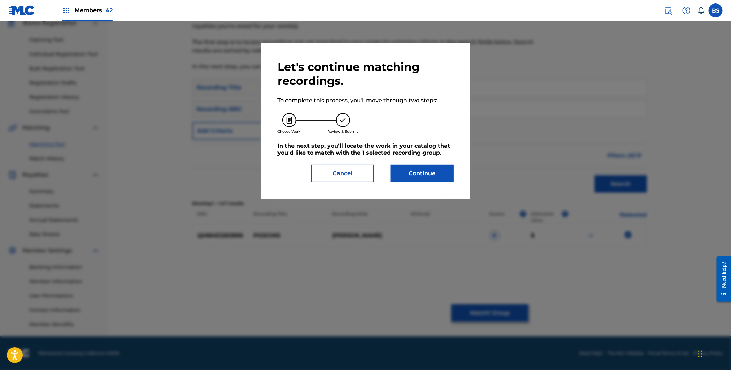
click at [424, 177] on button "Continue" at bounding box center [422, 173] width 63 height 17
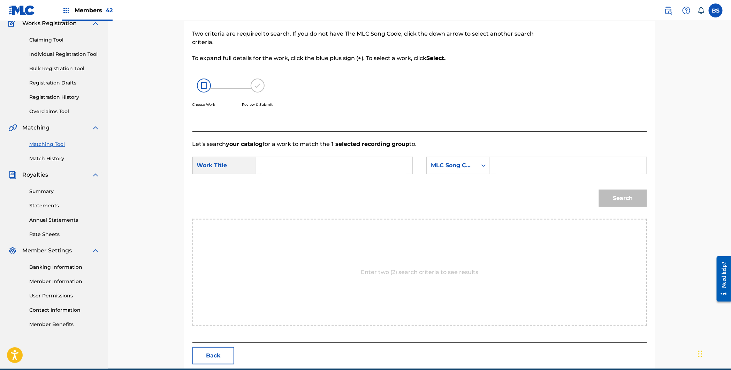
click at [285, 166] on input "Search Form" at bounding box center [334, 165] width 144 height 17
paste input "PIGEONS"
click at [270, 181] on strong "pigeons" at bounding box center [279, 181] width 23 height 7
type input "pigeons"
drag, startPoint x: 444, startPoint y: 162, endPoint x: 444, endPoint y: 171, distance: 8.7
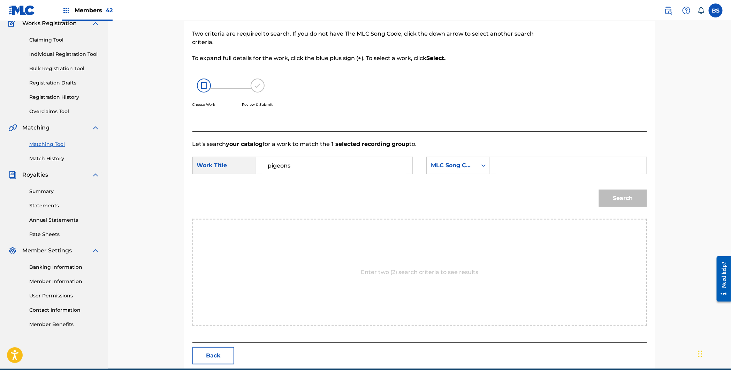
click at [445, 162] on div "MLC Song Code" at bounding box center [452, 165] width 42 height 8
drag, startPoint x: 455, startPoint y: 183, endPoint x: 492, endPoint y: 176, distance: 37.3
click at [464, 181] on div "Writer Name" at bounding box center [458, 182] width 63 height 17
click at [522, 164] on input "Search Form" at bounding box center [568, 165] width 144 height 17
type input ","
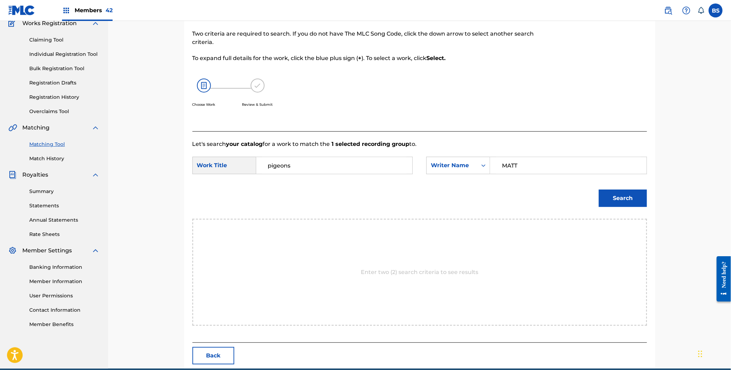
click at [599, 189] on button "Search" at bounding box center [623, 197] width 48 height 17
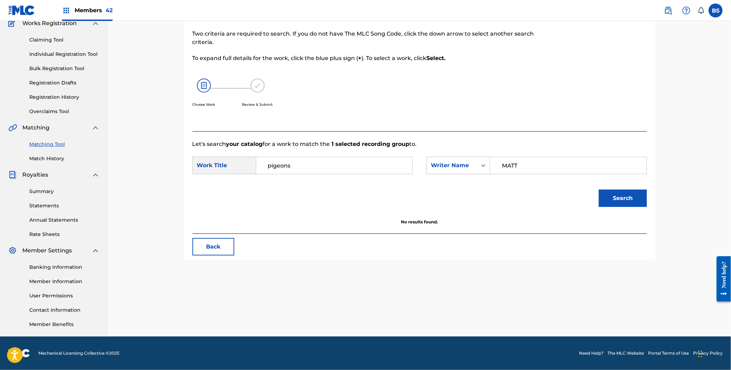
click at [279, 169] on input "pigeons" at bounding box center [334, 165] width 144 height 17
click at [275, 157] on input "pigeons" at bounding box center [334, 165] width 144 height 17
click at [276, 161] on input "pigeons" at bounding box center [334, 165] width 144 height 17
click at [275, 161] on input "pigeons" at bounding box center [334, 165] width 144 height 17
click at [533, 169] on input "MATT" at bounding box center [568, 165] width 144 height 17
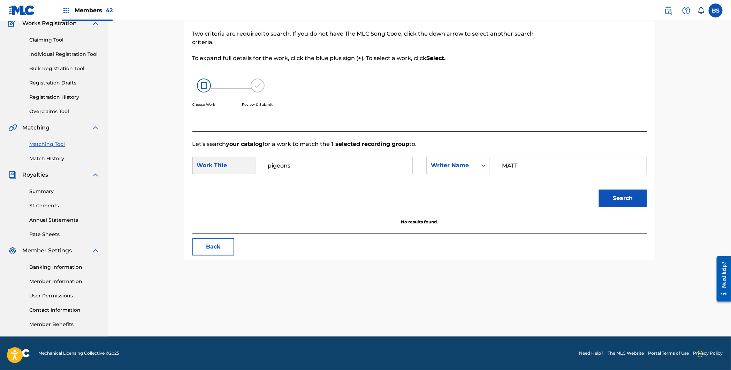
click at [533, 169] on input "MATT" at bounding box center [568, 165] width 144 height 17
paste input "PN660U"
type input "PN660U"
click at [461, 167] on div "Writer Name" at bounding box center [452, 165] width 42 height 8
drag, startPoint x: 465, startPoint y: 199, endPoint x: 494, endPoint y: 183, distance: 32.8
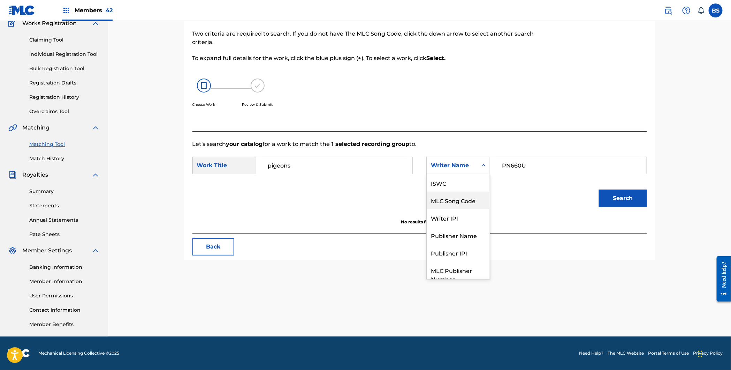
click at [470, 196] on div "MLC Song Code" at bounding box center [458, 199] width 63 height 17
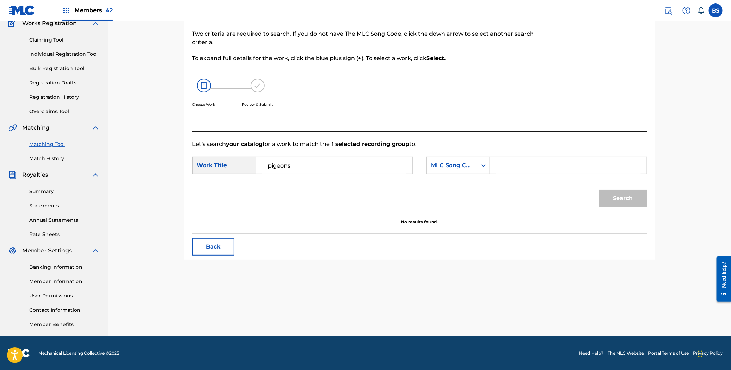
click at [522, 165] on input "Search Form" at bounding box center [568, 165] width 144 height 17
paste input "PN660U"
type input "PN660U"
drag, startPoint x: 626, startPoint y: 195, endPoint x: 614, endPoint y: 197, distance: 11.4
click at [626, 195] on button "Search" at bounding box center [623, 197] width 48 height 17
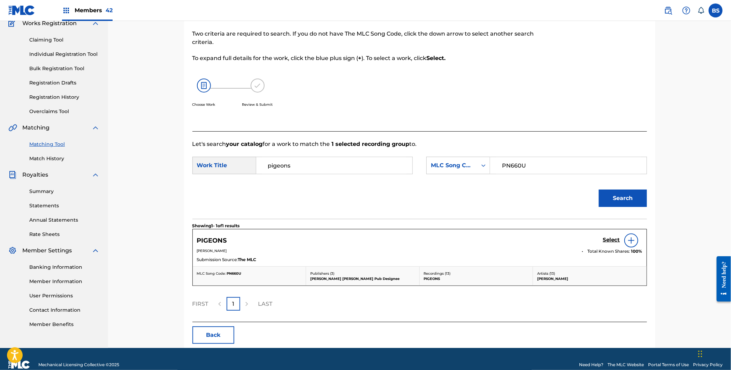
click at [611, 244] on div "Select" at bounding box center [622, 240] width 39 height 14
click at [608, 240] on h5 "Select" at bounding box center [611, 239] width 17 height 7
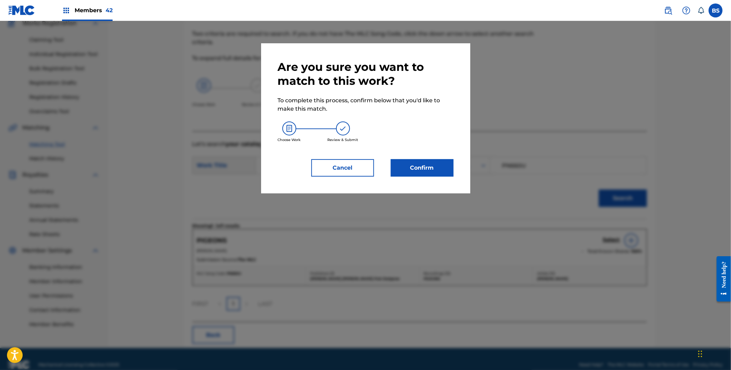
click at [432, 172] on button "Confirm" at bounding box center [422, 167] width 63 height 17
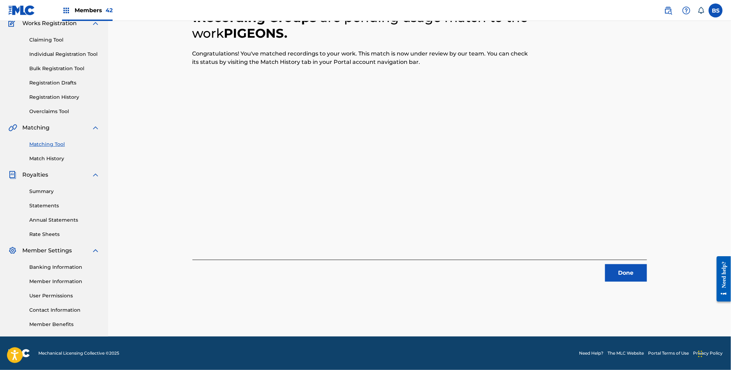
drag, startPoint x: 624, startPoint y: 269, endPoint x: 551, endPoint y: 243, distance: 77.3
click at [624, 269] on button "Done" at bounding box center [626, 272] width 42 height 17
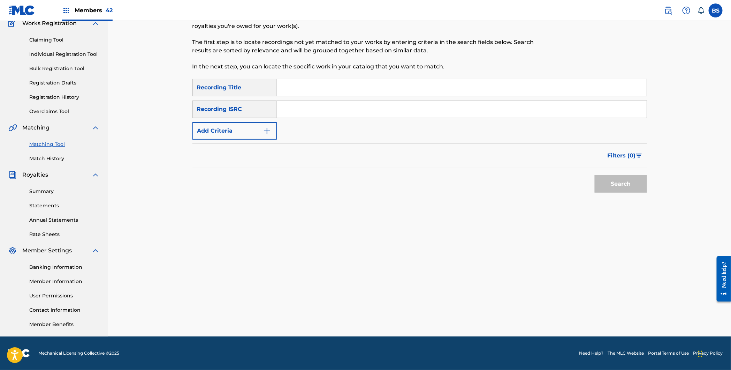
click at [329, 101] on input "Search Form" at bounding box center [462, 109] width 370 height 17
paste input "QM6MZ2253999"
type input "QM6MZ2253999"
click at [595, 175] on button "Search" at bounding box center [621, 183] width 52 height 17
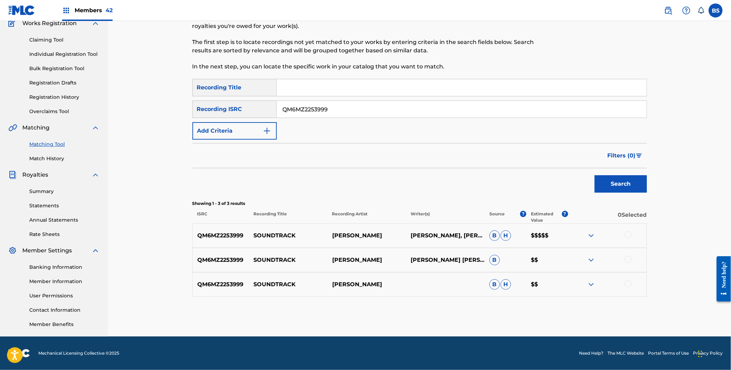
click at [271, 232] on p "SOUNDTRACK" at bounding box center [288, 235] width 78 height 8
drag, startPoint x: 629, startPoint y: 233, endPoint x: 628, endPoint y: 238, distance: 4.9
click at [629, 234] on div at bounding box center [628, 234] width 7 height 7
drag, startPoint x: 630, startPoint y: 258, endPoint x: 626, endPoint y: 279, distance: 21.8
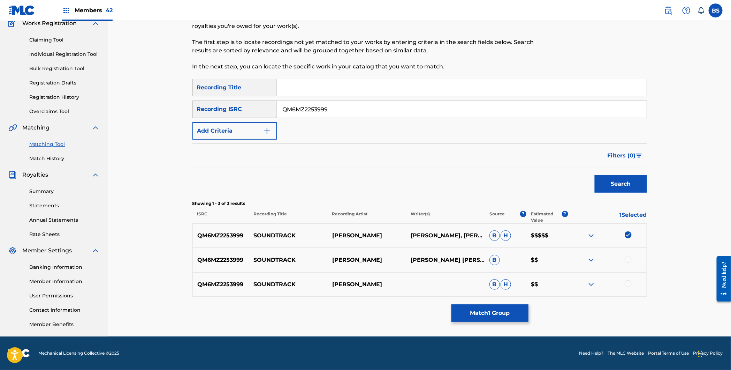
click at [630, 258] on div at bounding box center [628, 259] width 7 height 7
drag, startPoint x: 627, startPoint y: 284, endPoint x: 528, endPoint y: 333, distance: 110.6
click at [627, 284] on div at bounding box center [628, 283] width 7 height 7
click at [498, 316] on button "Match 3 Groups" at bounding box center [490, 312] width 77 height 17
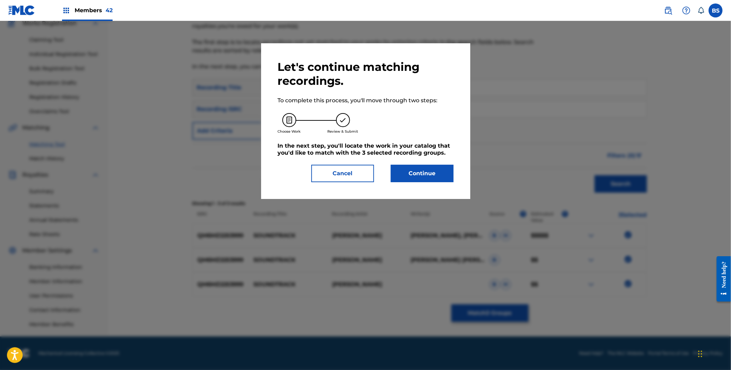
click at [424, 164] on div "Let's continue matching recordings. To complete this process, you'll move throu…" at bounding box center [366, 121] width 176 height 122
click at [422, 174] on button "Continue" at bounding box center [422, 173] width 63 height 17
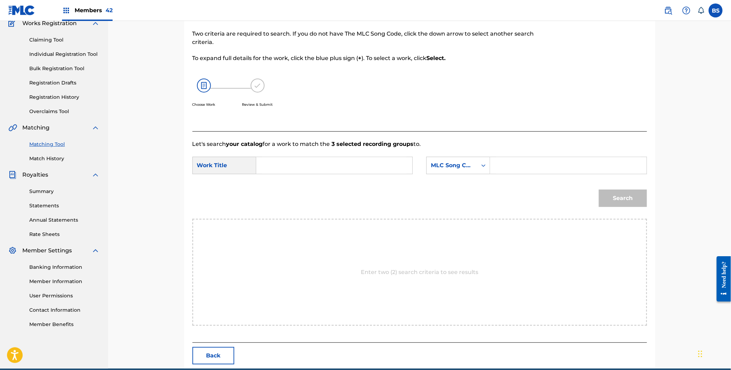
click at [290, 169] on input "Search Form" at bounding box center [334, 165] width 144 height 17
paste input "SOUNDTRACK"
click at [302, 178] on div "soundtrack" at bounding box center [334, 181] width 144 height 13
type input "soundtrack"
click at [469, 162] on div "MLC Song Code" at bounding box center [452, 165] width 42 height 8
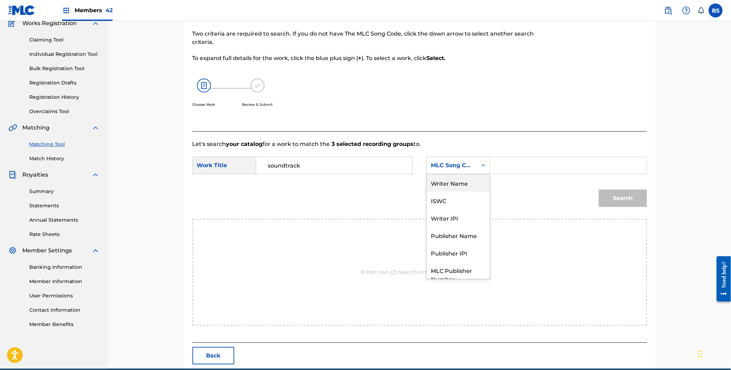
drag, startPoint x: 465, startPoint y: 182, endPoint x: 489, endPoint y: 176, distance: 24.3
click at [467, 182] on div "Writer Name" at bounding box center [458, 182] width 63 height 17
drag, startPoint x: 518, startPoint y: 164, endPoint x: 522, endPoint y: 165, distance: 4.5
click at [518, 164] on input "Search Form" at bounding box center [568, 165] width 144 height 17
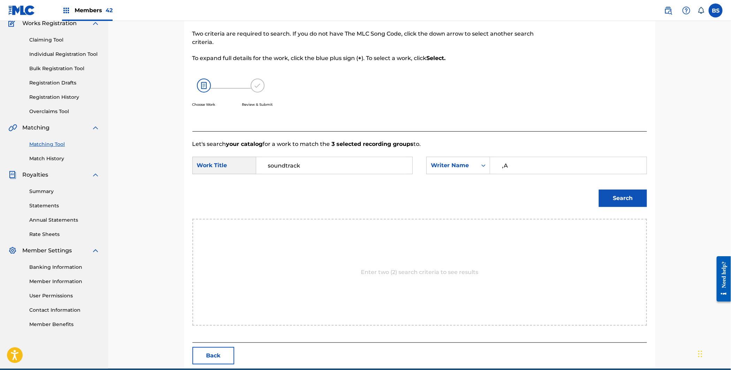
type input ","
type input "MATT"
click at [599, 189] on button "Search" at bounding box center [623, 197] width 48 height 17
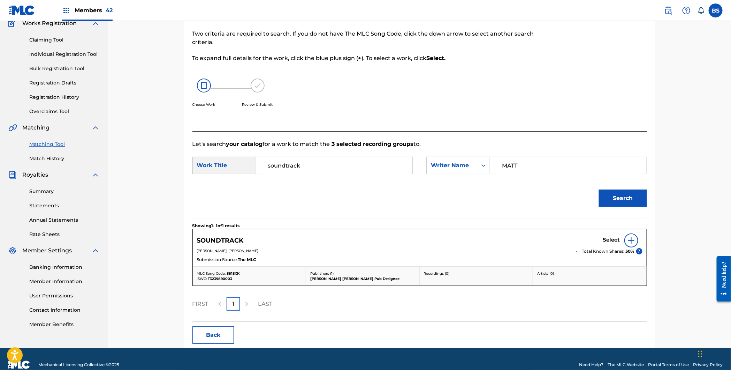
click at [616, 239] on h5 "Select" at bounding box center [611, 239] width 17 height 7
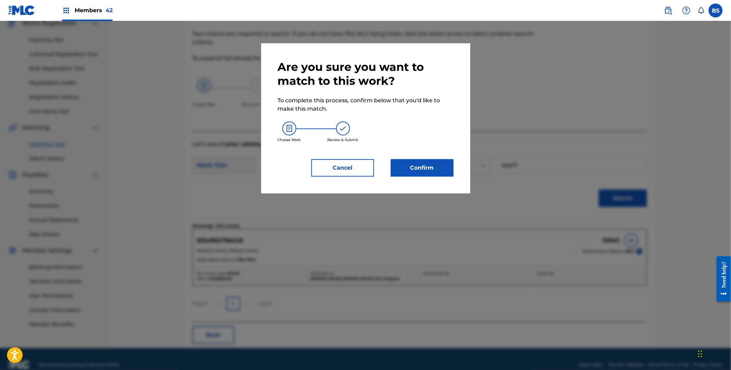
click at [424, 167] on button "Confirm" at bounding box center [422, 167] width 63 height 17
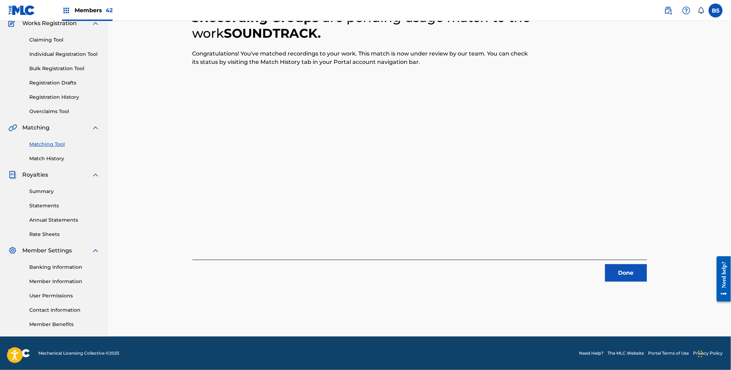
click at [633, 273] on button "Done" at bounding box center [626, 272] width 42 height 17
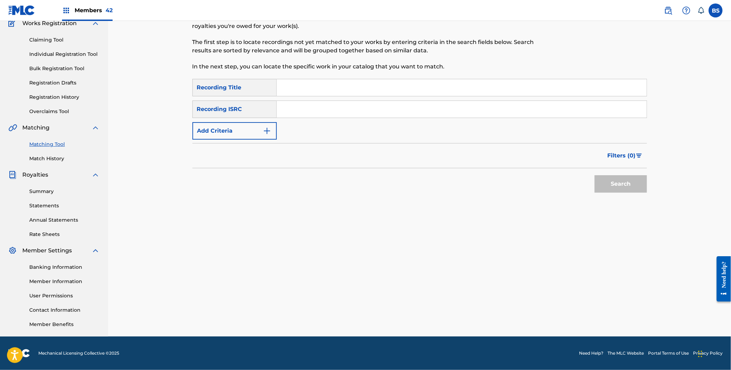
click at [300, 93] on input "Search Form" at bounding box center [462, 87] width 370 height 17
click at [300, 110] on input "Search Form" at bounding box center [462, 109] width 370 height 17
paste input "CAX1M2310011"
type input "CAX1M2310011"
click at [626, 186] on button "Search" at bounding box center [621, 183] width 52 height 17
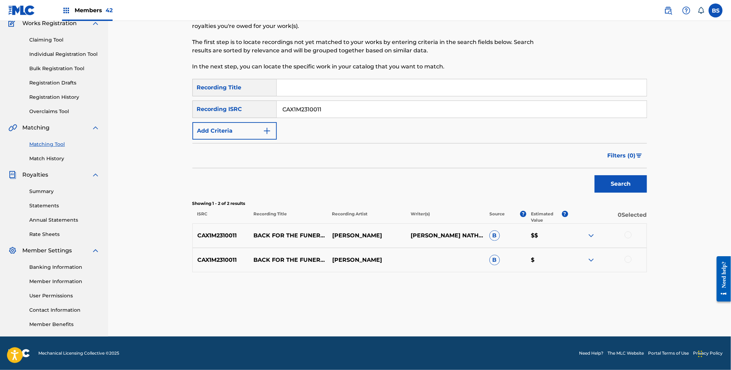
click at [289, 231] on p "BACK FOR THE FUNERAL" at bounding box center [288, 235] width 78 height 8
click at [285, 222] on div at bounding box center [285, 222] width 0 height 0
click at [267, 237] on p "BACK FOR THE FUNERAL" at bounding box center [288, 235] width 78 height 8
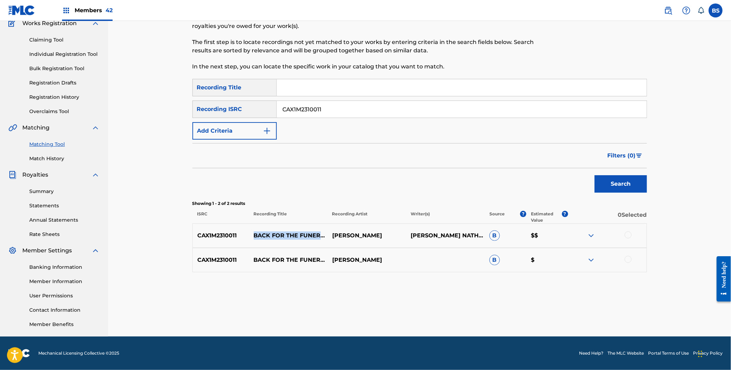
click at [267, 237] on p "BACK FOR THE FUNERAL" at bounding box center [288, 235] width 78 height 8
drag, startPoint x: 629, startPoint y: 262, endPoint x: 633, endPoint y: 249, distance: 12.9
click at [630, 262] on div at bounding box center [628, 259] width 7 height 7
drag, startPoint x: 630, startPoint y: 236, endPoint x: 623, endPoint y: 242, distance: 9.4
click at [630, 236] on div at bounding box center [628, 234] width 7 height 7
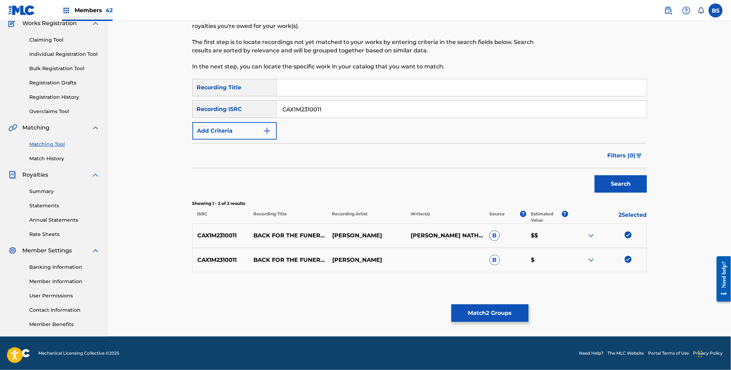
click at [499, 316] on button "Match 2 Groups" at bounding box center [490, 312] width 77 height 17
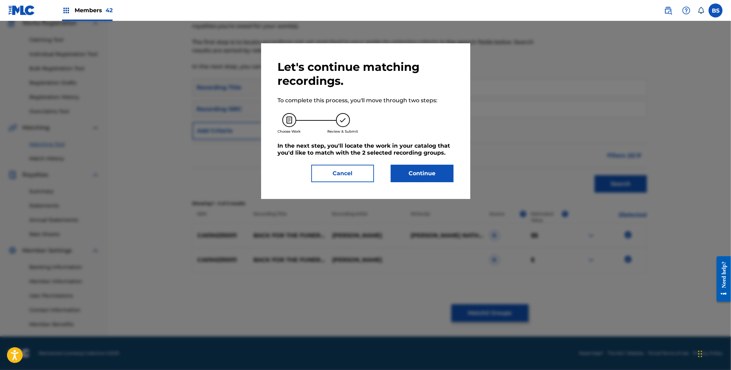
click at [428, 176] on button "Continue" at bounding box center [422, 173] width 63 height 17
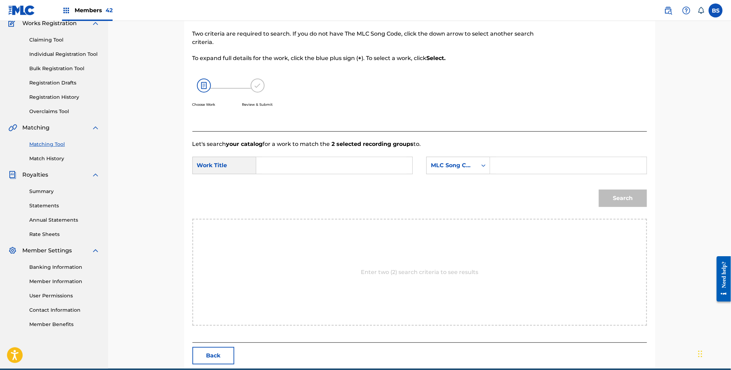
click at [292, 163] on input "Search Form" at bounding box center [334, 165] width 144 height 17
paste input "BACK FOR THE FUNERAL"
drag, startPoint x: 299, startPoint y: 174, endPoint x: 365, endPoint y: 181, distance: 66.9
click at [299, 175] on div "back for the funeral" at bounding box center [334, 181] width 144 height 13
type input "back for the funeral"
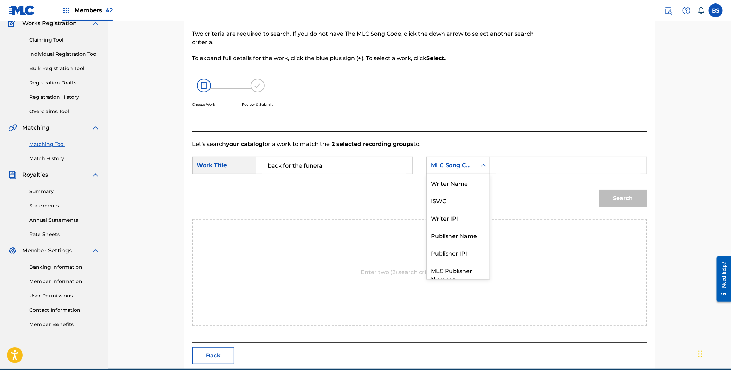
click at [454, 168] on div "MLC Song Code" at bounding box center [452, 165] width 42 height 8
drag, startPoint x: 458, startPoint y: 188, endPoint x: 505, endPoint y: 175, distance: 48.5
click at [470, 186] on div "Writer Name" at bounding box center [458, 182] width 63 height 17
drag, startPoint x: 504, startPoint y: 174, endPoint x: 496, endPoint y: 171, distance: 9.2
click at [500, 173] on div "SearchWithCriteria82eb8fa2-54b4-4f1a-927b-0f78e38118de Work Title back for the …" at bounding box center [420, 168] width 455 height 22
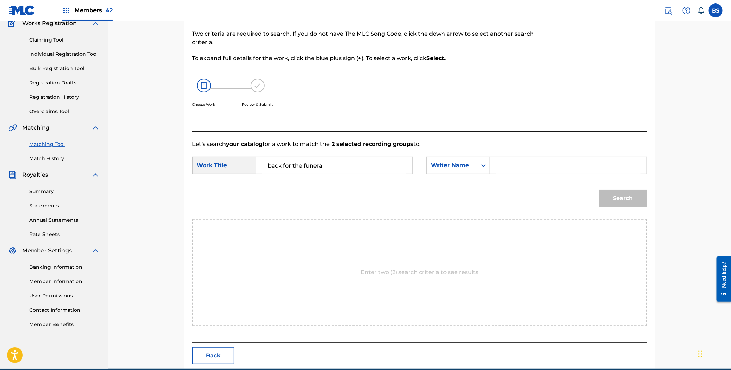
click at [503, 168] on input "Search Form" at bounding box center [568, 165] width 144 height 17
type input "MATT"
click at [599, 189] on button "Search" at bounding box center [623, 197] width 48 height 17
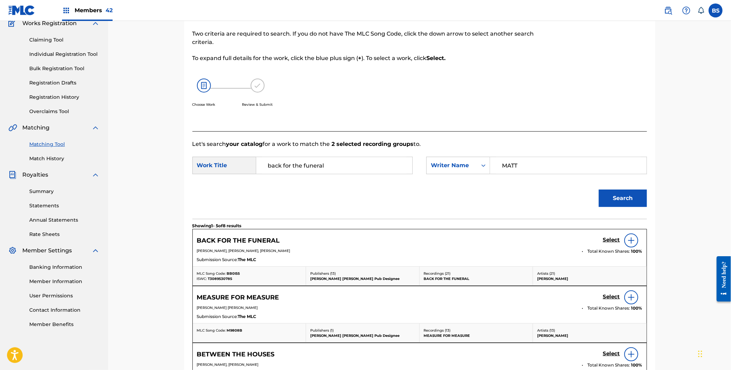
click at [612, 237] on h5 "Select" at bounding box center [611, 239] width 17 height 7
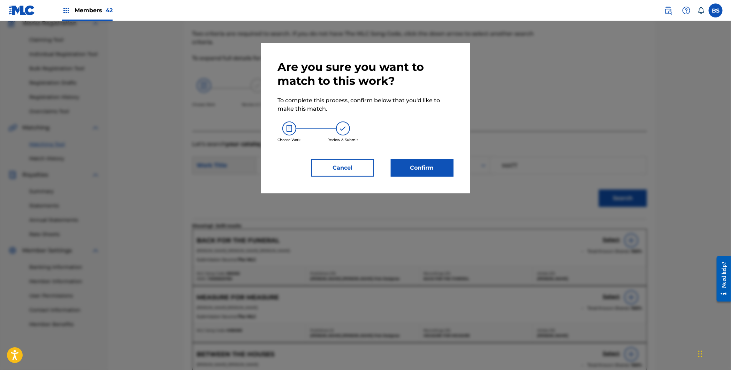
click at [417, 172] on button "Confirm" at bounding box center [422, 167] width 63 height 17
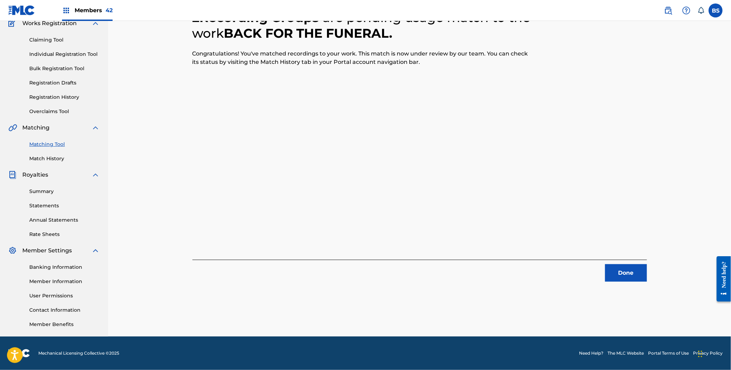
drag, startPoint x: 635, startPoint y: 271, endPoint x: 585, endPoint y: 244, distance: 56.6
click at [634, 271] on button "Done" at bounding box center [626, 272] width 42 height 17
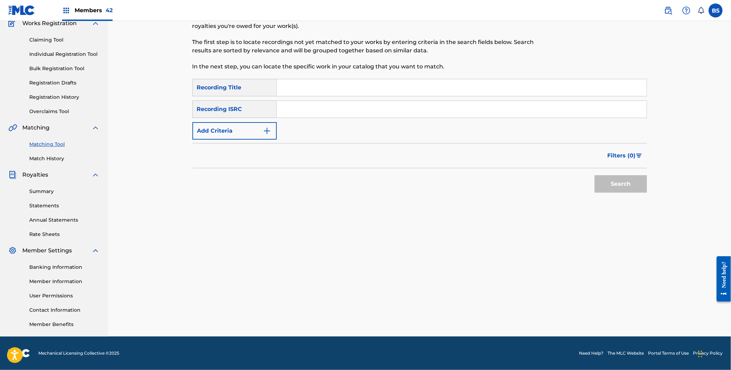
click at [332, 101] on div "SearchWithCriteria9573b5f8-051e-429c-a343-011d5ba39ef8 Recording Title SearchWi…" at bounding box center [420, 109] width 455 height 61
click at [330, 106] on input "Search Form" at bounding box center [462, 109] width 370 height 17
paste input "QZAKB2437041"
click at [595, 175] on button "Search" at bounding box center [621, 183] width 52 height 17
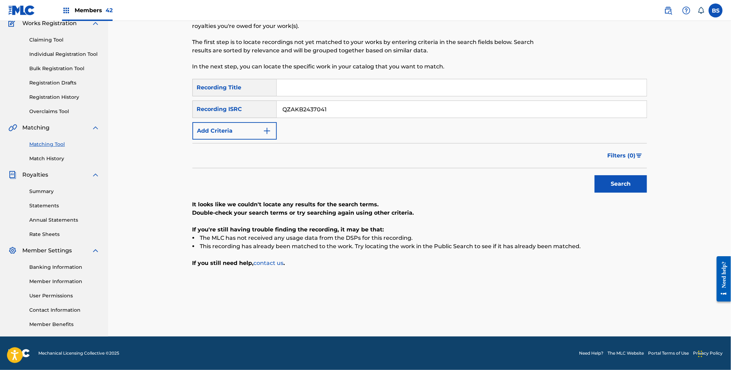
click at [365, 115] on input "QZAKB2437041" at bounding box center [462, 109] width 370 height 17
drag, startPoint x: 619, startPoint y: 186, endPoint x: 549, endPoint y: 192, distance: 70.0
click at [619, 186] on button "Search" at bounding box center [621, 183] width 52 height 17
click at [326, 108] on input "QZAKB2437041" at bounding box center [462, 109] width 370 height 17
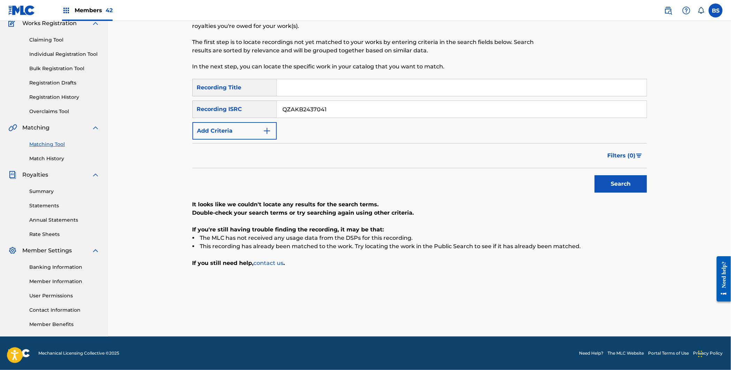
click at [326, 107] on input "QZAKB2437041" at bounding box center [462, 109] width 370 height 17
paste input "T325283979"
click at [638, 187] on button "Search" at bounding box center [621, 183] width 52 height 17
click at [328, 103] on input "T3252839791" at bounding box center [462, 109] width 370 height 17
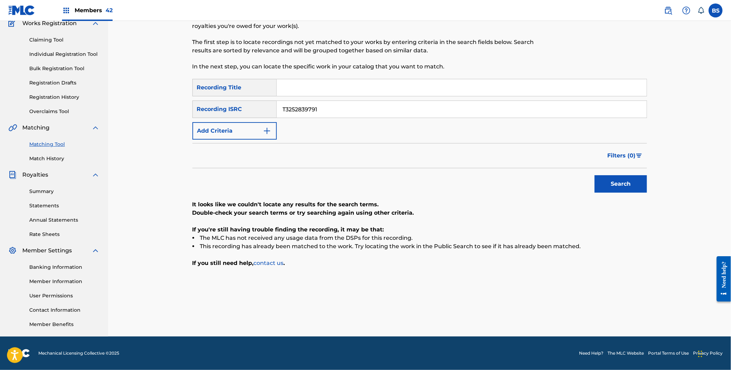
paste input "9986634"
click at [595, 175] on button "Search" at bounding box center [621, 183] width 52 height 17
click at [299, 108] on input "T3299866341" at bounding box center [462, 109] width 370 height 17
paste input "094857402"
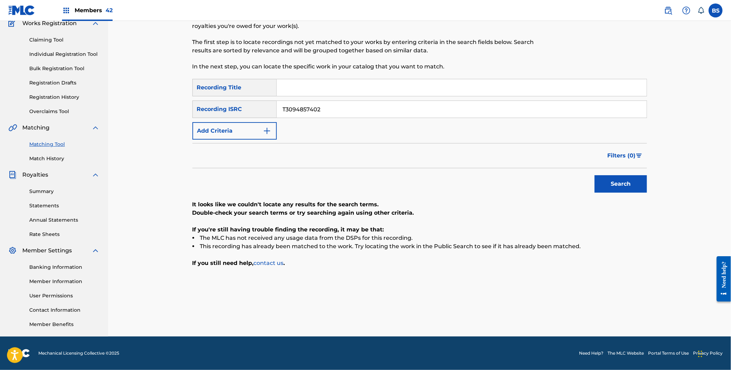
type input "T3094857402"
click at [595, 175] on button "Search" at bounding box center [621, 183] width 52 height 17
click at [667, 12] on img at bounding box center [668, 10] width 8 height 8
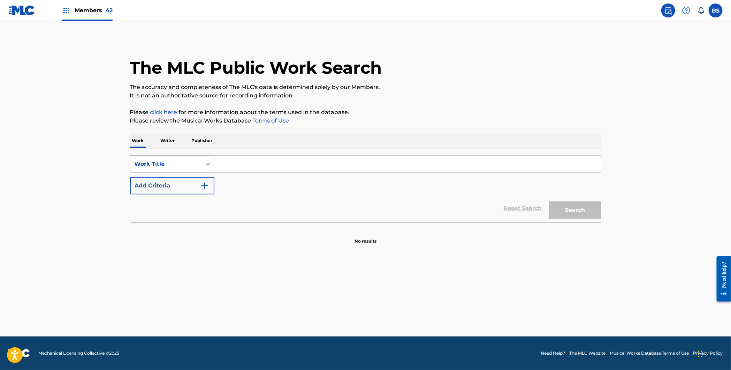
drag, startPoint x: 181, startPoint y: 160, endPoint x: 176, endPoint y: 168, distance: 10.2
click at [181, 160] on div "Work Title" at bounding box center [166, 164] width 63 height 8
drag, startPoint x: 168, startPoint y: 184, endPoint x: 203, endPoint y: 176, distance: 35.1
click at [173, 183] on div "MLC Song Code" at bounding box center [172, 181] width 84 height 17
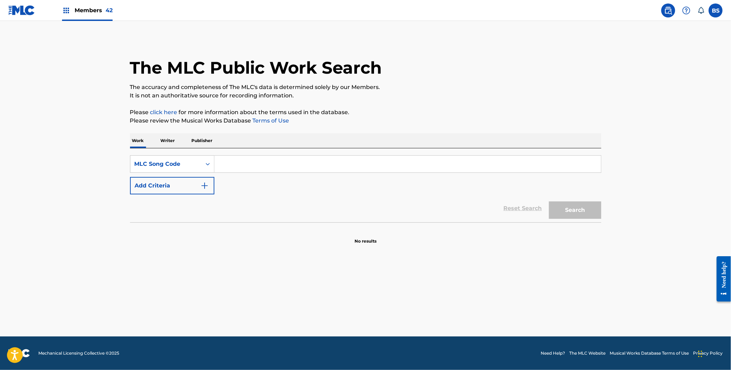
click at [269, 158] on input "Search Form" at bounding box center [407, 164] width 387 height 17
paste input "AV47IM"
type input "AV47IM"
click at [583, 212] on button "Search" at bounding box center [575, 209] width 52 height 17
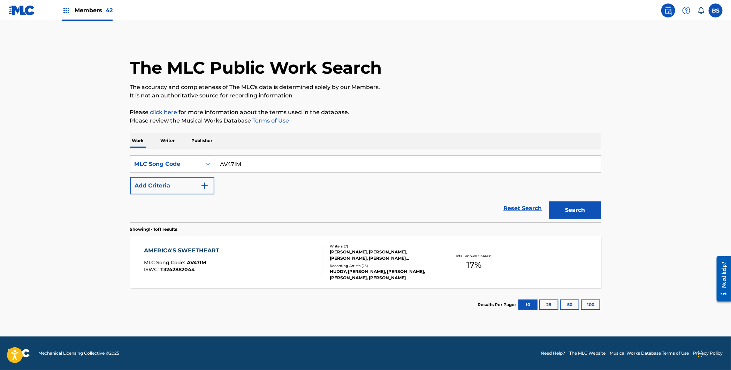
click at [256, 260] on div "AMERICA'S SWEETHEART MLC Song Code : AV47IM ISWC : T3242882044" at bounding box center [233, 261] width 179 height 31
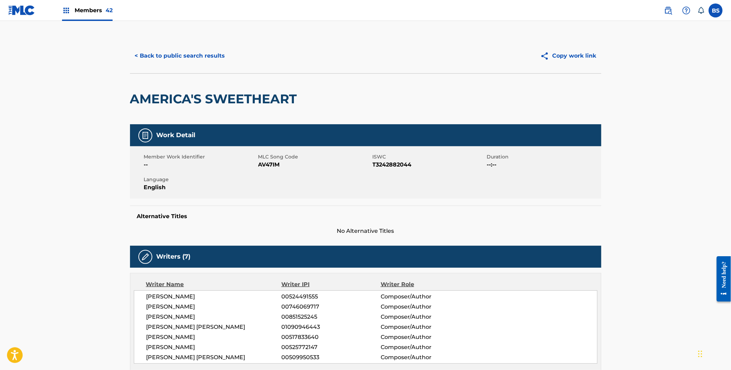
click at [87, 2] on div "Members 42" at bounding box center [87, 10] width 51 height 21
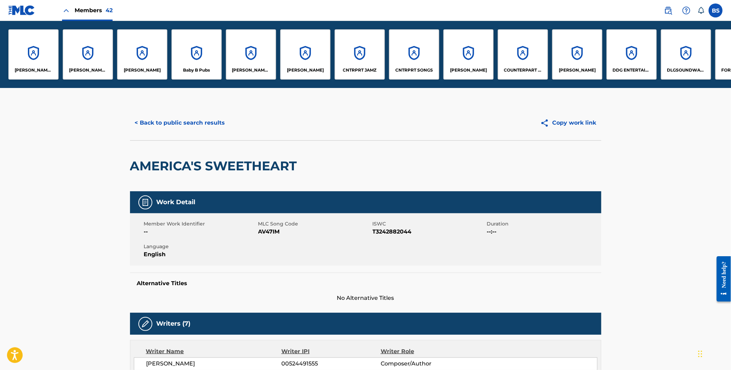
click at [408, 49] on div "CNTRPRT SONGS" at bounding box center [414, 54] width 50 height 50
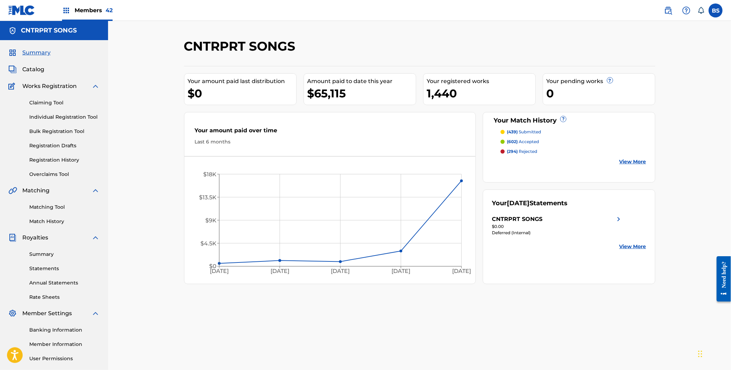
click at [33, 68] on span "Catalog" at bounding box center [33, 69] width 22 height 8
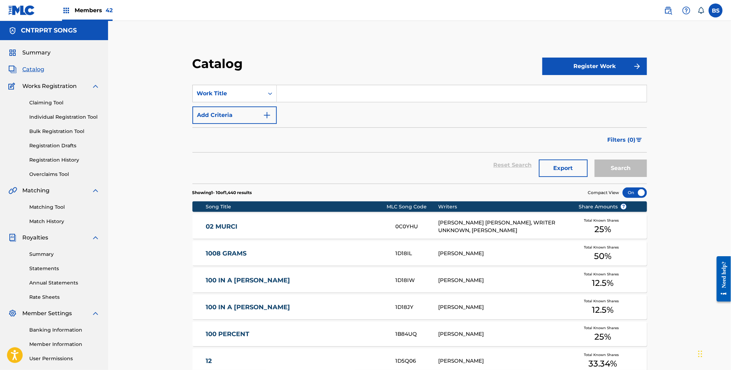
click at [93, 13] on span "Members 42" at bounding box center [94, 10] width 38 height 8
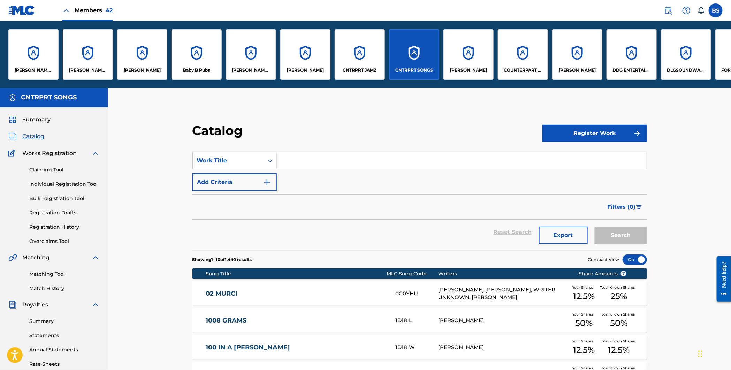
click at [357, 55] on div "CNTRPRT JAMZ" at bounding box center [360, 54] width 50 height 50
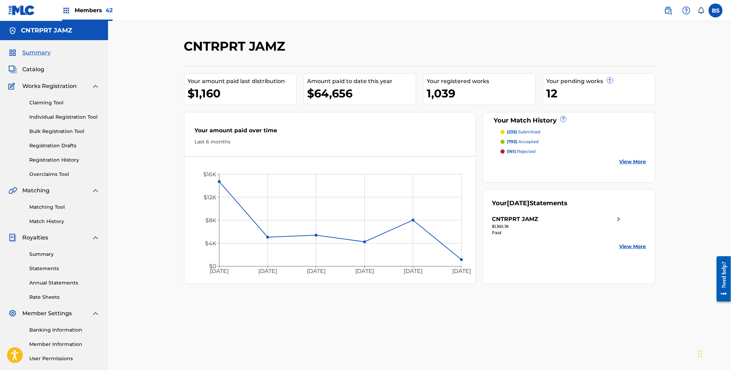
click at [37, 68] on span "Catalog" at bounding box center [33, 69] width 22 height 8
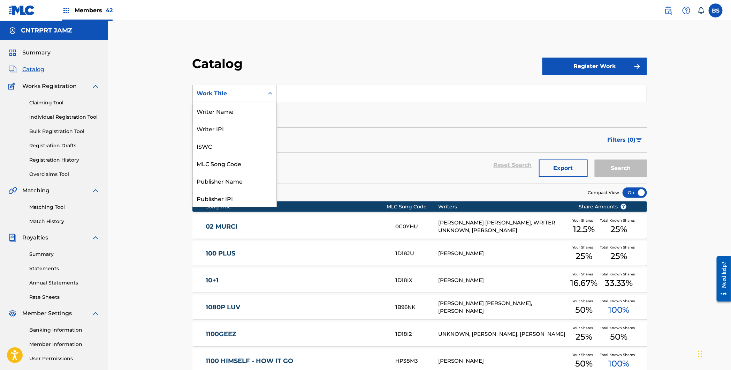
drag, startPoint x: 243, startPoint y: 92, endPoint x: 241, endPoint y: 116, distance: 23.5
click at [243, 92] on div "Work Title" at bounding box center [228, 93] width 63 height 8
drag, startPoint x: 230, startPoint y: 182, endPoint x: 303, endPoint y: 107, distance: 104.3
click at [232, 181] on div "Publisher Name" at bounding box center [235, 180] width 84 height 17
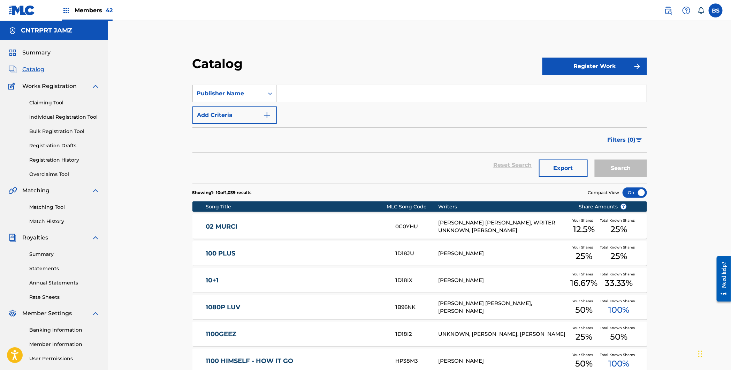
click at [313, 97] on input "Search Form" at bounding box center [462, 93] width 370 height 17
type input "l"
click at [595, 159] on button "Search" at bounding box center [621, 167] width 52 height 17
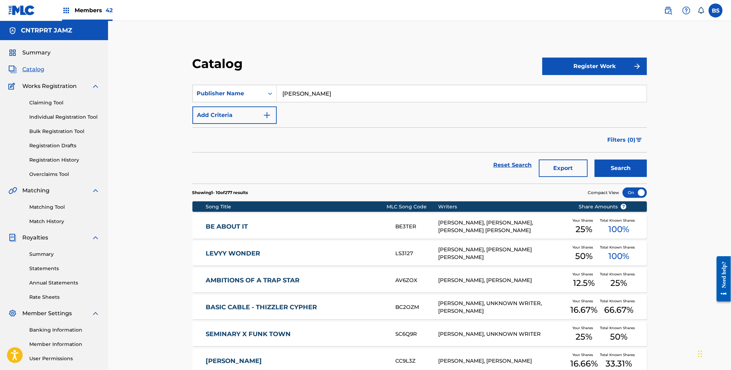
type input "kobe bryant"
click at [595, 159] on button "Search" at bounding box center [621, 167] width 52 height 17
click at [355, 248] on div "LEVYY WONDER LS3127 KOBE BRYANT, ANTONIO OLIVER FLORES YRA Your Shares 50 % Tot…" at bounding box center [420, 253] width 455 height 24
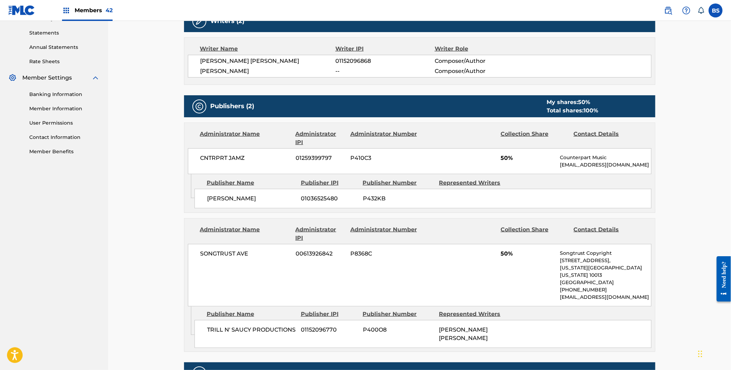
scroll to position [238, 0]
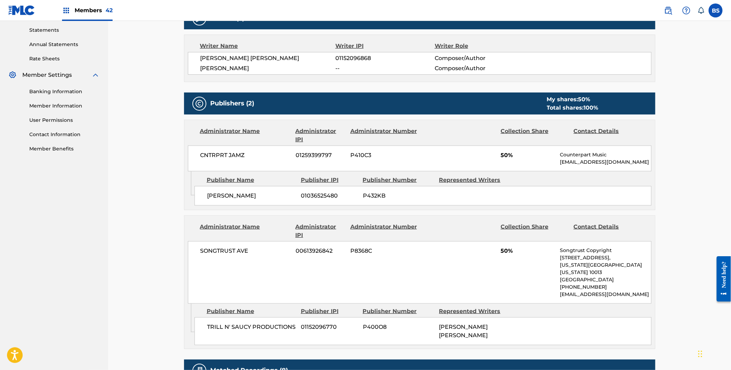
click at [374, 195] on span "P432KB" at bounding box center [398, 195] width 71 height 8
drag, startPoint x: 374, startPoint y: 195, endPoint x: 372, endPoint y: 142, distance: 53.7
click at [374, 195] on span "P432KB" at bounding box center [398, 195] width 71 height 8
